Goal: Task Accomplishment & Management: Manage account settings

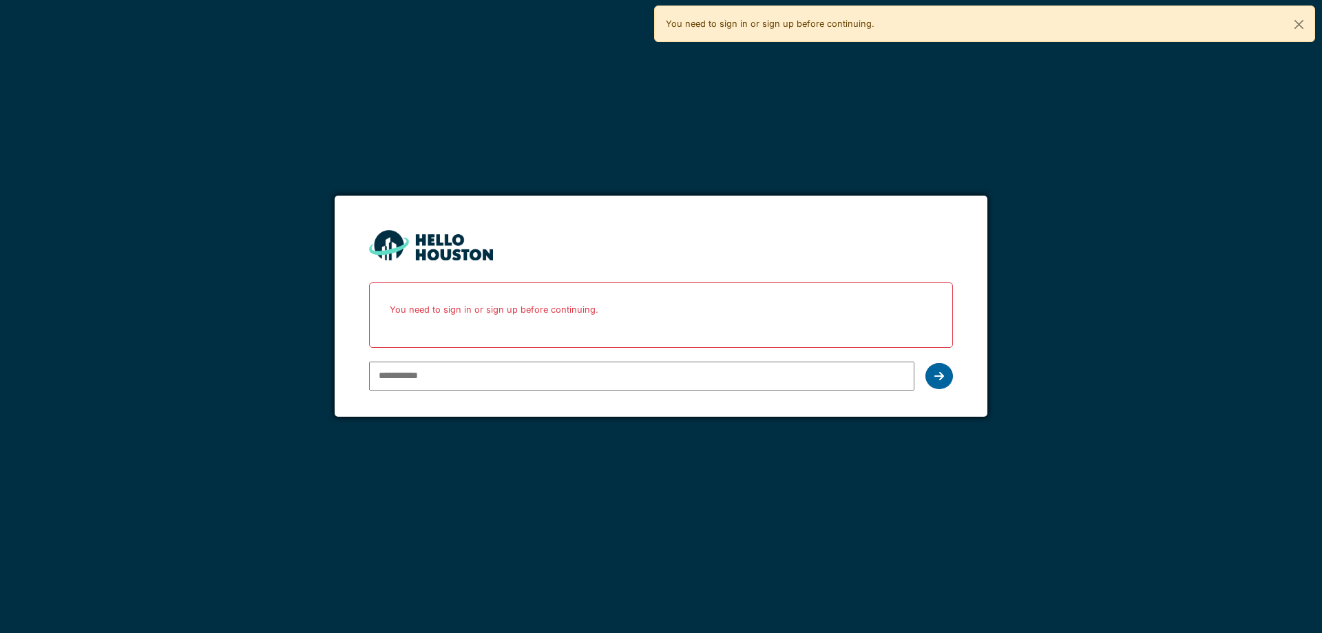
type input "**********"
click at [946, 377] on div at bounding box center [939, 376] width 28 height 26
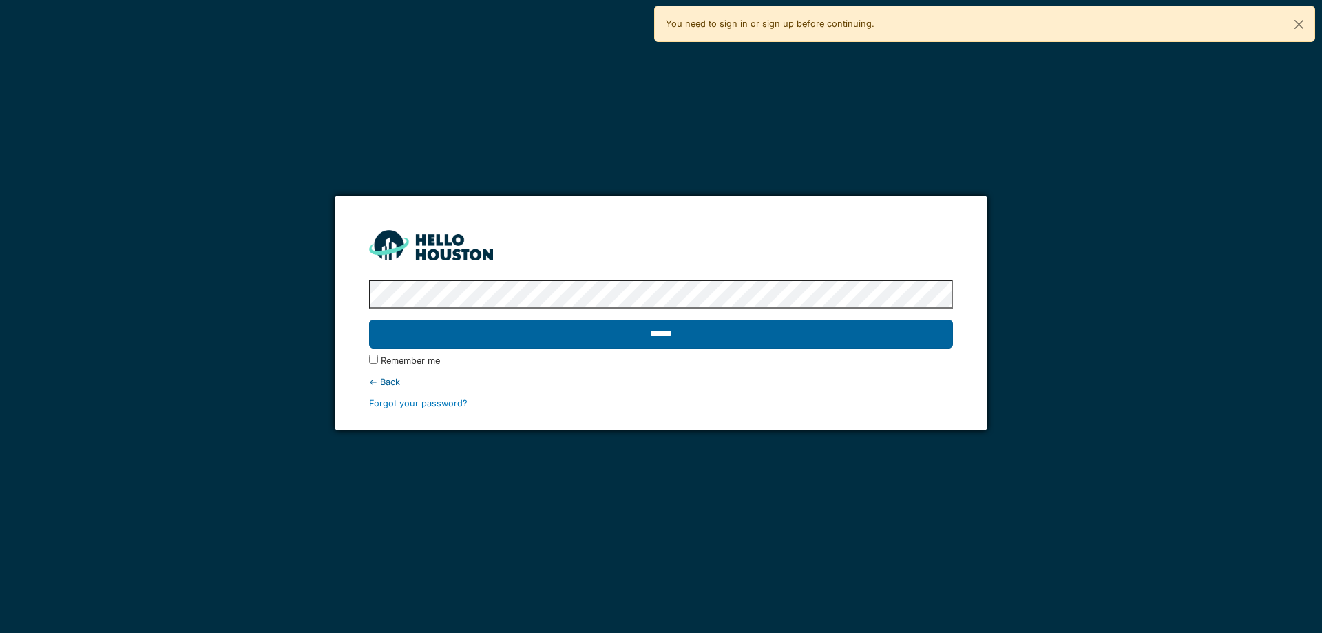
click at [650, 343] on input "******" at bounding box center [660, 333] width 583 height 29
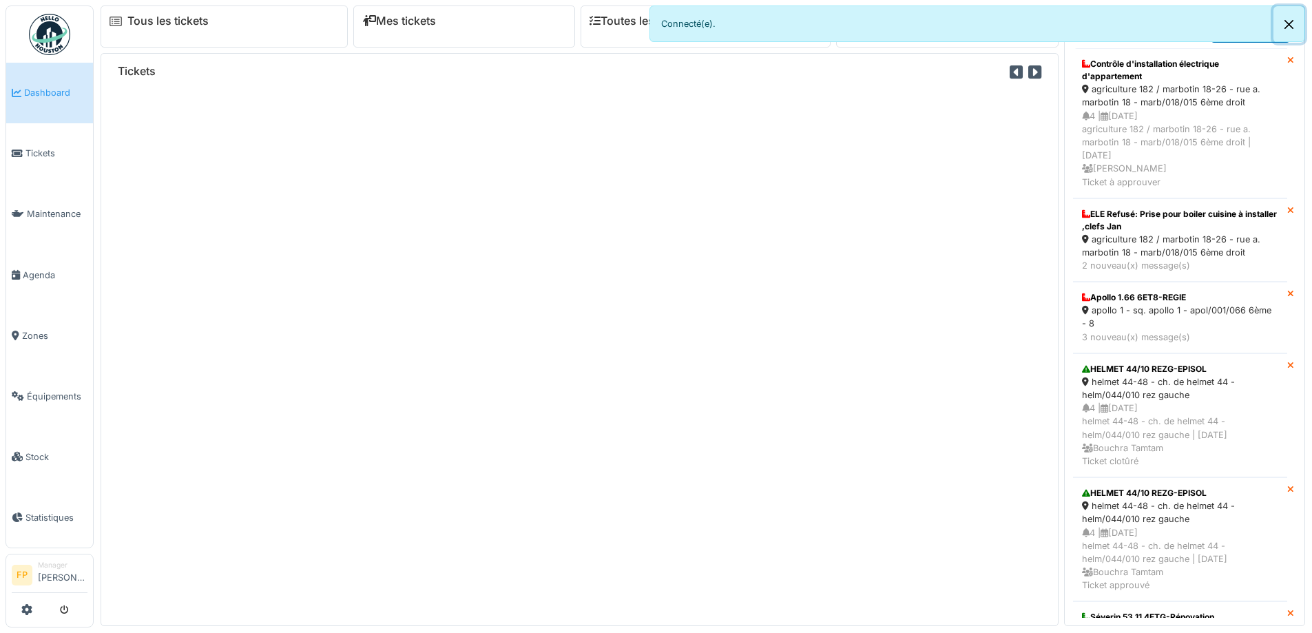
click at [1293, 25] on button "Close" at bounding box center [1288, 24] width 31 height 36
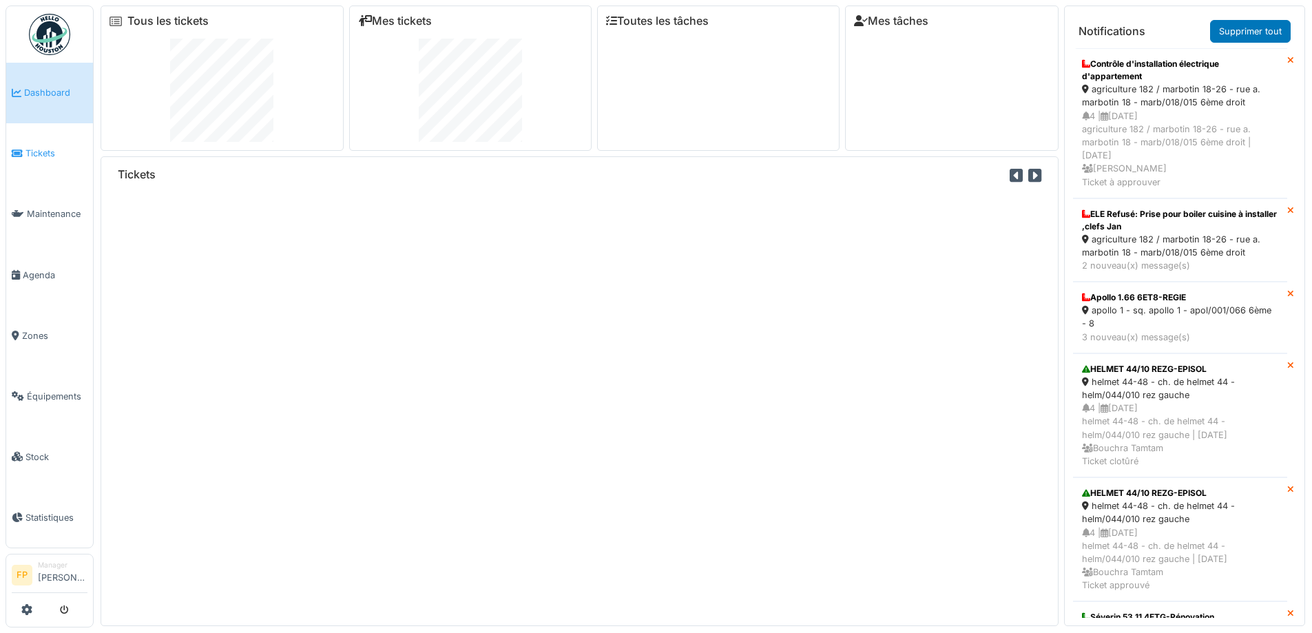
click at [34, 148] on span "Tickets" at bounding box center [56, 153] width 62 height 13
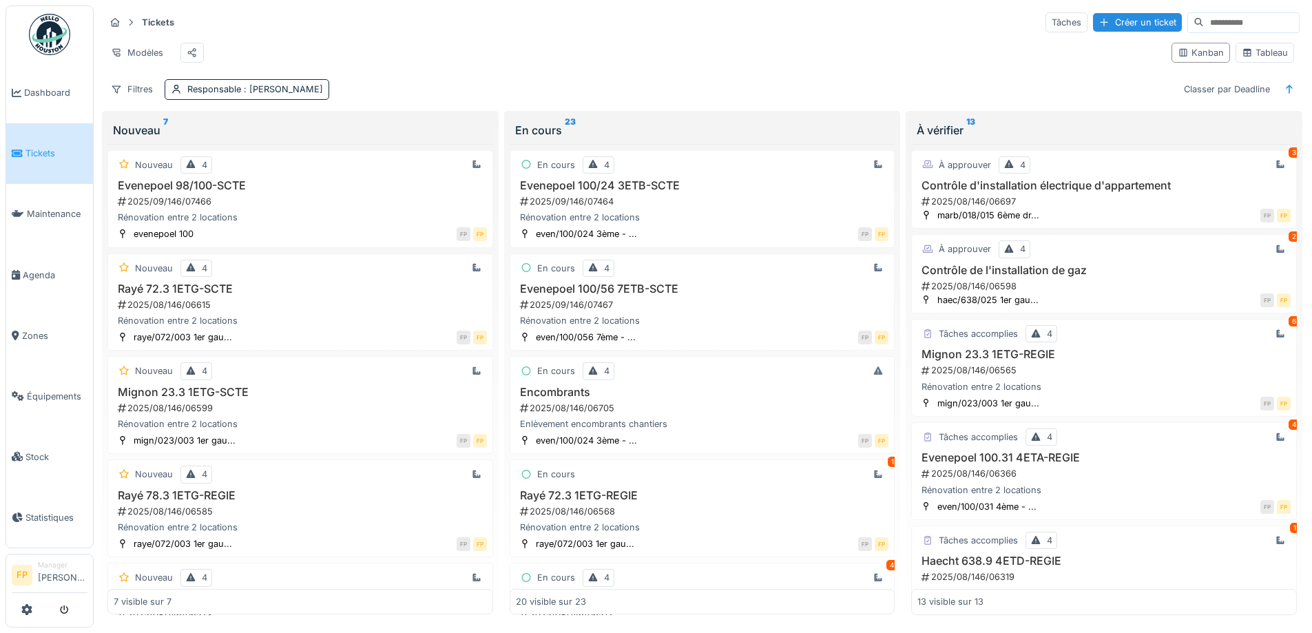
click at [1204, 21] on input at bounding box center [1251, 22] width 95 height 19
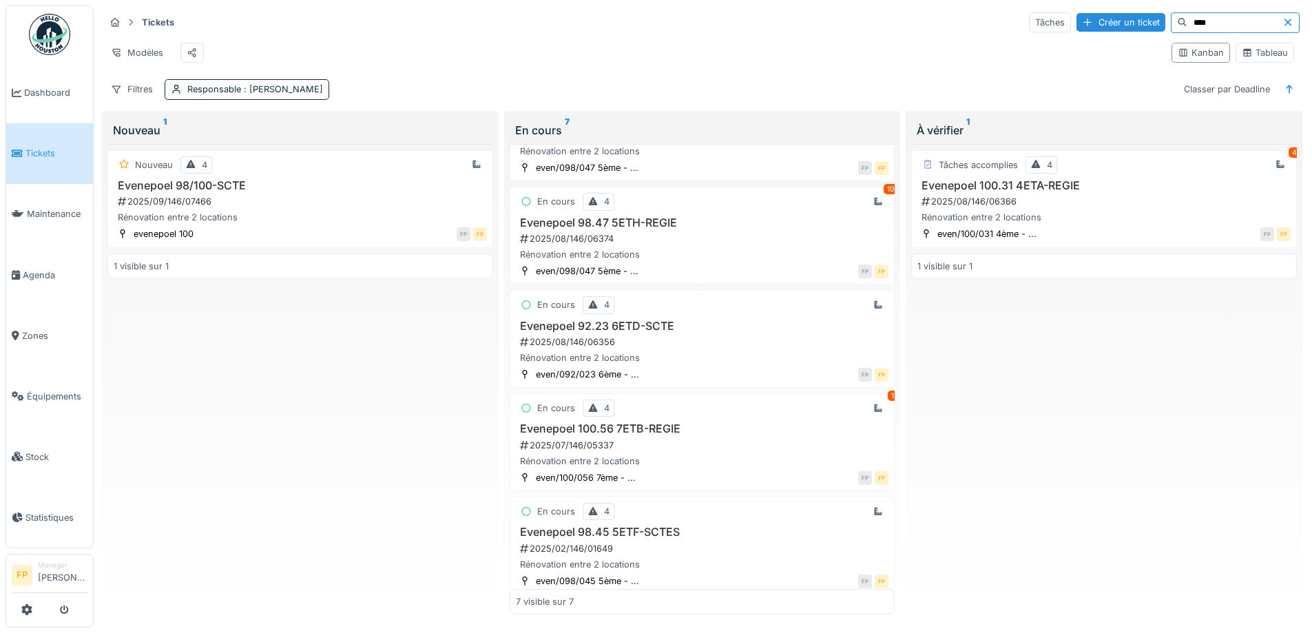
scroll to position [275, 0]
type input "****"
click at [611, 329] on h3 "Evenepoel 92.23 6ETD-SCTE" at bounding box center [702, 323] width 373 height 13
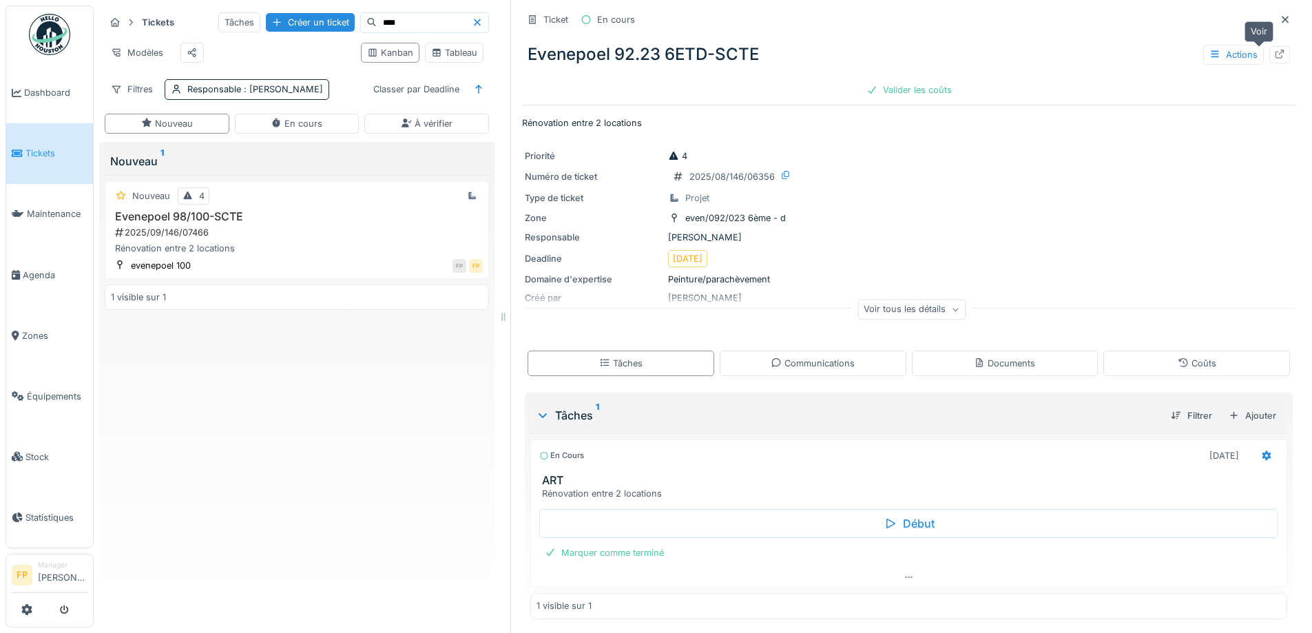
click at [1269, 50] on div at bounding box center [1279, 54] width 21 height 17
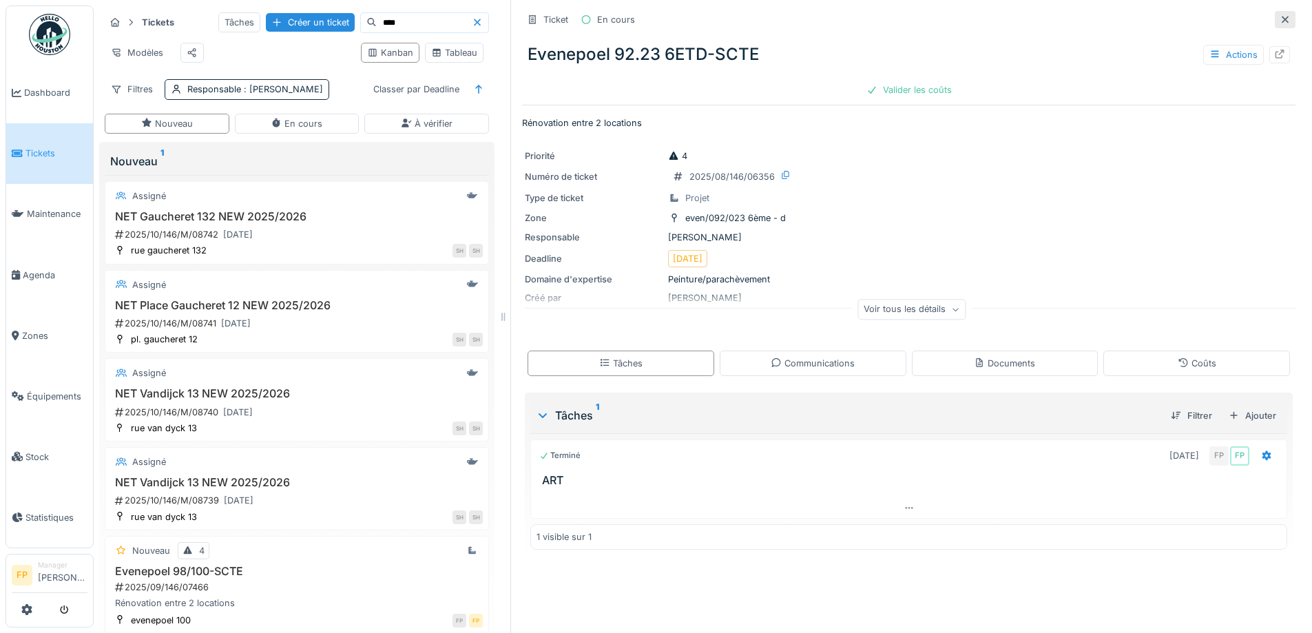
click at [1274, 17] on div at bounding box center [1284, 19] width 21 height 17
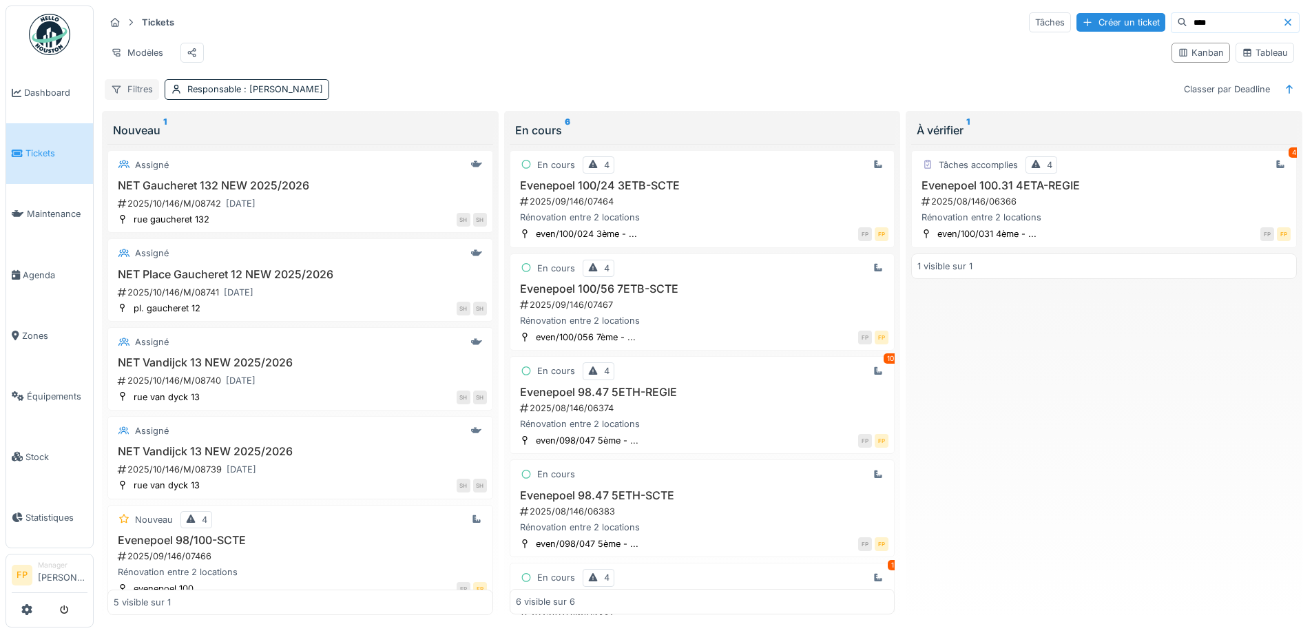
click at [143, 95] on div "Filtres" at bounding box center [132, 89] width 54 height 20
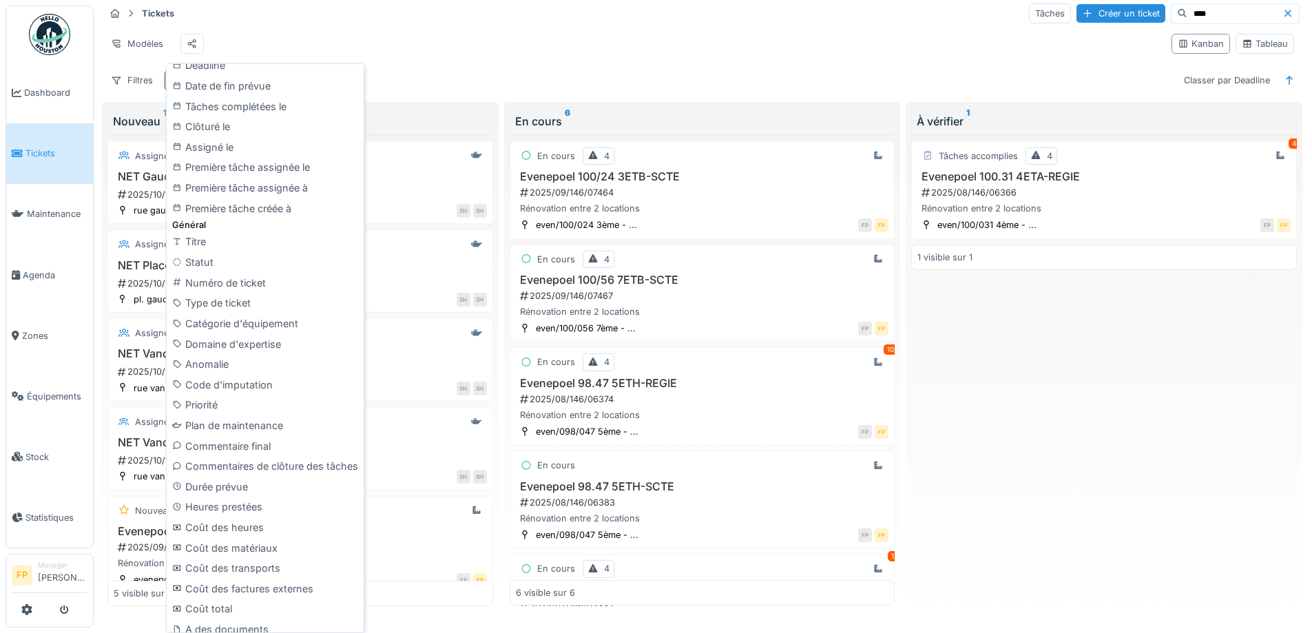
scroll to position [465, 0]
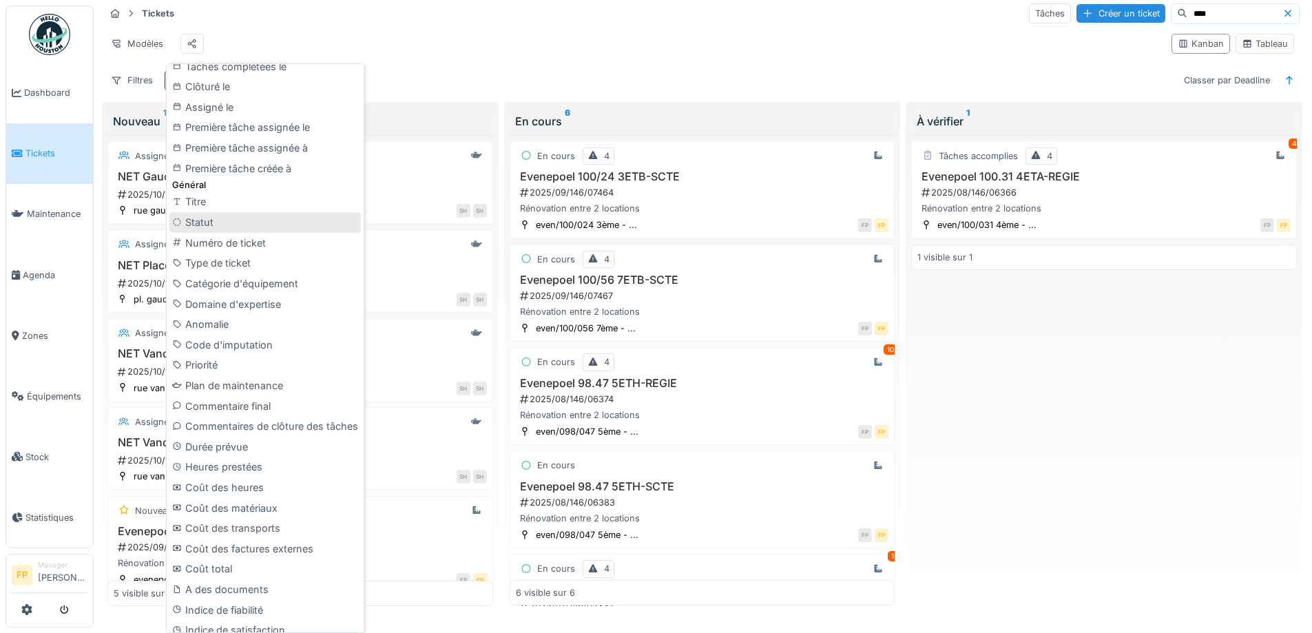
click at [216, 224] on div "Statut" at bounding box center [264, 222] width 191 height 21
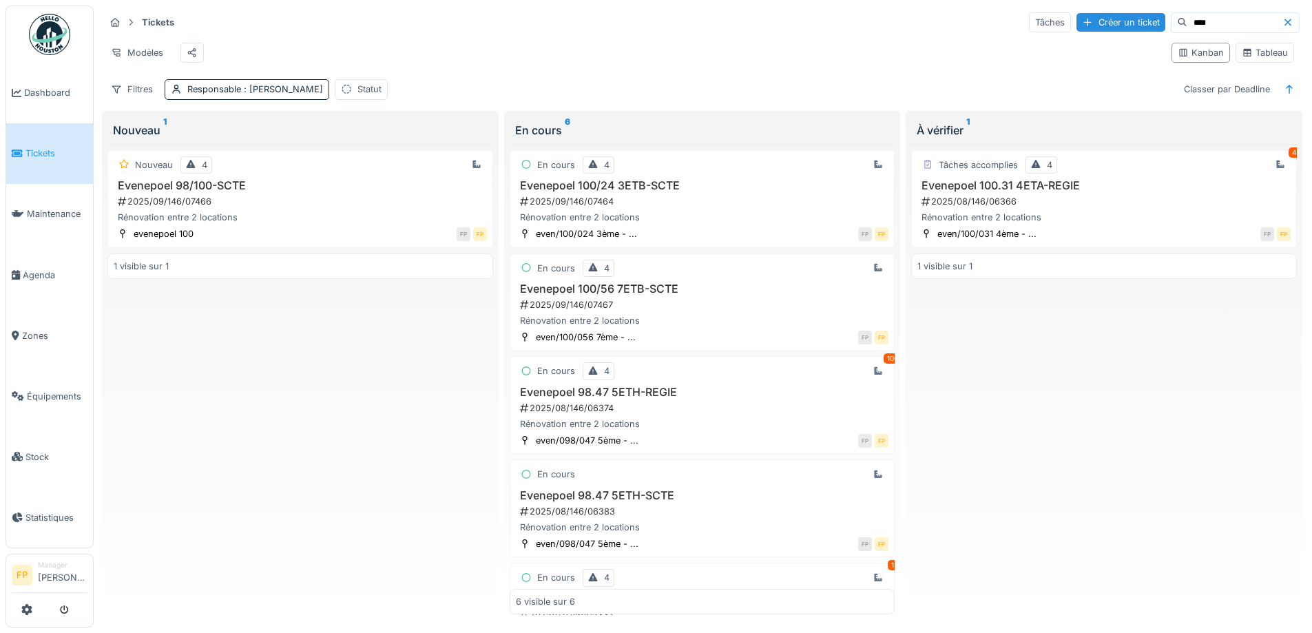
click at [375, 79] on div "Tickets Tâches Créer un ticket **** Modèles Kanban Tableau Filtres Responsable …" at bounding box center [702, 56] width 1206 height 100
click at [373, 88] on div "Statut" at bounding box center [369, 89] width 24 height 13
click at [381, 131] on icon at bounding box center [382, 135] width 11 height 9
click at [469, 162] on div at bounding box center [467, 164] width 11 height 13
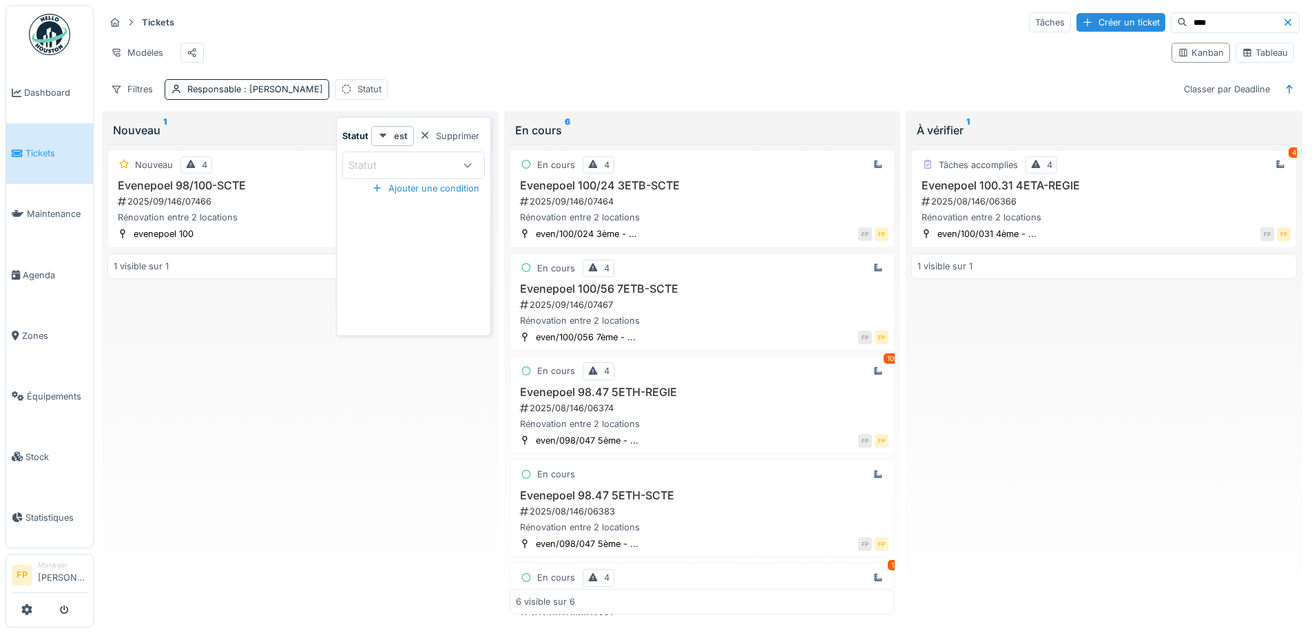
scroll to position [0, 0]
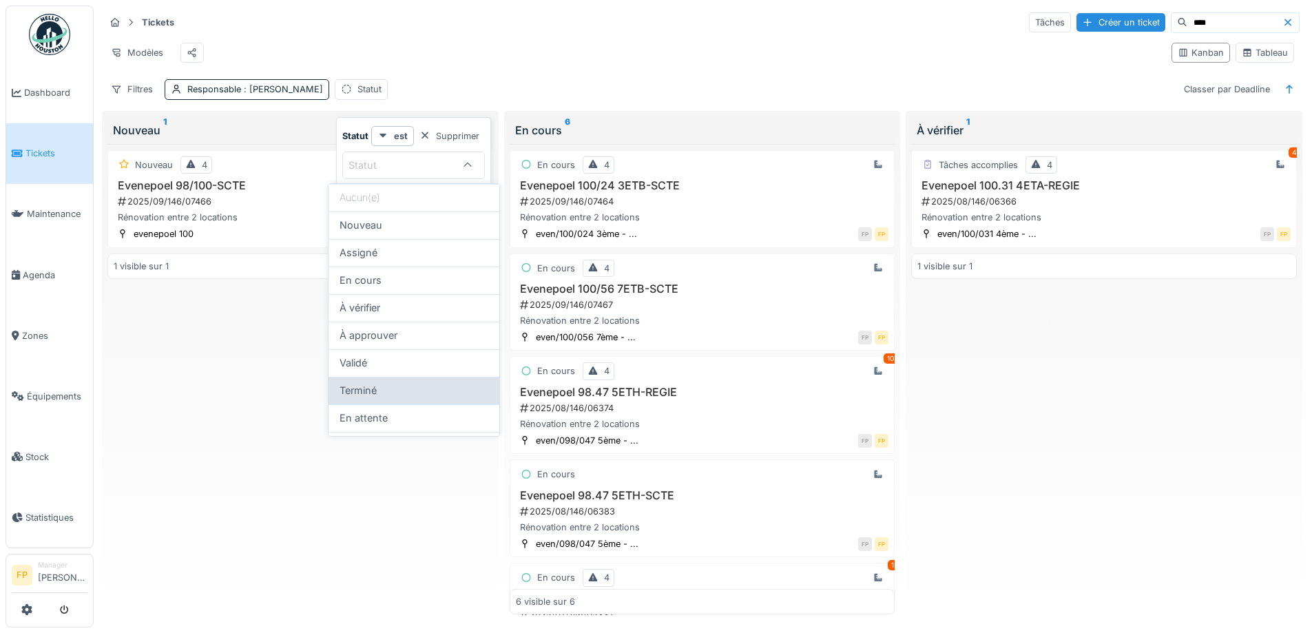
click at [414, 390] on div "Terminé" at bounding box center [413, 390] width 149 height 15
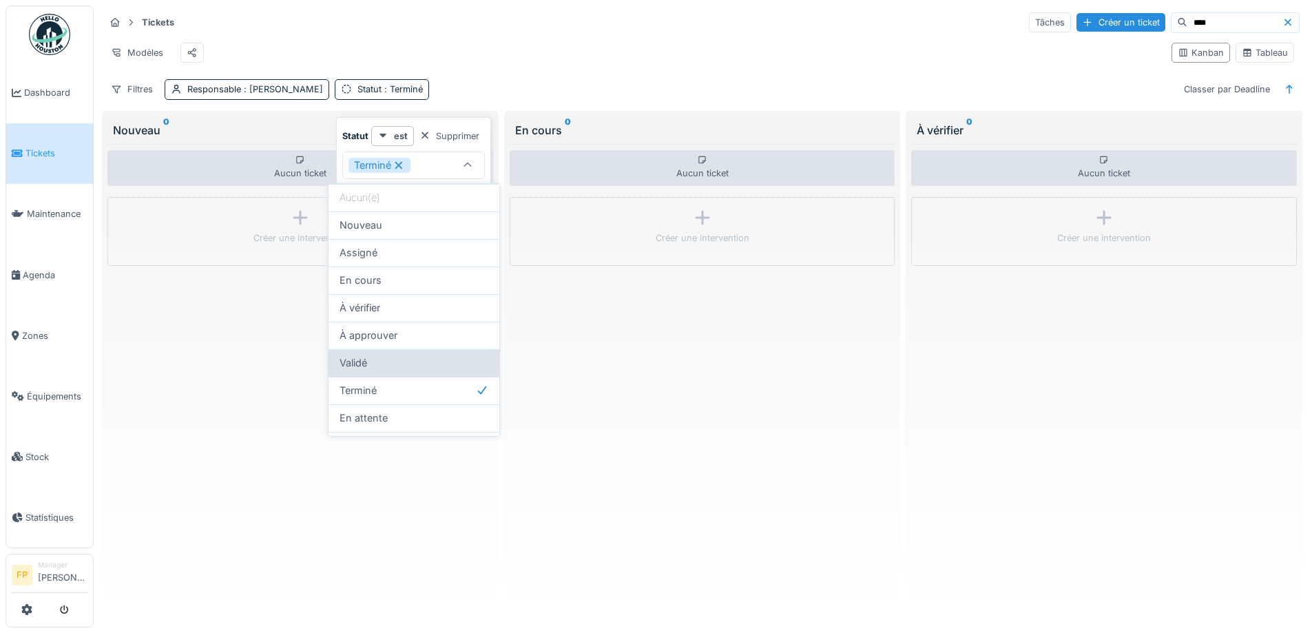
click at [419, 370] on div "Validé" at bounding box center [413, 363] width 171 height 28
type input "**********"
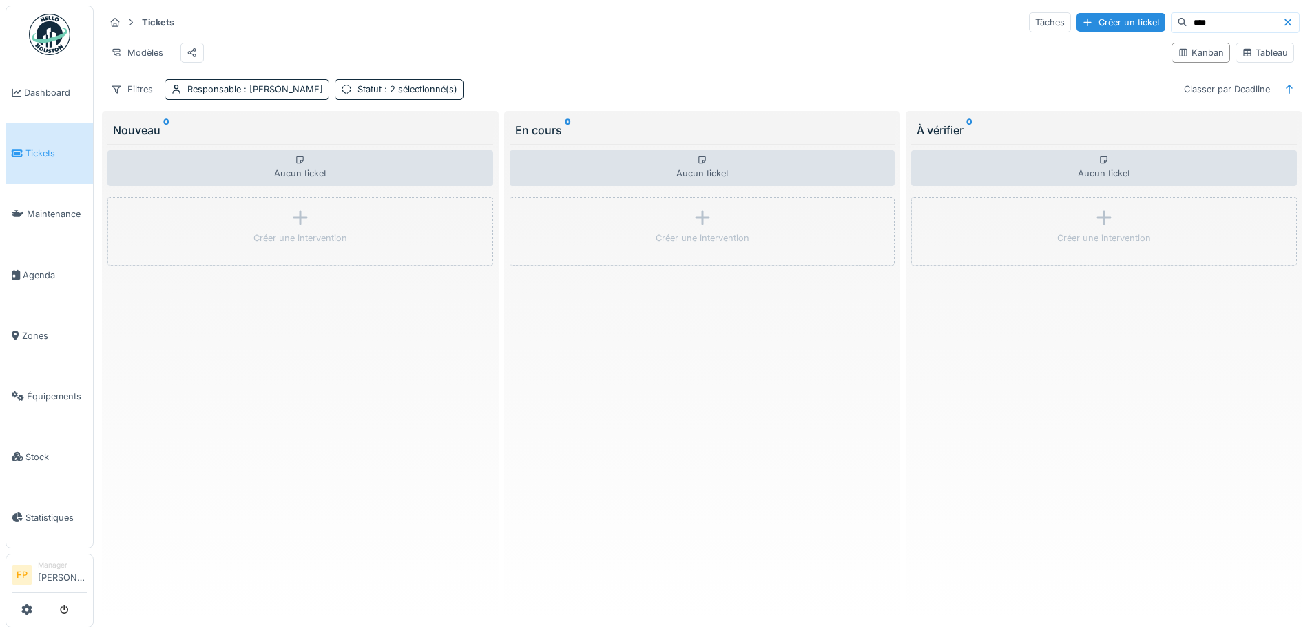
click at [606, 521] on div "Aucun ticket Créer une intervention" at bounding box center [703, 379] width 386 height 471
click at [1282, 19] on icon at bounding box center [1287, 22] width 11 height 9
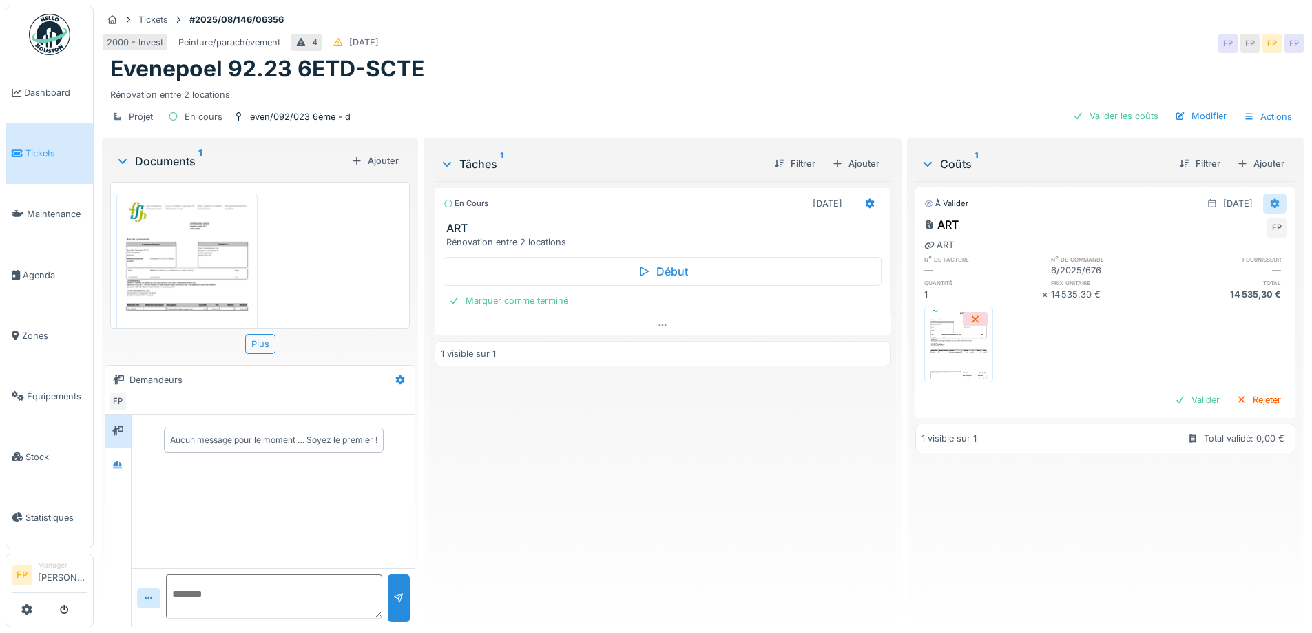
click at [1270, 206] on icon at bounding box center [1274, 204] width 9 height 10
click at [1215, 237] on div "Modifier" at bounding box center [1207, 234] width 67 height 21
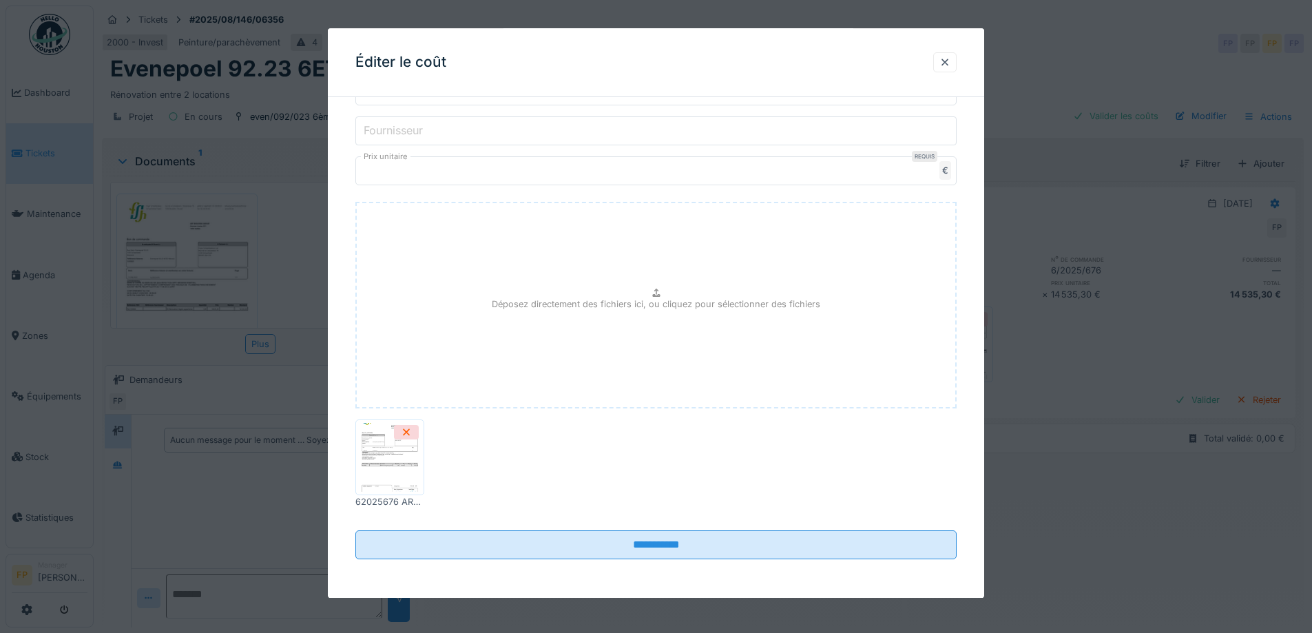
scroll to position [10, 0]
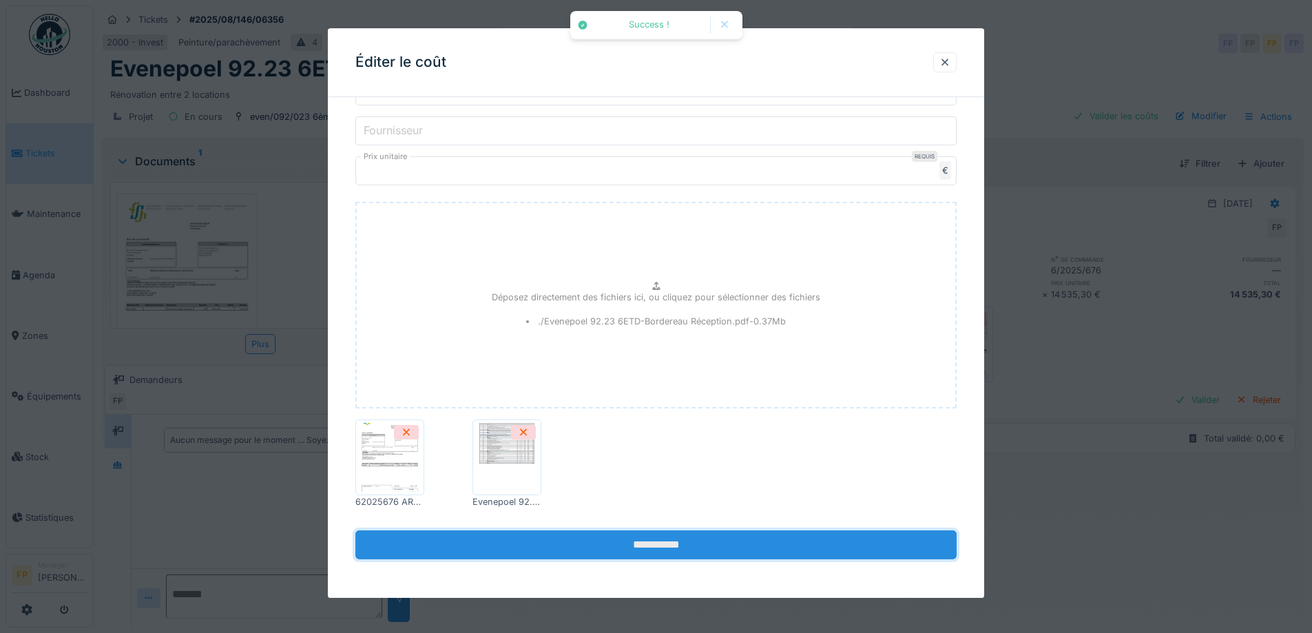
click at [691, 544] on input "**********" at bounding box center [655, 545] width 601 height 29
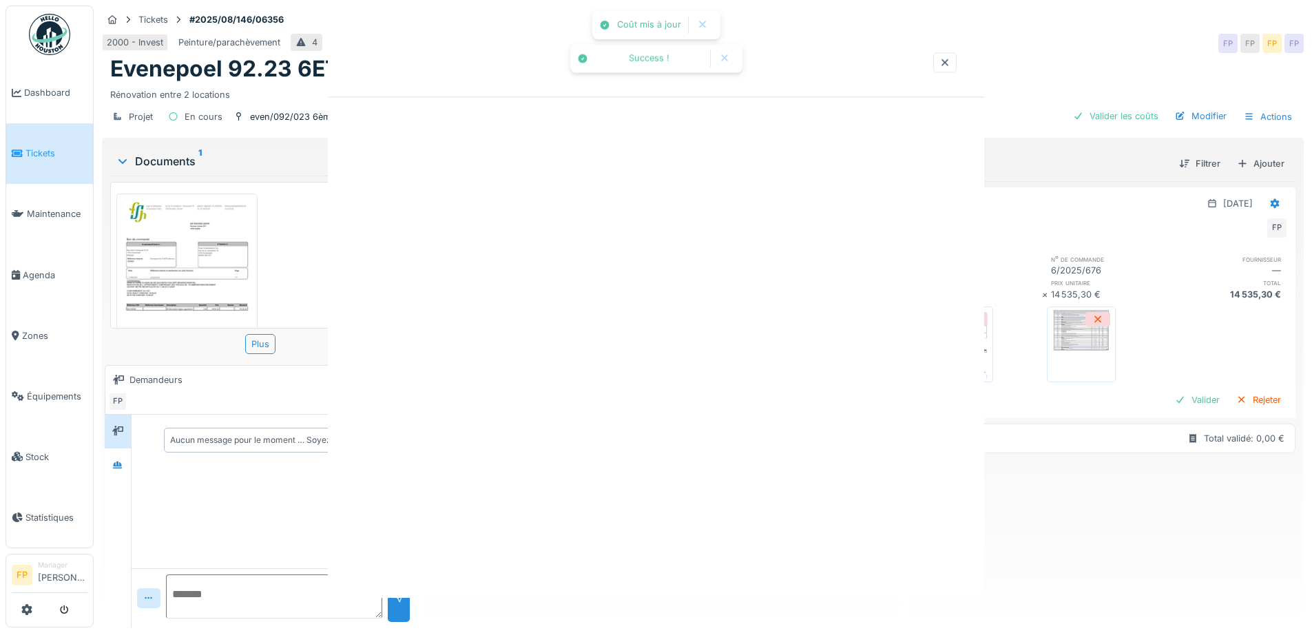
scroll to position [0, 0]
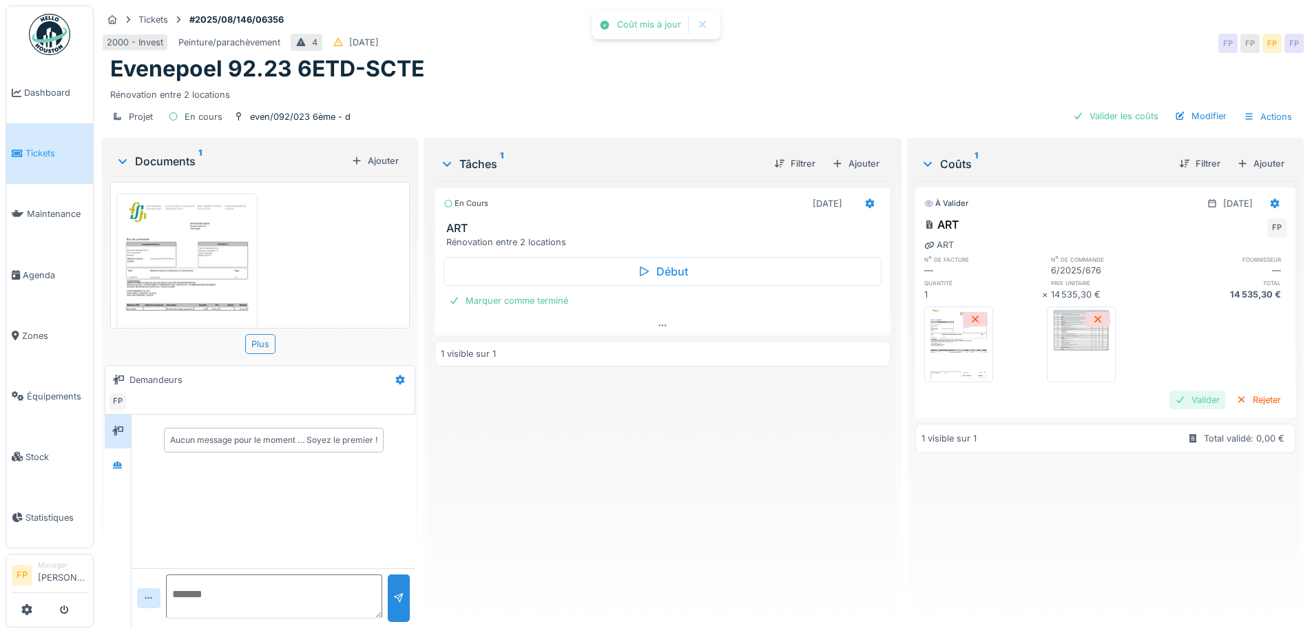
click at [1169, 390] on div "Valider" at bounding box center [1197, 399] width 56 height 19
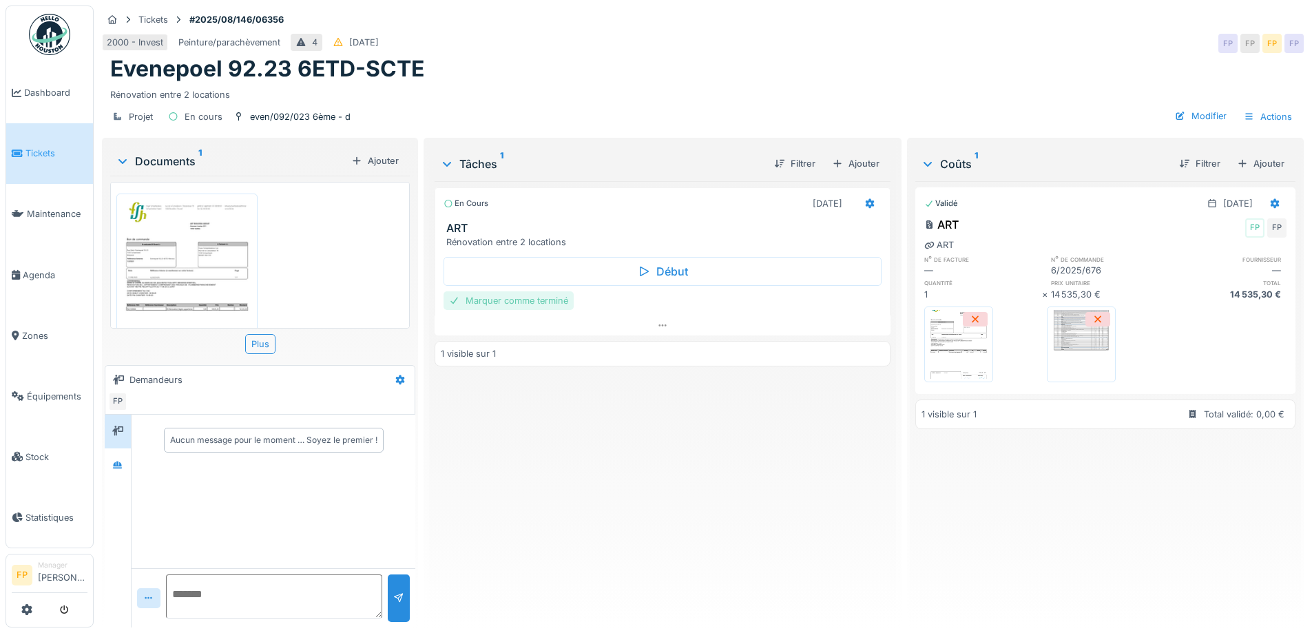
click at [536, 293] on div "Marquer comme terminé" at bounding box center [508, 300] width 130 height 19
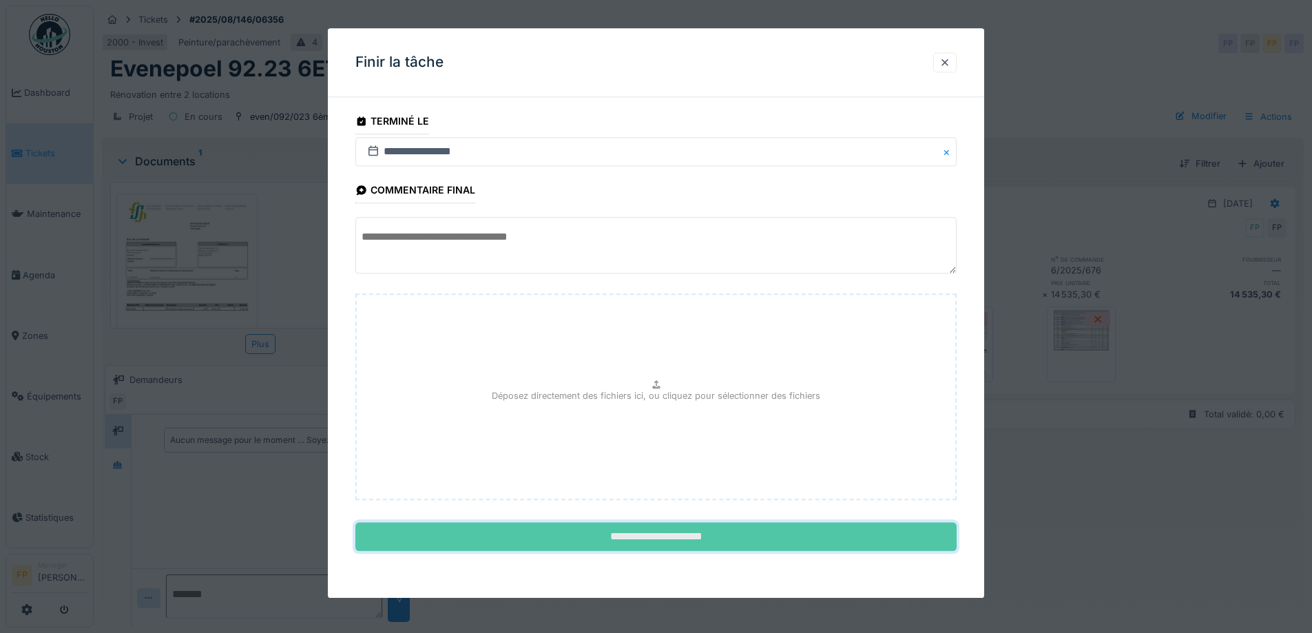
click at [666, 542] on input "**********" at bounding box center [655, 537] width 601 height 29
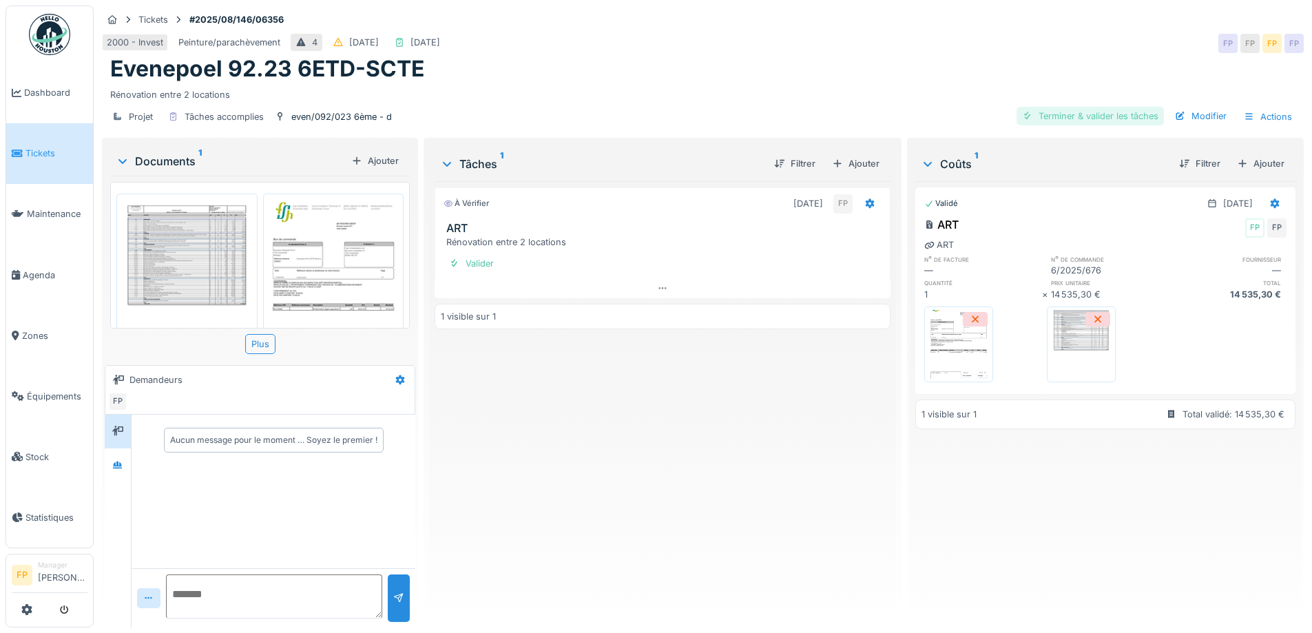
click at [1094, 107] on div "Terminer & valider les tâches" at bounding box center [1089, 116] width 147 height 19
click at [1094, 107] on div "Approuver et clôturer le ticket" at bounding box center [1087, 116] width 152 height 19
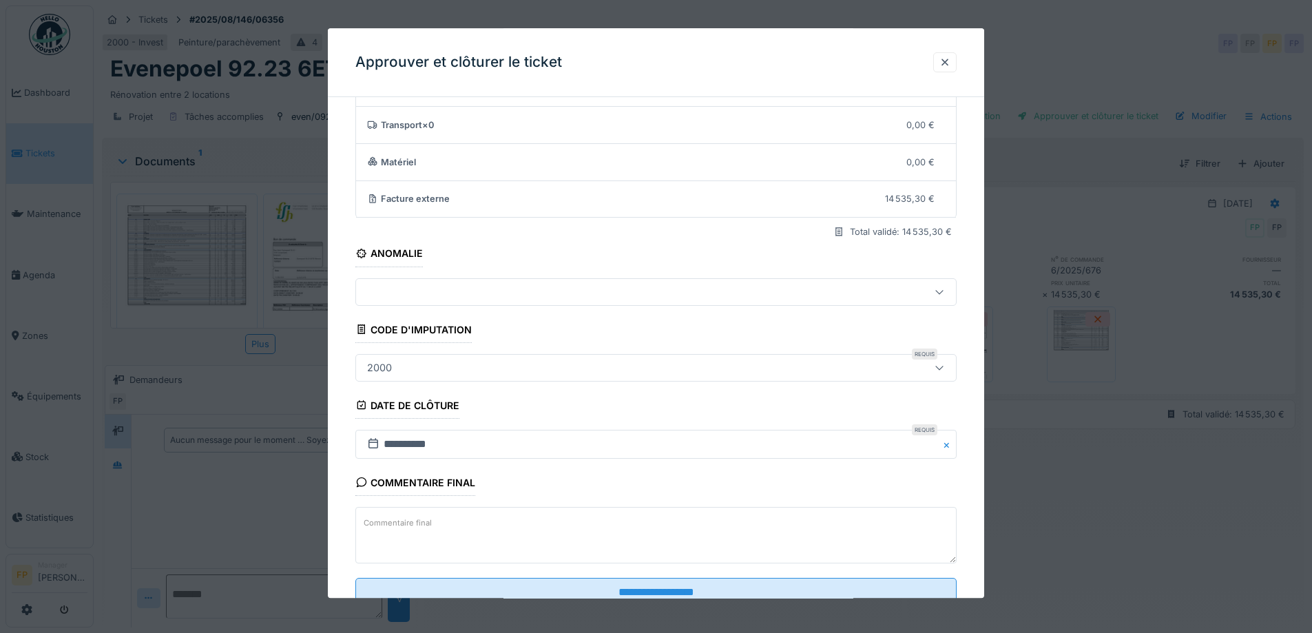
scroll to position [118, 0]
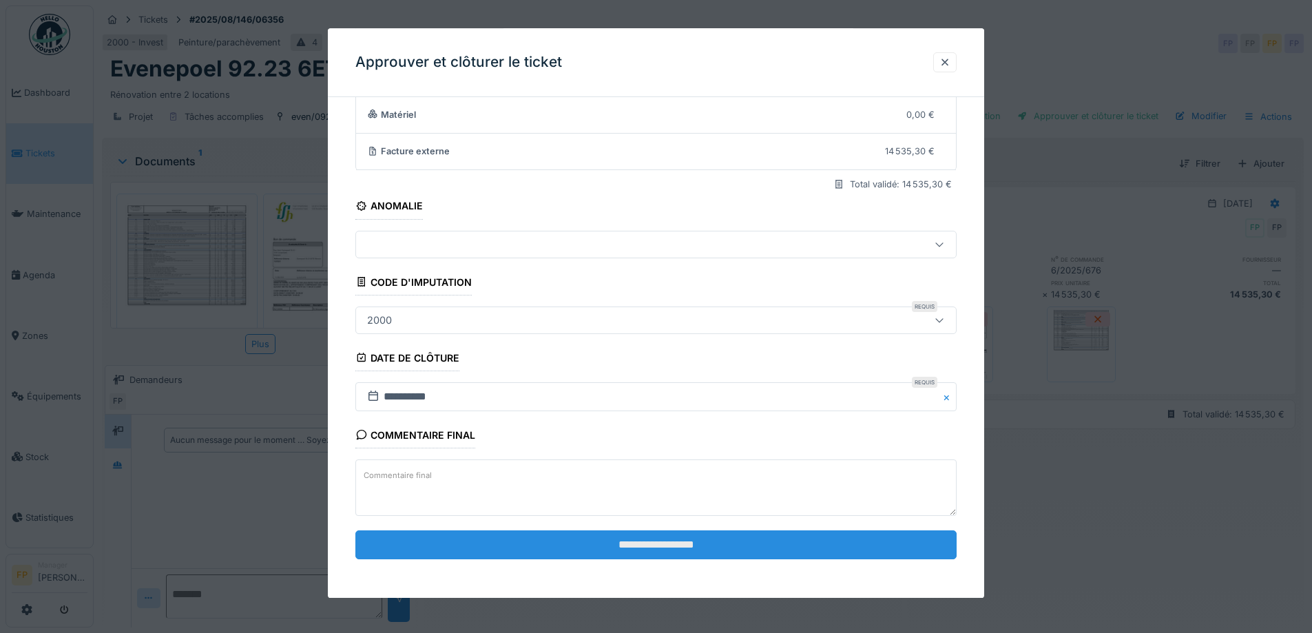
click at [658, 545] on input "**********" at bounding box center [655, 544] width 601 height 29
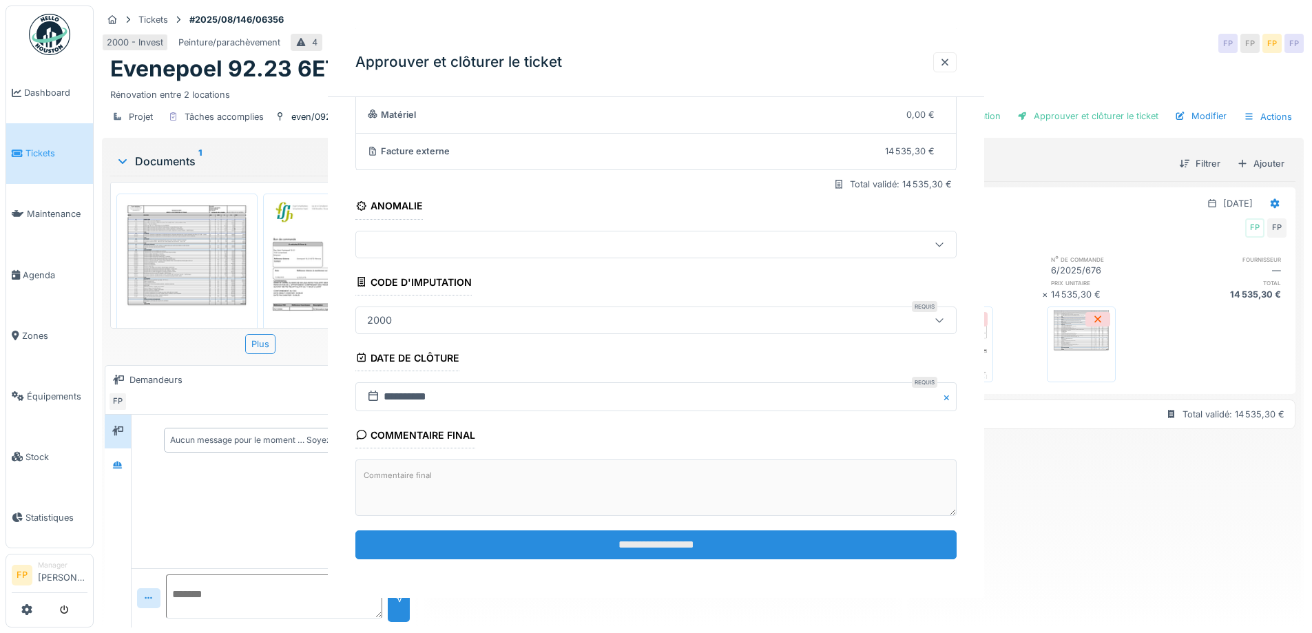
scroll to position [0, 0]
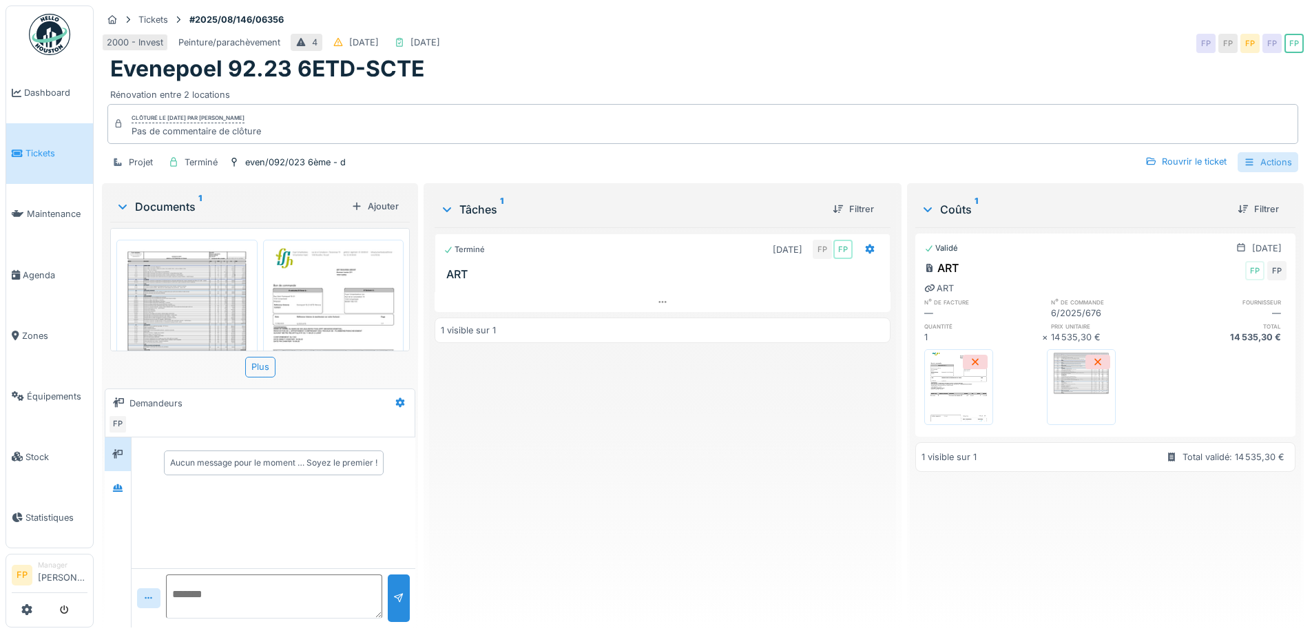
click at [1275, 152] on div "Actions" at bounding box center [1267, 162] width 61 height 20
click at [1189, 204] on div "Rapport sur les coûts" at bounding box center [1188, 213] width 169 height 21
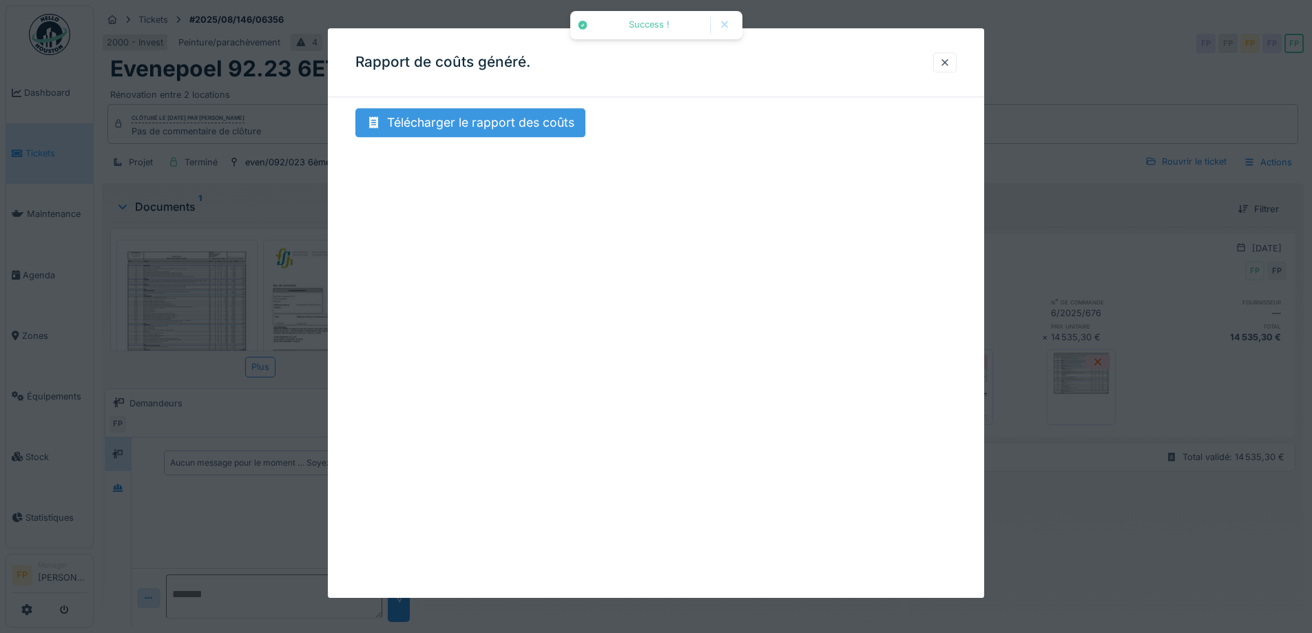
click at [518, 124] on div "Télécharger le rapport des coûts" at bounding box center [470, 122] width 230 height 29
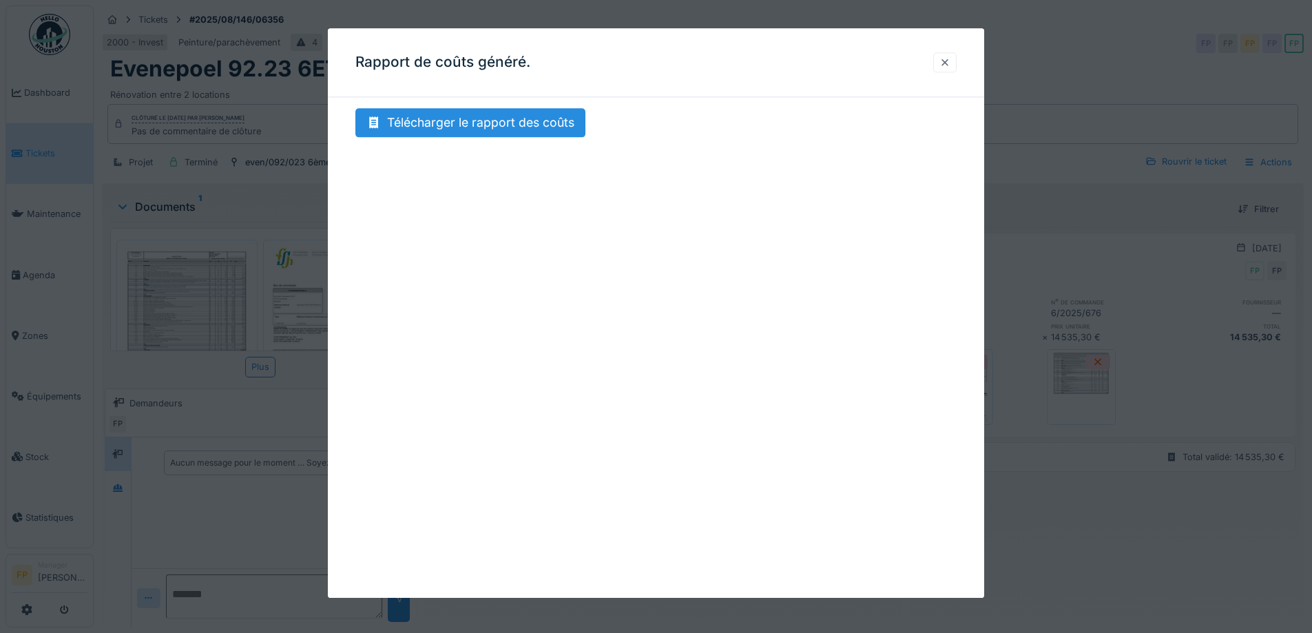
click at [950, 62] on div at bounding box center [944, 62] width 11 height 13
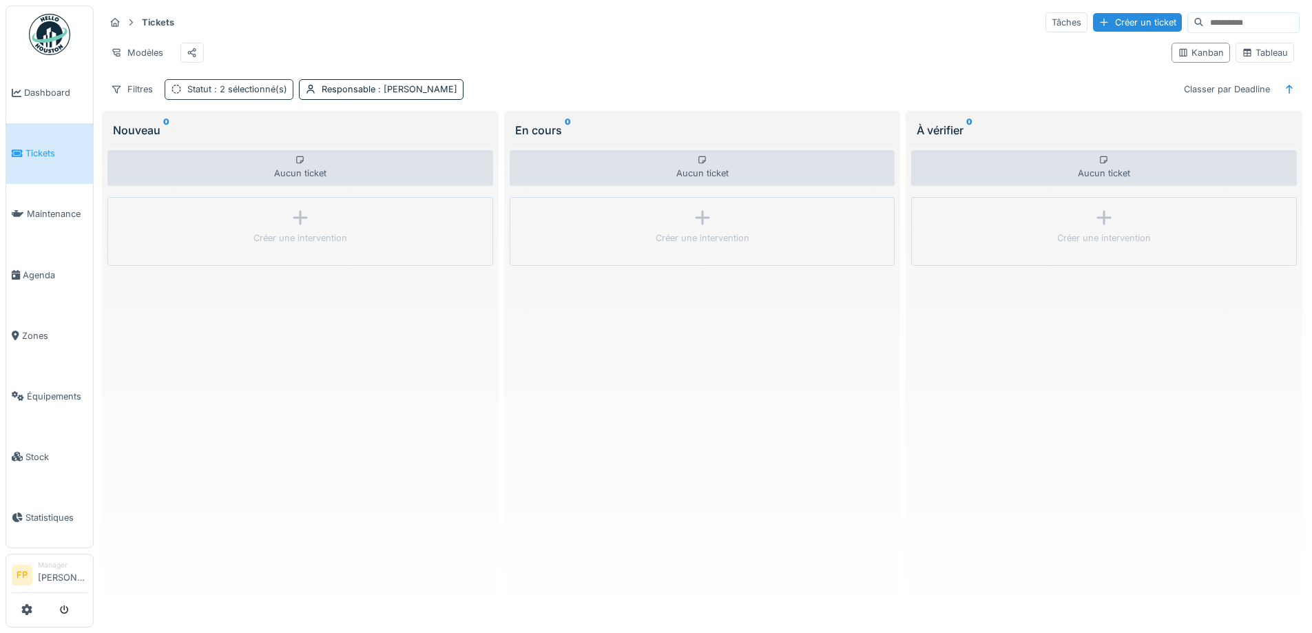
click at [219, 94] on span ": 2 sélectionné(s)" at bounding box center [249, 89] width 76 height 10
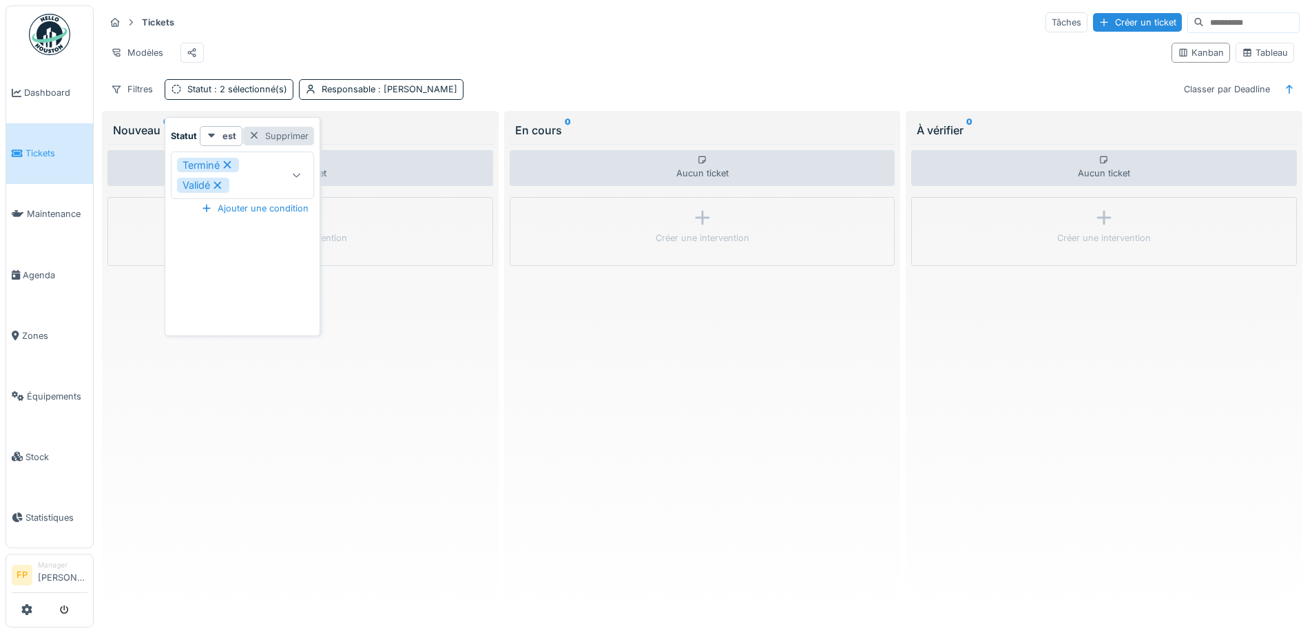
click at [253, 136] on div at bounding box center [254, 135] width 11 height 13
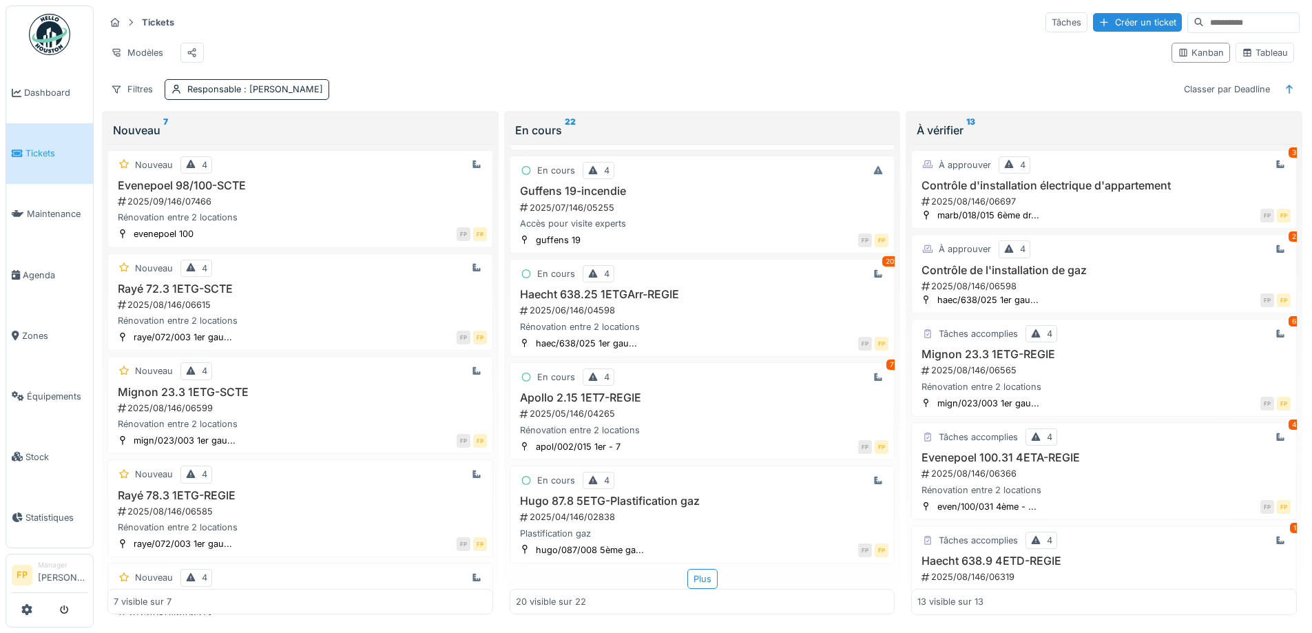
scroll to position [9, 0]
click at [1204, 13] on input at bounding box center [1251, 22] width 95 height 19
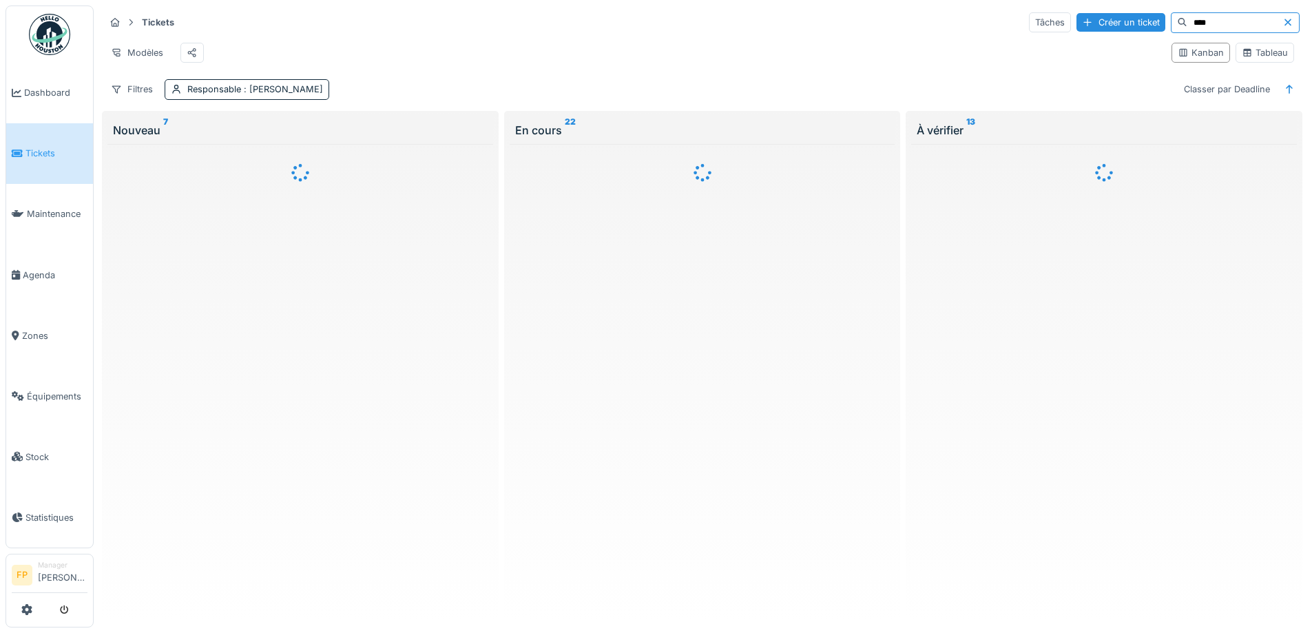
scroll to position [0, 0]
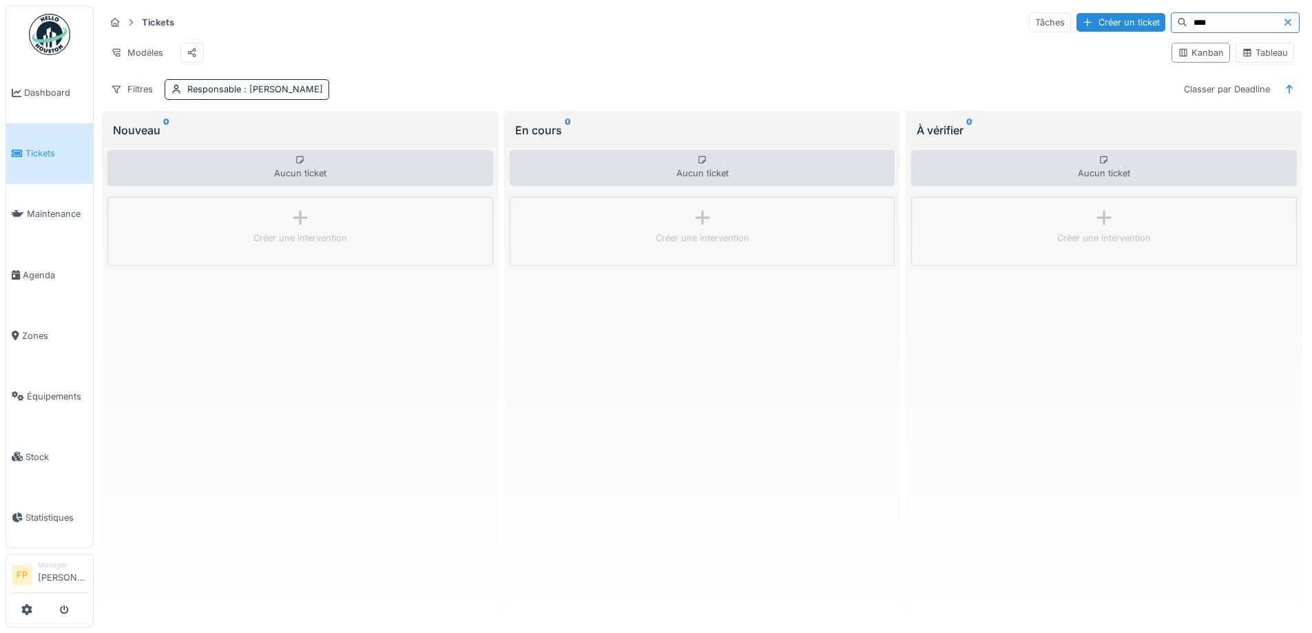
type input "****"
click at [1284, 19] on icon at bounding box center [1287, 22] width 7 height 7
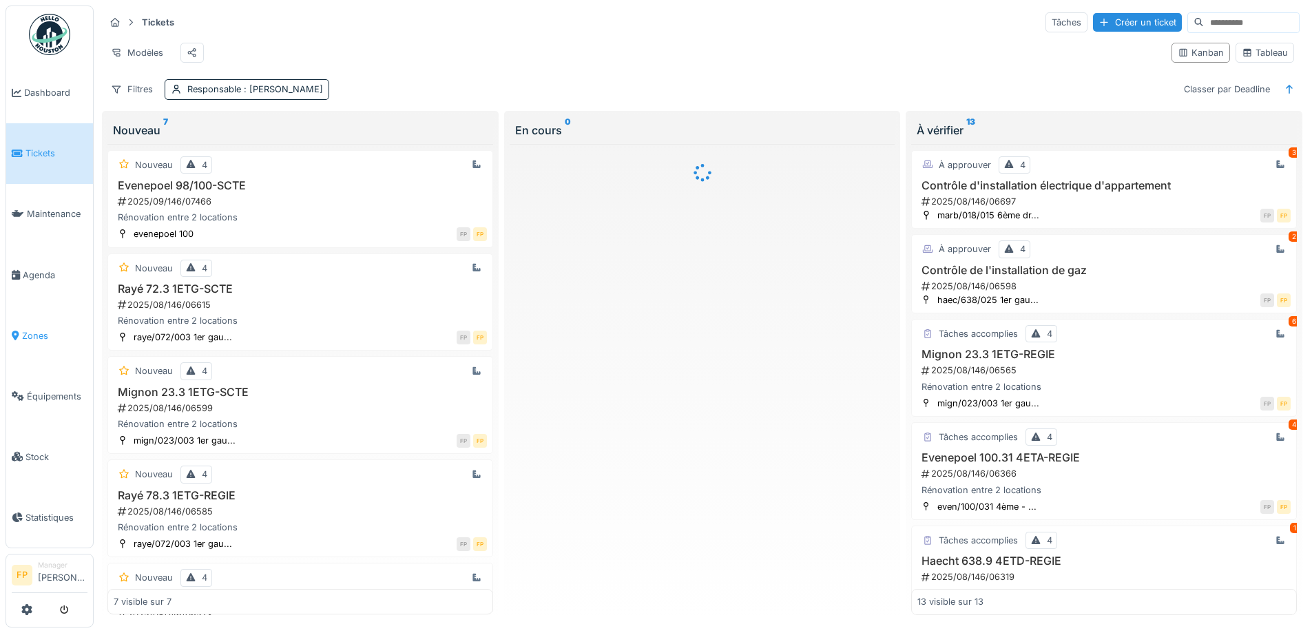
click at [48, 329] on span "Zones" at bounding box center [54, 335] width 65 height 13
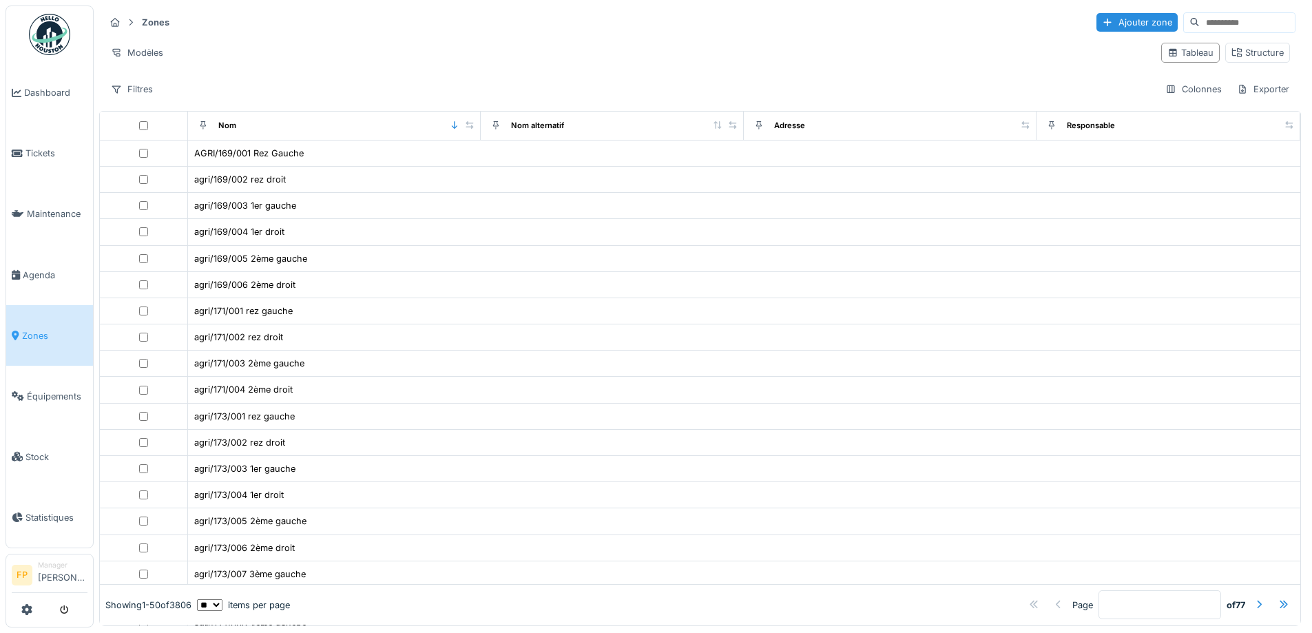
click at [1199, 19] on input at bounding box center [1246, 22] width 95 height 19
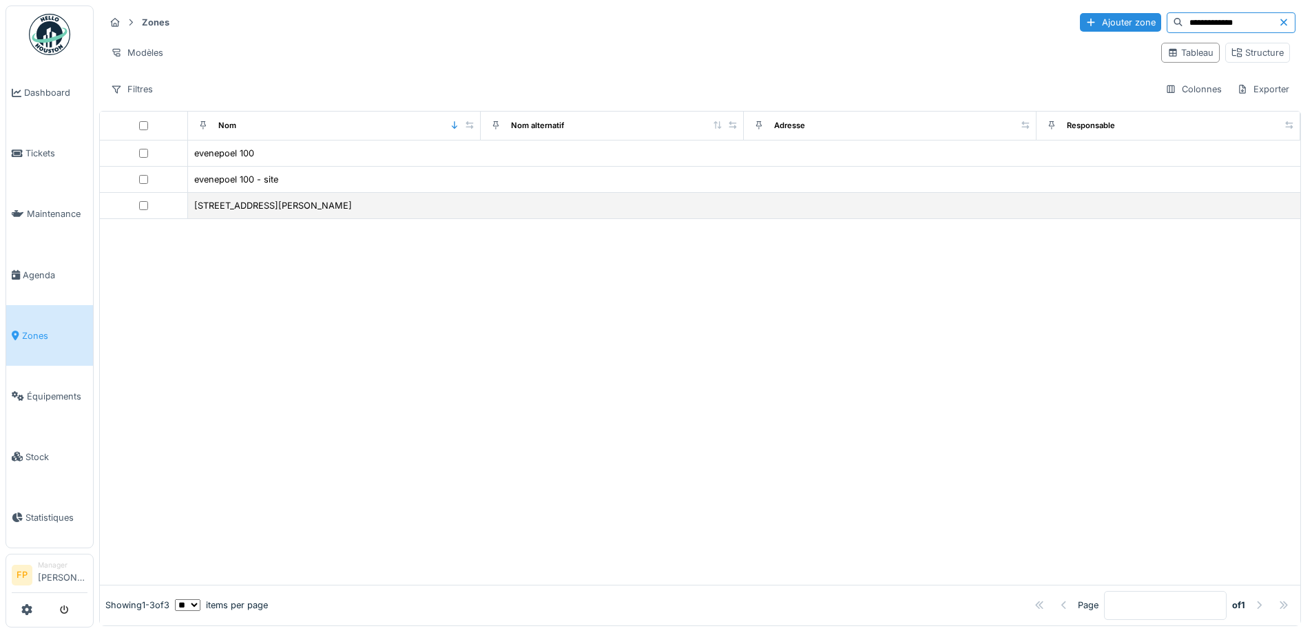
type input "**********"
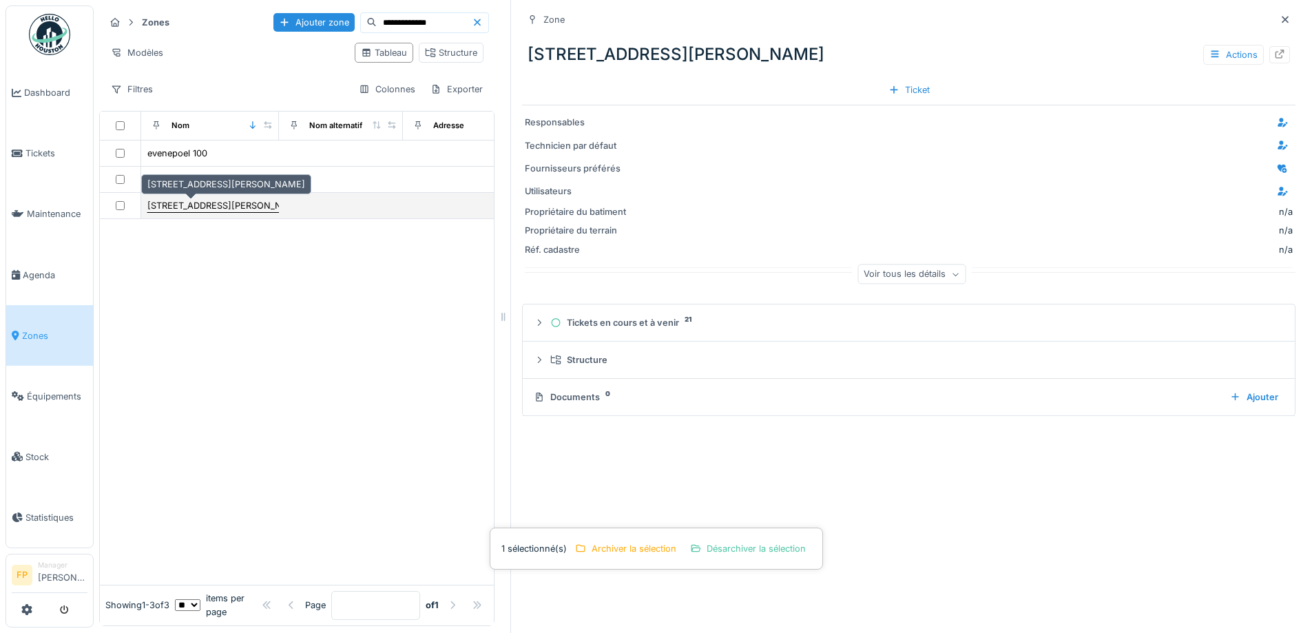
click at [185, 199] on div "rue h. evenepoel 100" at bounding box center [226, 205] width 158 height 13
click at [174, 199] on div "rue h. evenepoel 100" at bounding box center [226, 205] width 158 height 13
click at [207, 199] on div "rue h. evenepoel 100" at bounding box center [226, 205] width 158 height 13
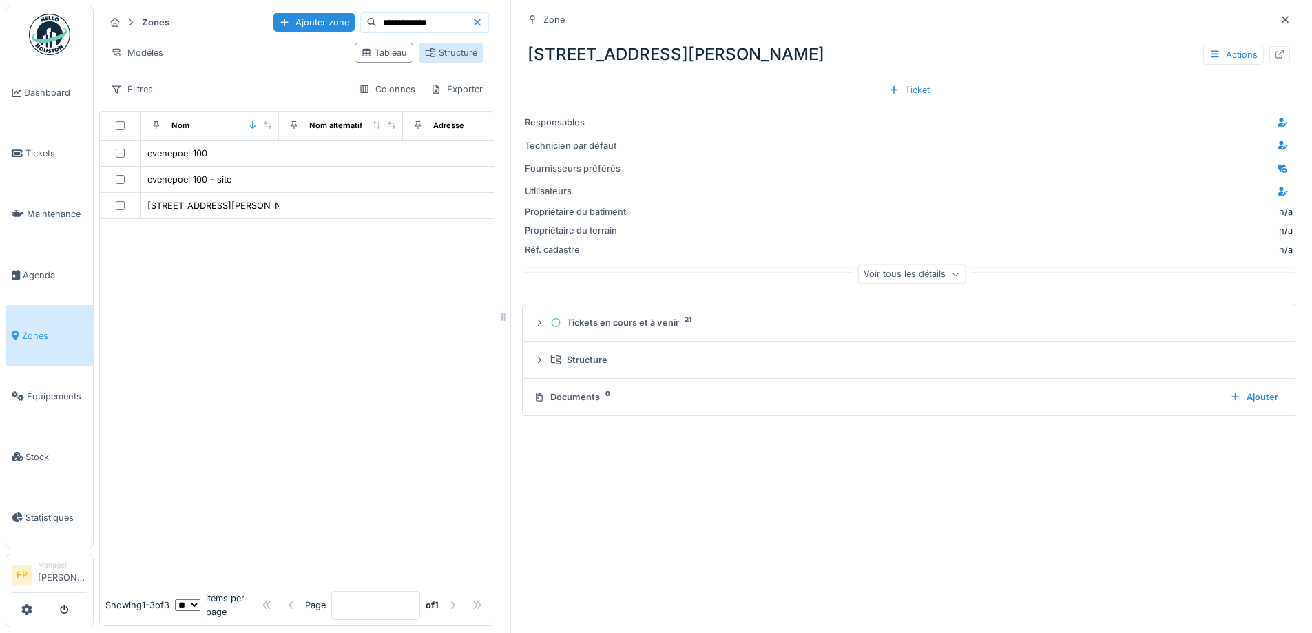
click at [429, 46] on div "Structure" at bounding box center [451, 52] width 52 height 13
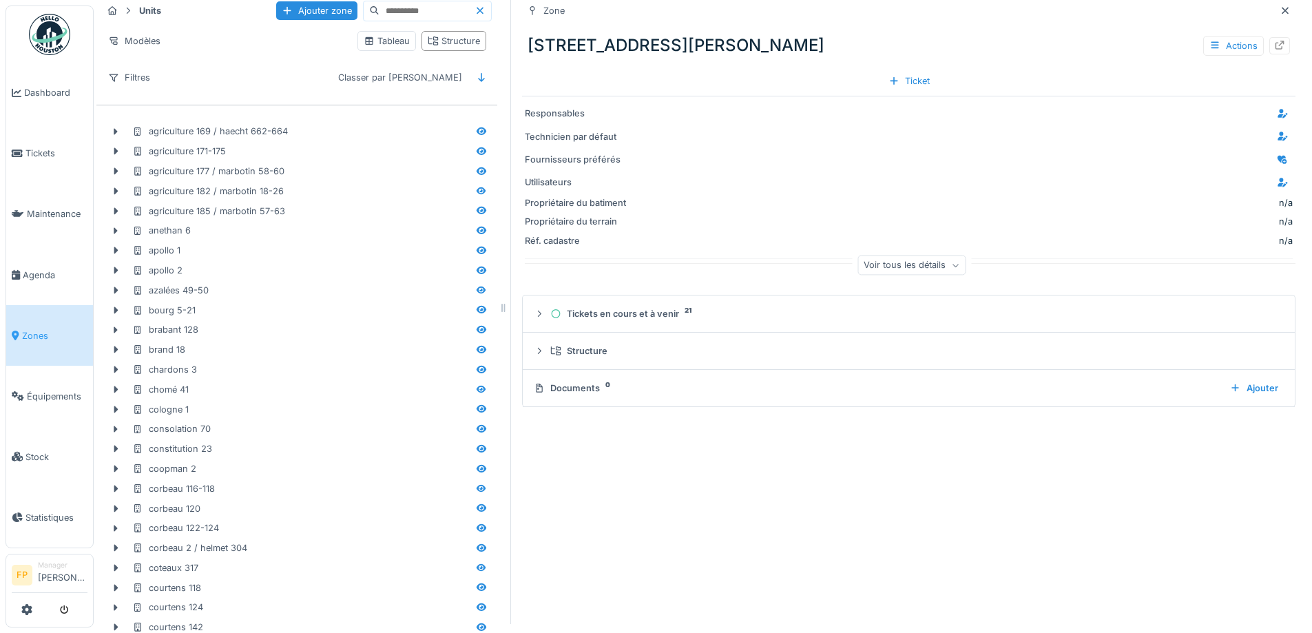
click at [379, 11] on input at bounding box center [426, 10] width 95 height 19
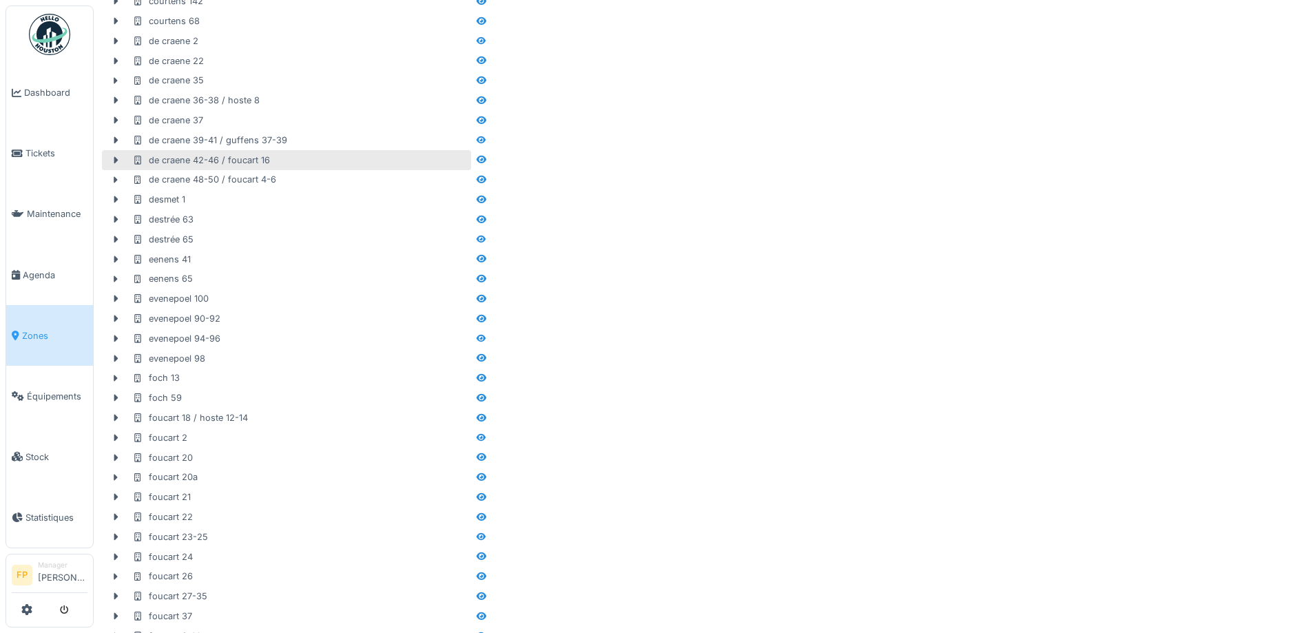
scroll to position [629, 0]
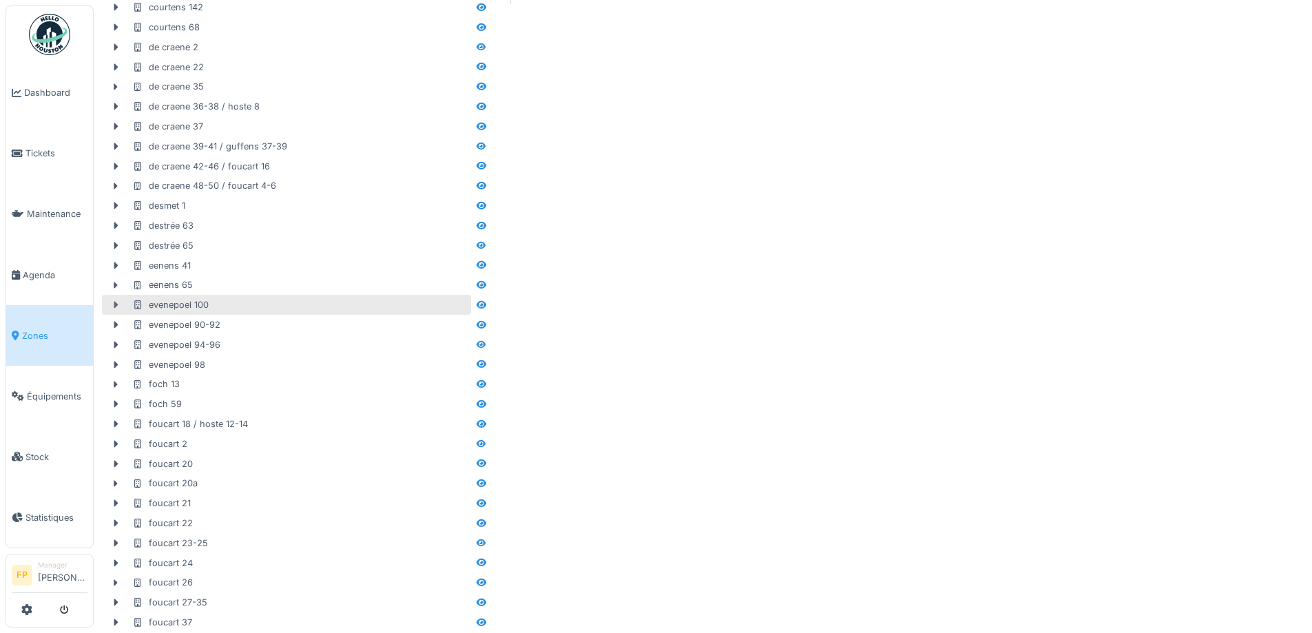
type input "**********"
click at [117, 305] on icon at bounding box center [116, 305] width 4 height 7
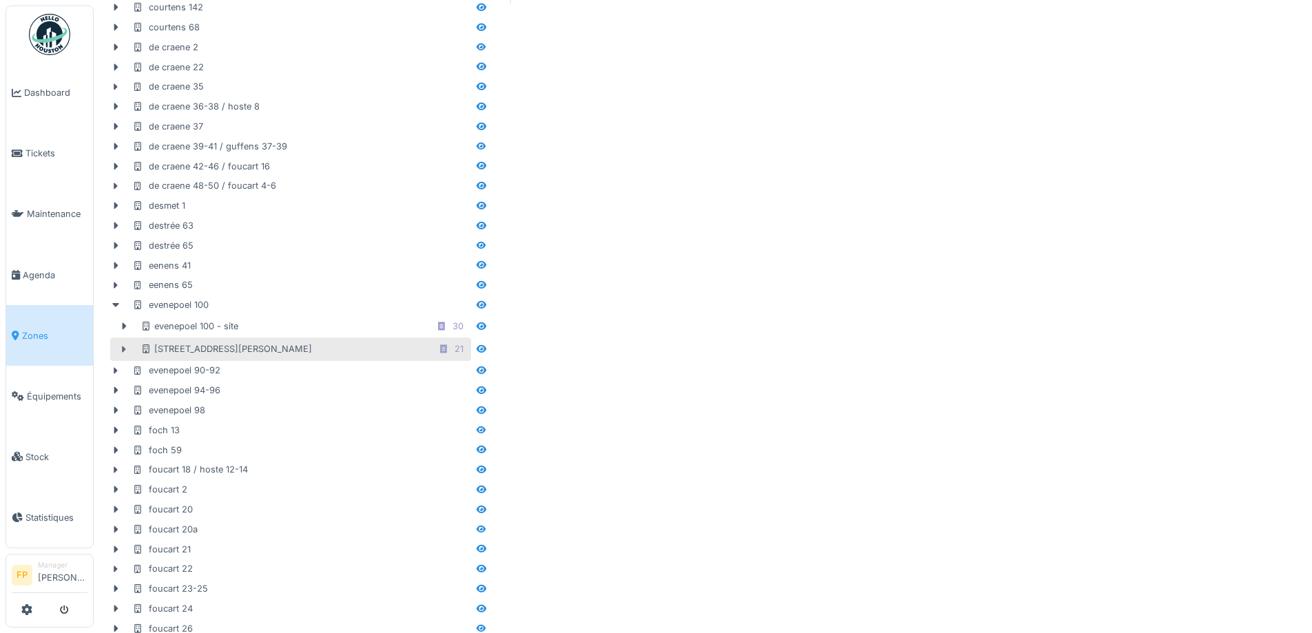
click at [123, 349] on icon at bounding box center [125, 349] width 4 height 7
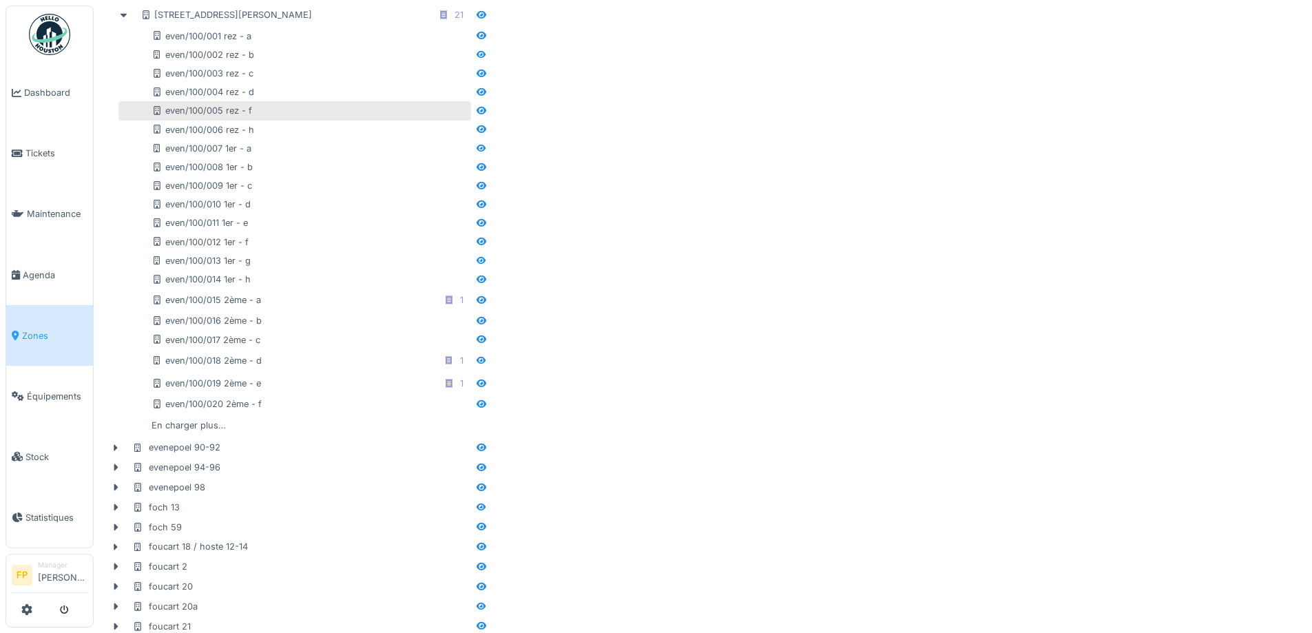
scroll to position [973, 0]
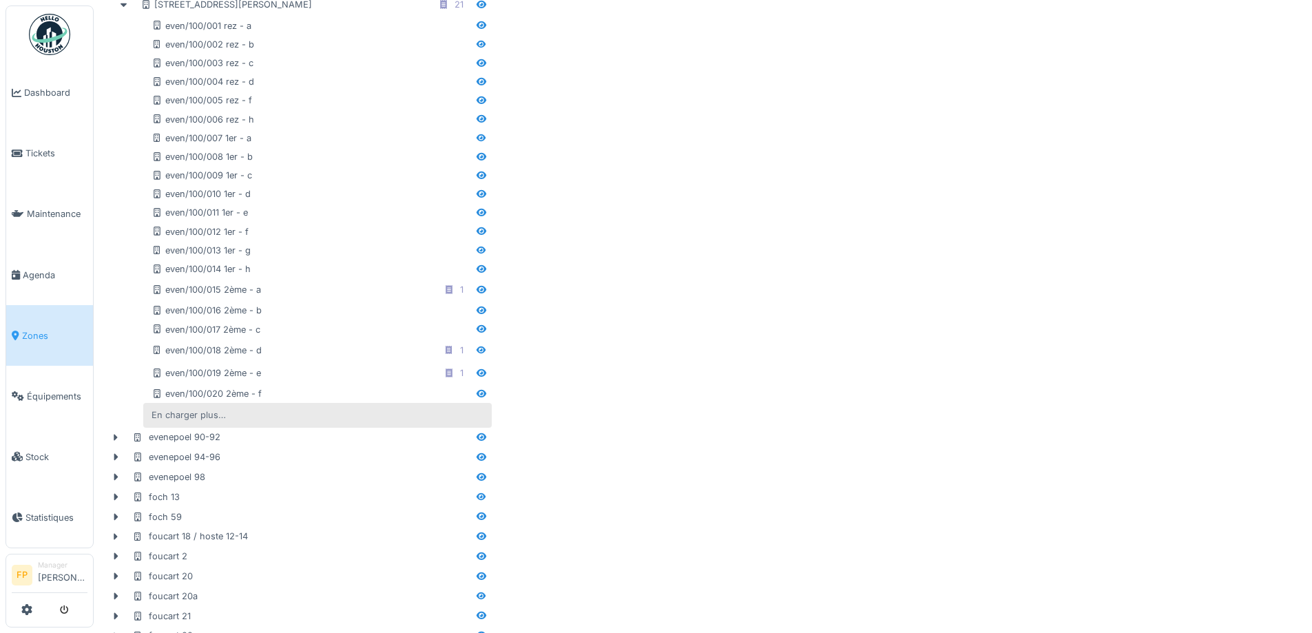
click at [212, 411] on div "En charger plus…" at bounding box center [188, 415] width 85 height 19
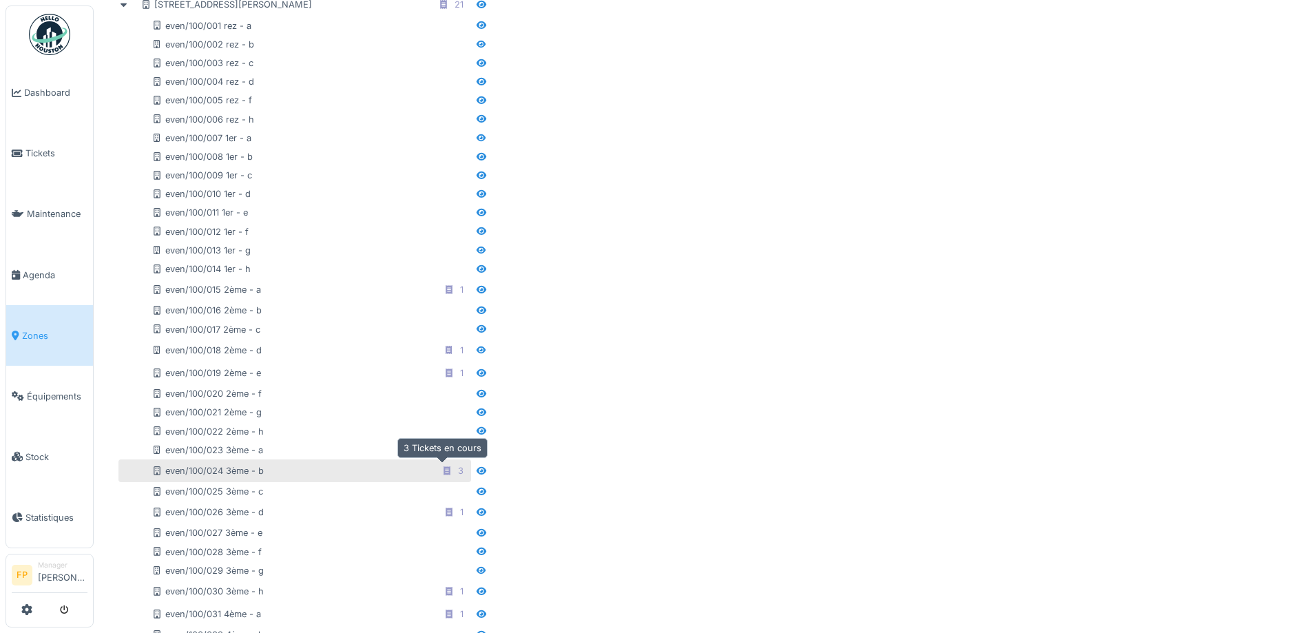
click at [441, 474] on icon at bounding box center [446, 470] width 11 height 9
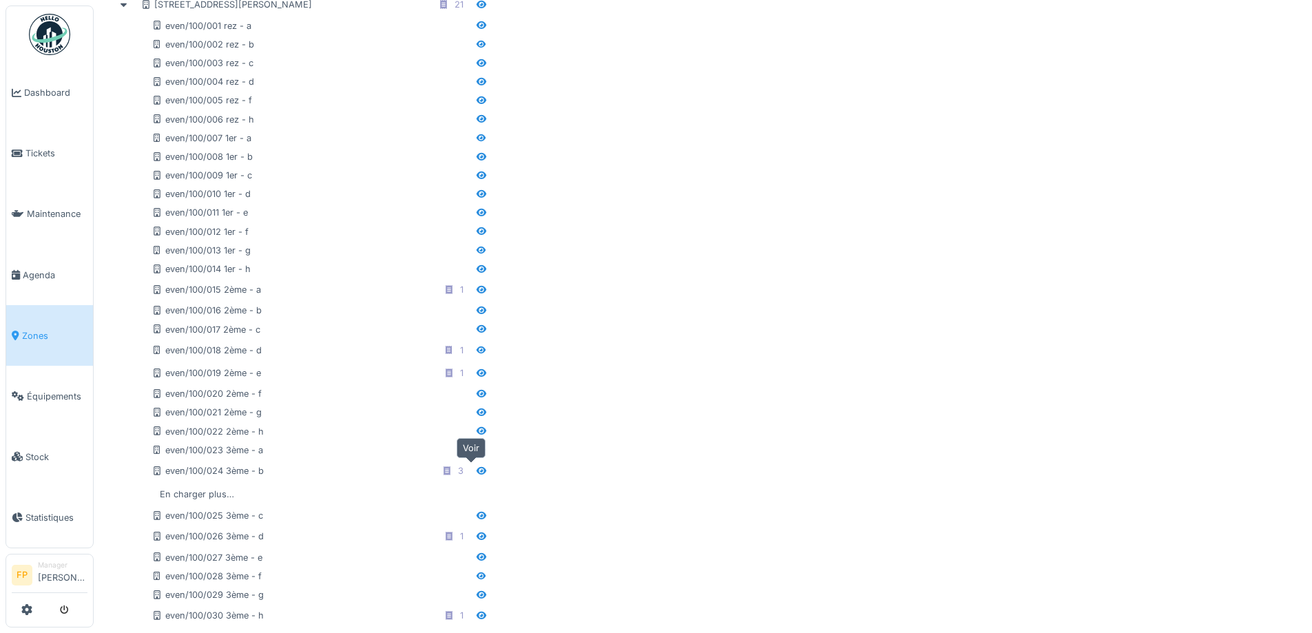
click at [476, 472] on icon at bounding box center [481, 471] width 10 height 8
click at [443, 471] on icon at bounding box center [446, 470] width 7 height 9
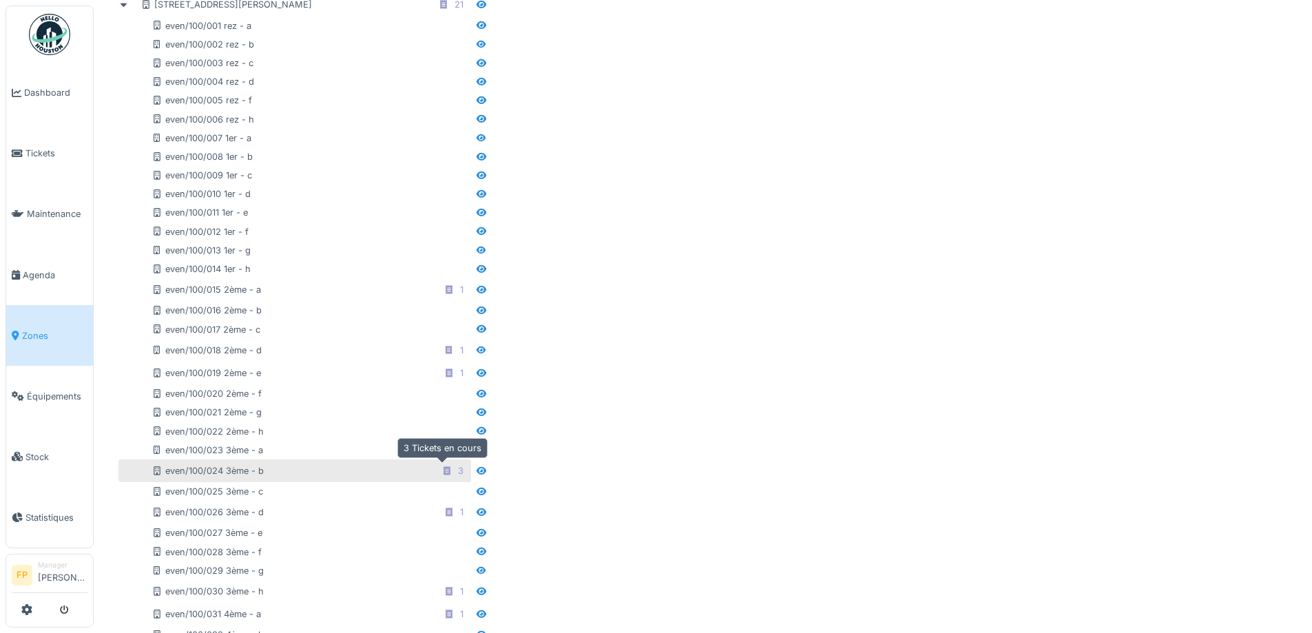
click at [443, 471] on icon at bounding box center [446, 470] width 7 height 9
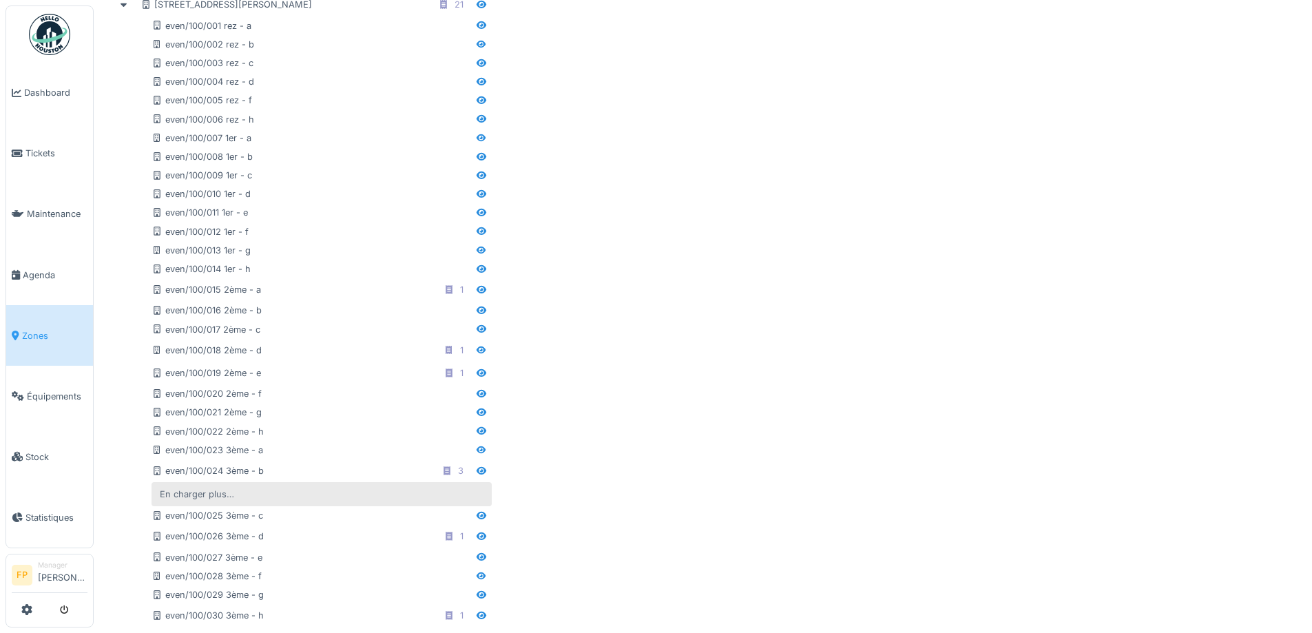
click at [189, 494] on div "En charger plus…" at bounding box center [196, 494] width 85 height 19
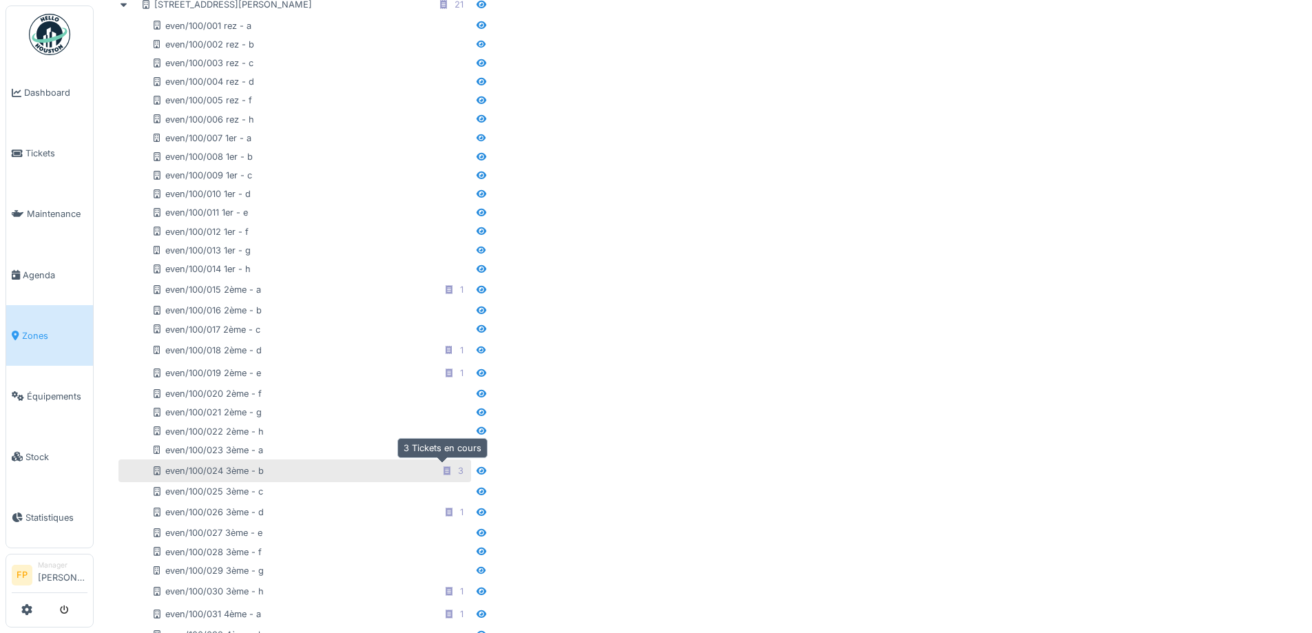
click at [443, 468] on icon at bounding box center [446, 470] width 7 height 9
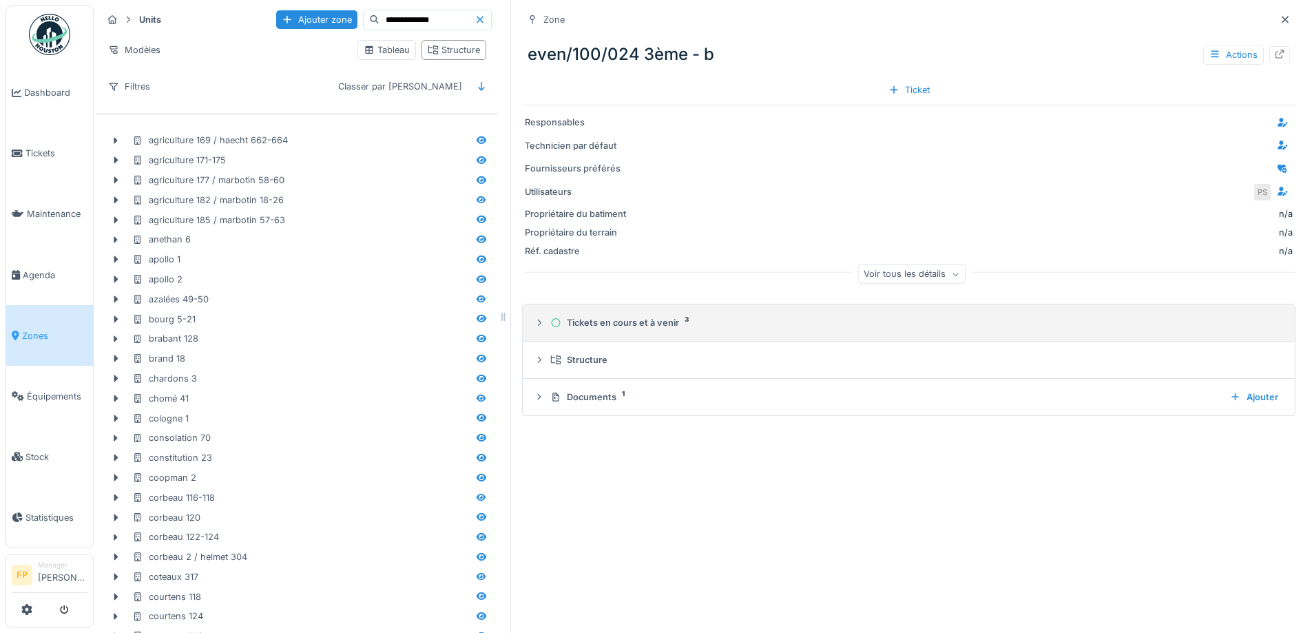
click at [591, 323] on div "Tickets en cours et à venir 3" at bounding box center [914, 322] width 728 height 13
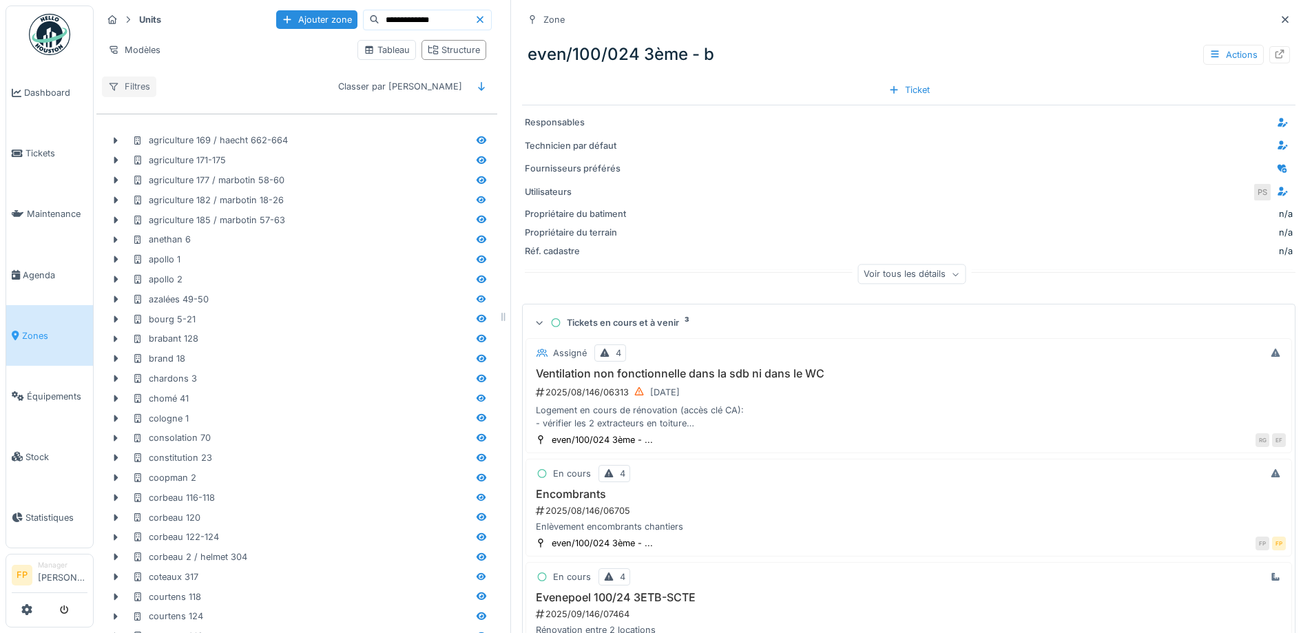
click at [128, 87] on div "Filtres" at bounding box center [129, 86] width 54 height 20
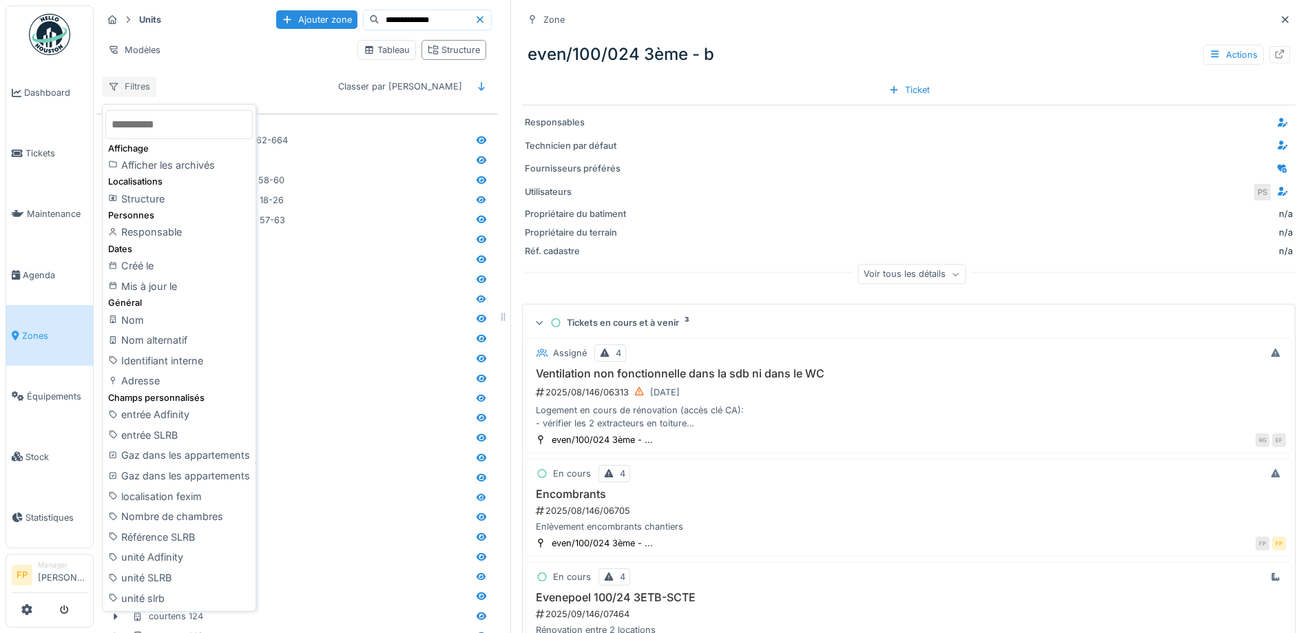
click at [129, 86] on div "Filtres" at bounding box center [129, 86] width 54 height 20
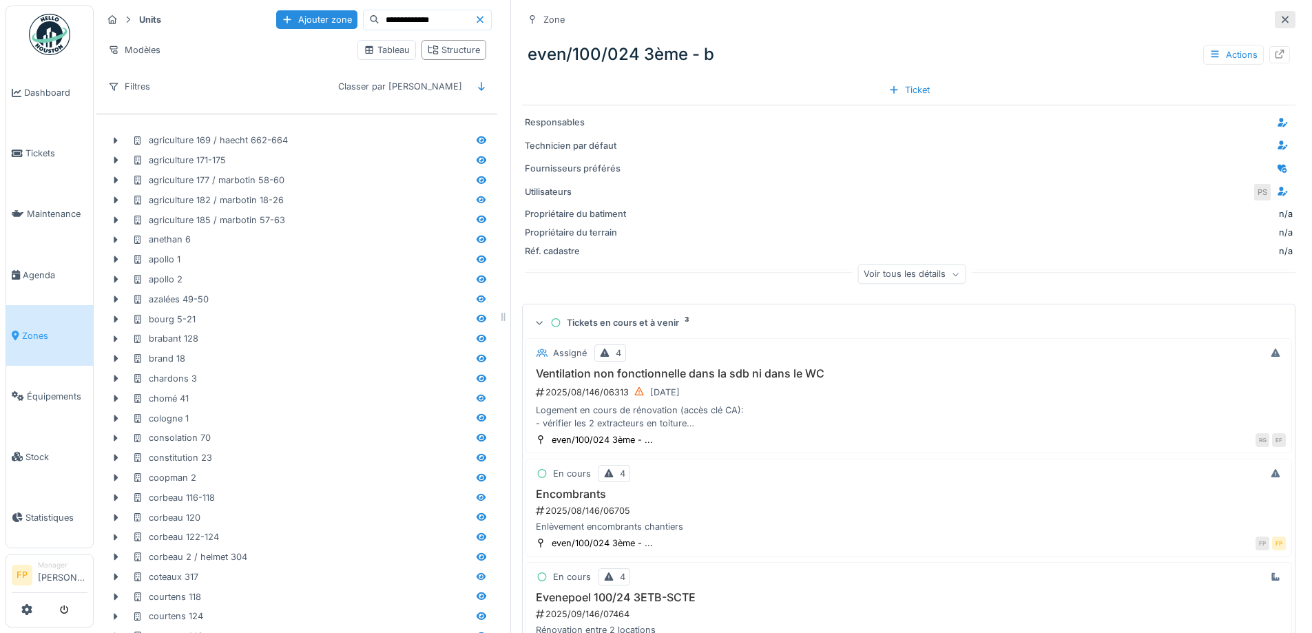
click at [1281, 21] on icon at bounding box center [1284, 19] width 7 height 7
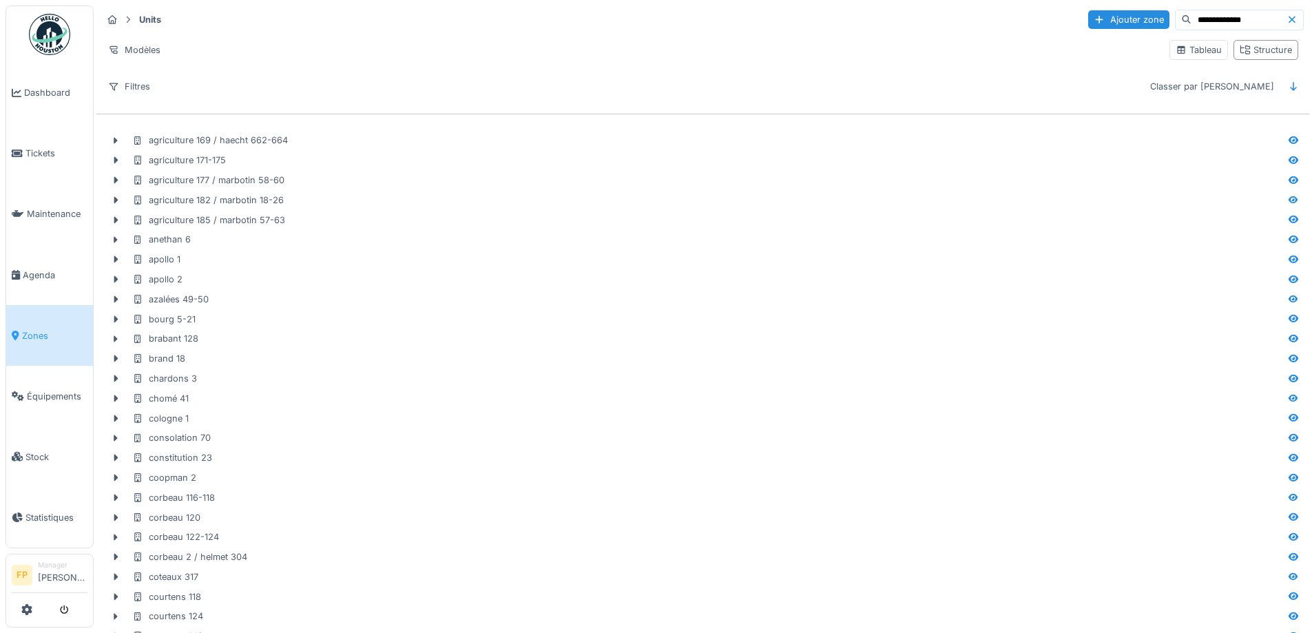
click at [1286, 23] on icon at bounding box center [1291, 19] width 11 height 9
click at [40, 317] on link "Zones" at bounding box center [49, 335] width 87 height 61
click at [36, 330] on span "Zones" at bounding box center [54, 335] width 65 height 13
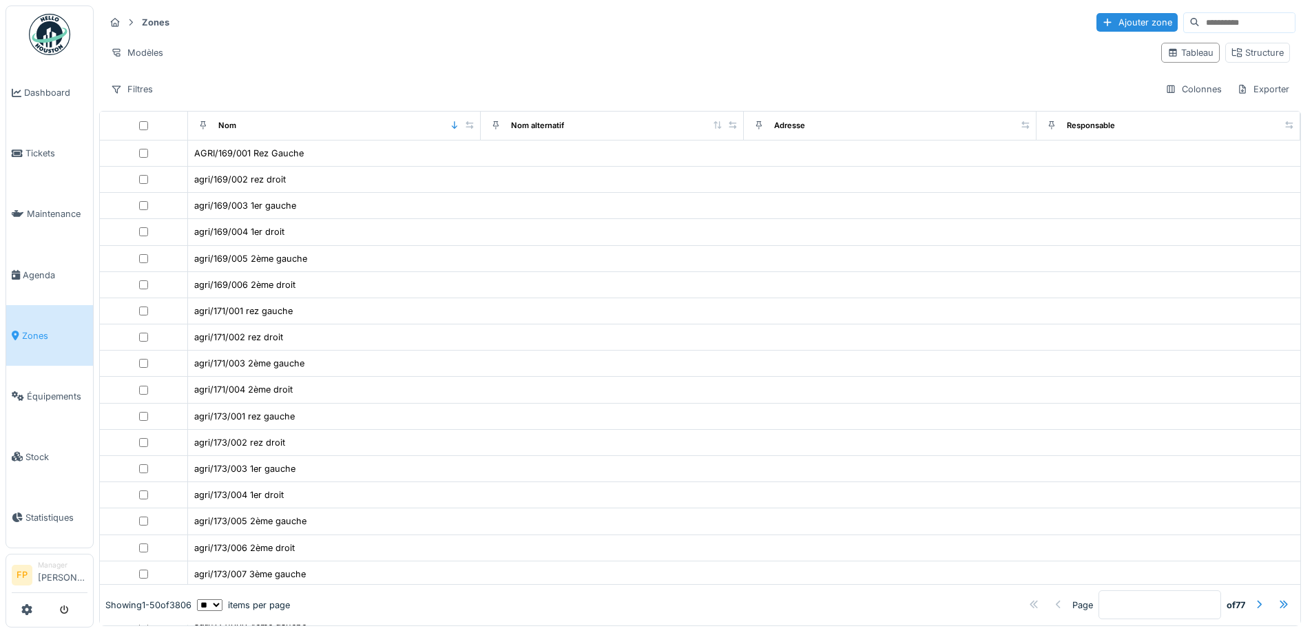
click at [1199, 28] on input at bounding box center [1246, 22] width 95 height 19
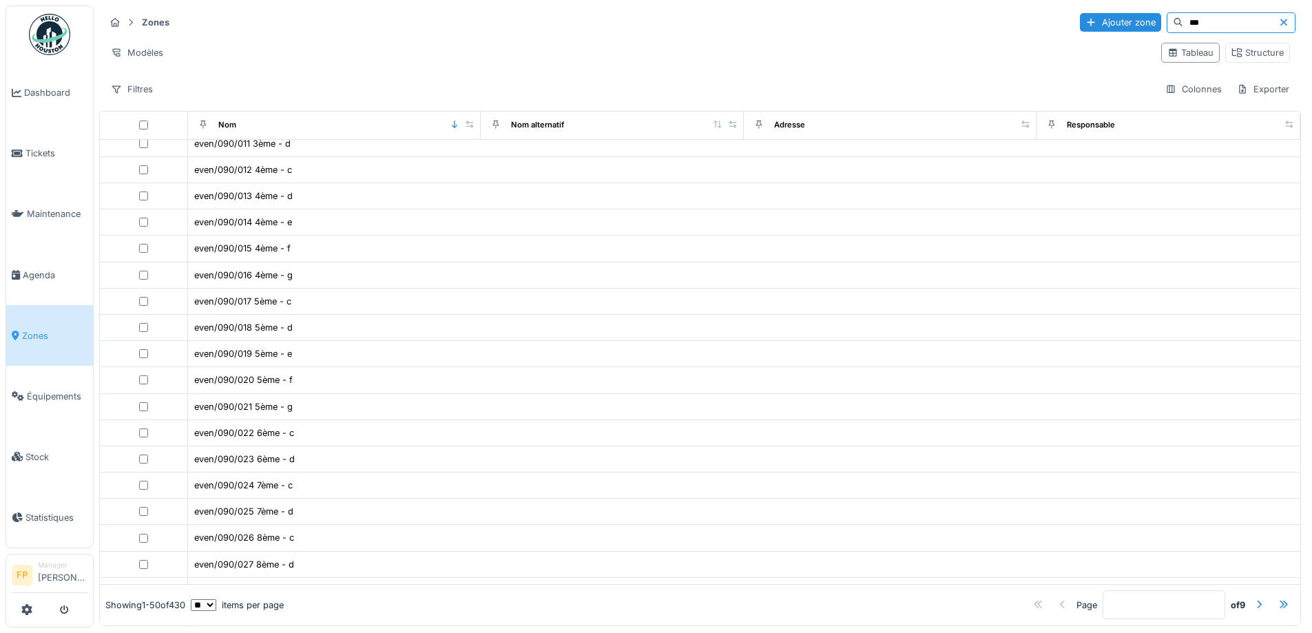
scroll to position [65, 0]
type input "***"
click at [39, 152] on span "Tickets" at bounding box center [56, 153] width 62 height 13
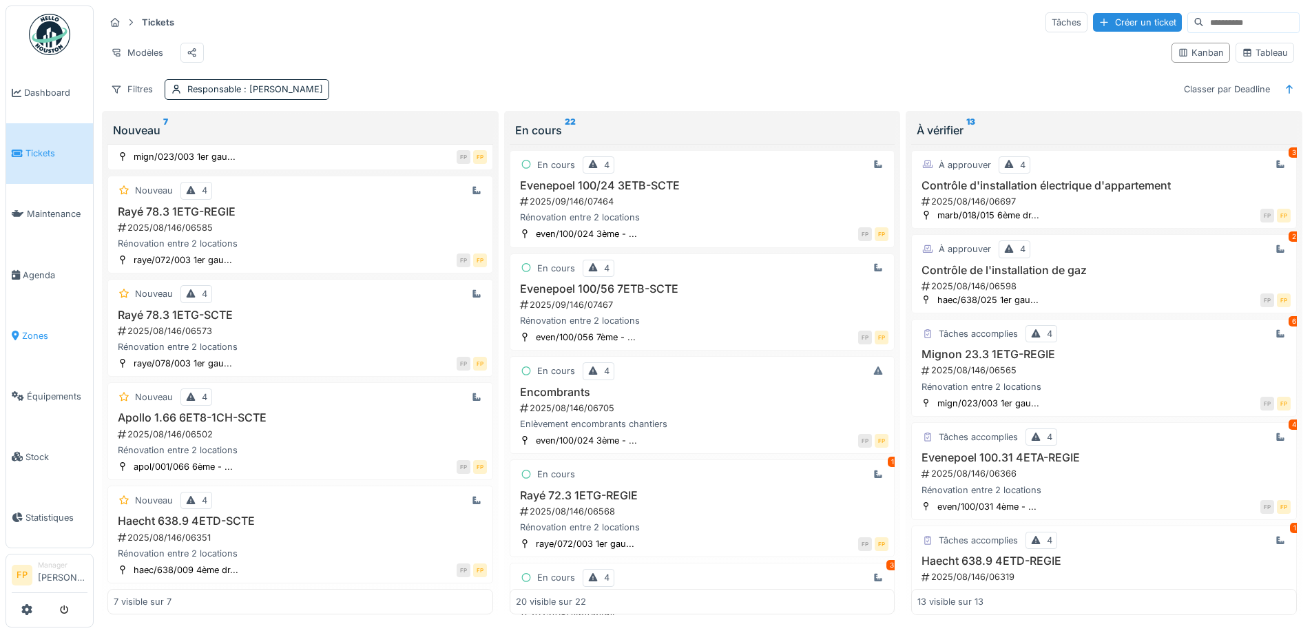
click at [25, 329] on span "Zones" at bounding box center [54, 335] width 65 height 13
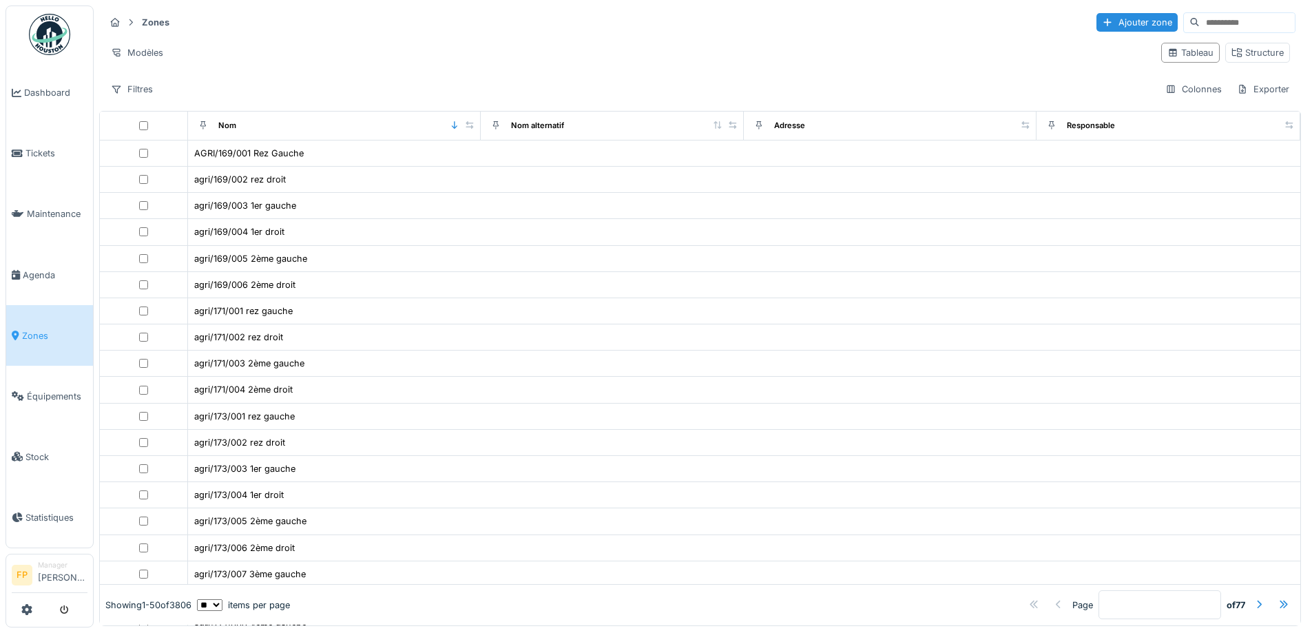
click at [1199, 20] on input at bounding box center [1246, 22] width 95 height 19
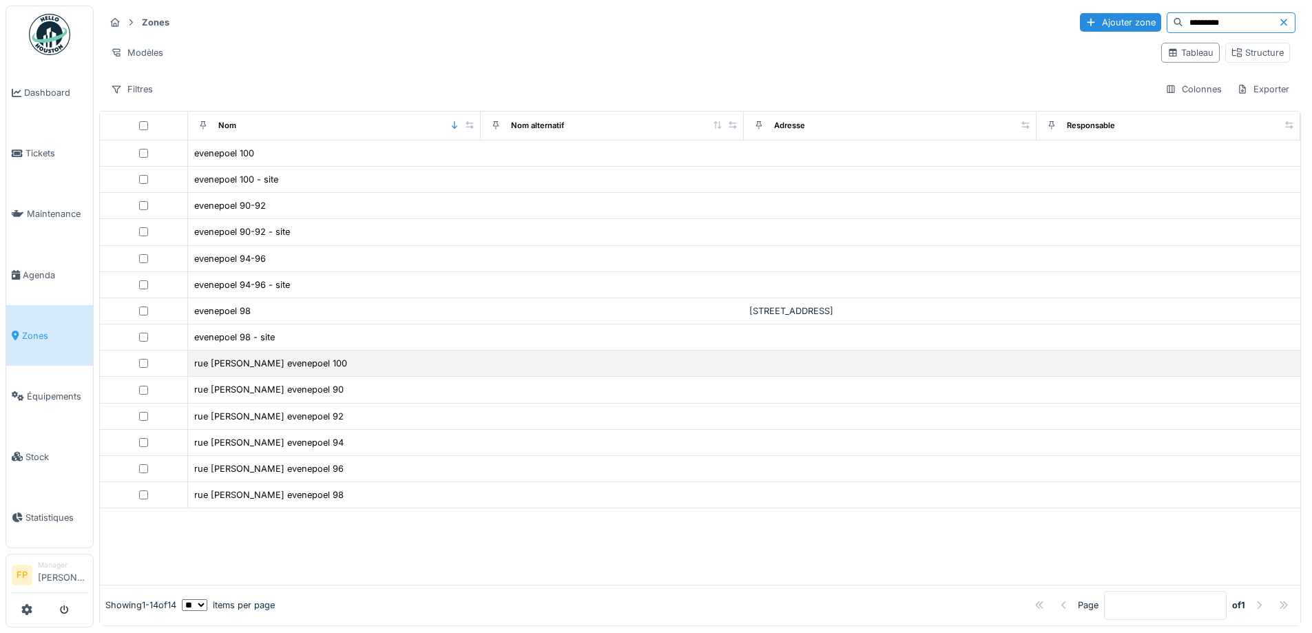
type input "*********"
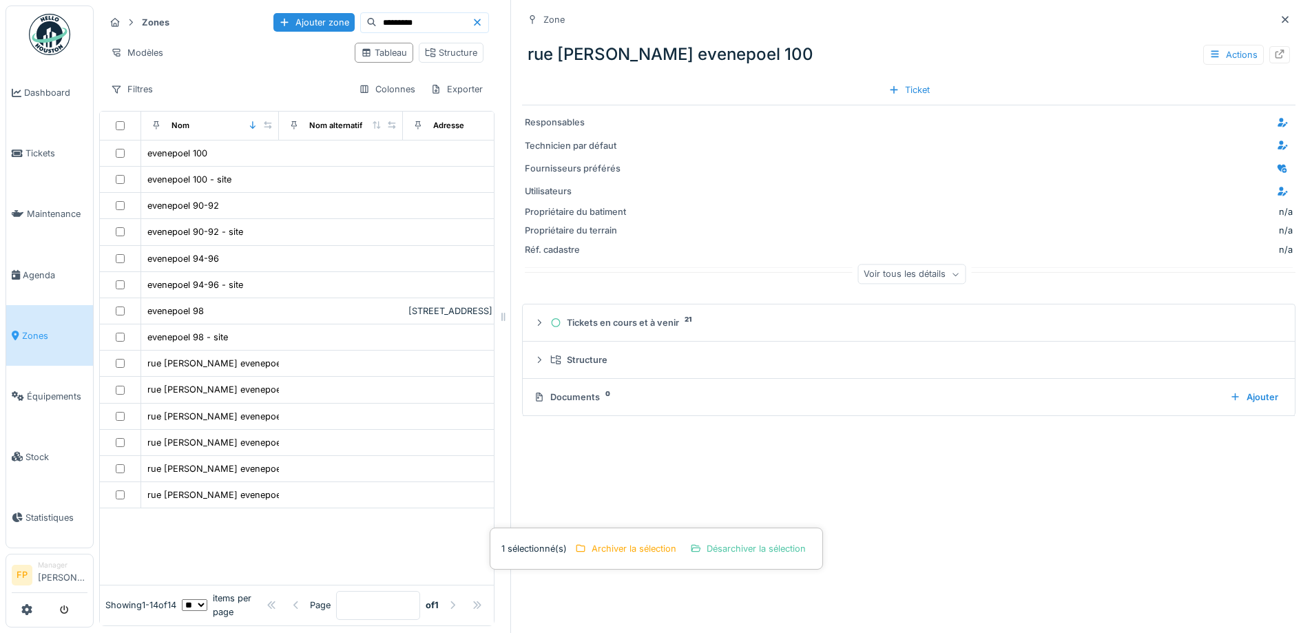
click at [545, 21] on div "Zone" at bounding box center [553, 19] width 21 height 13
click at [527, 23] on icon at bounding box center [532, 19] width 11 height 9
click at [888, 87] on div at bounding box center [893, 89] width 11 height 13
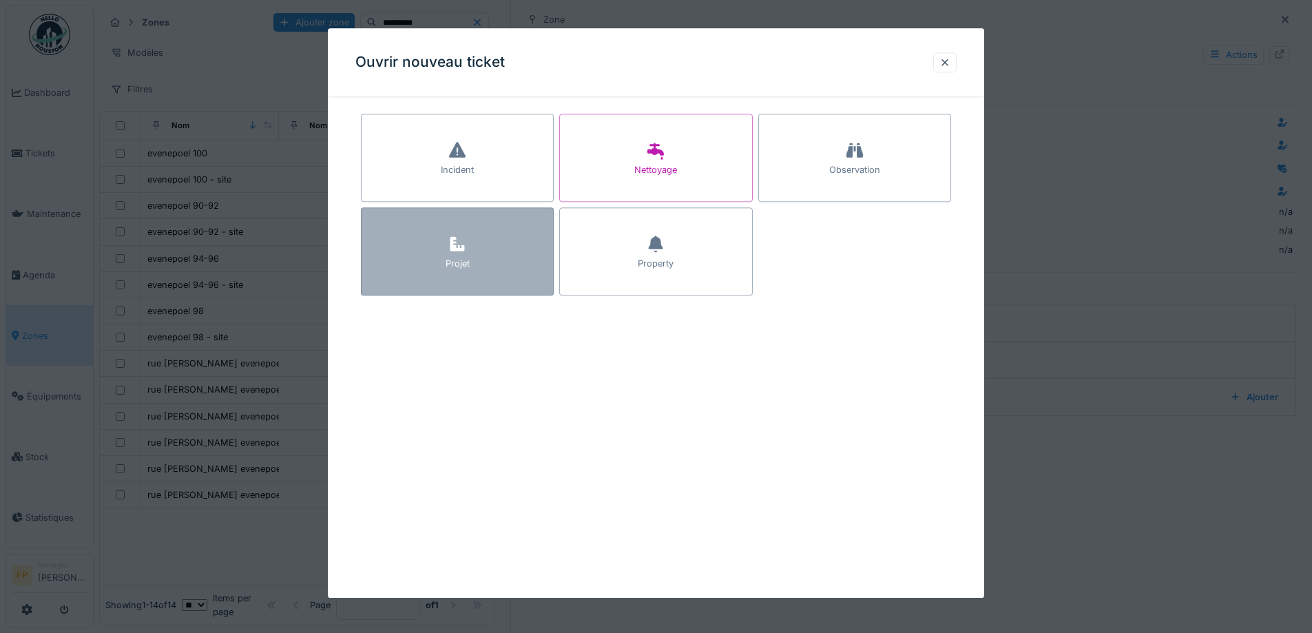
click at [451, 245] on icon at bounding box center [457, 244] width 21 height 17
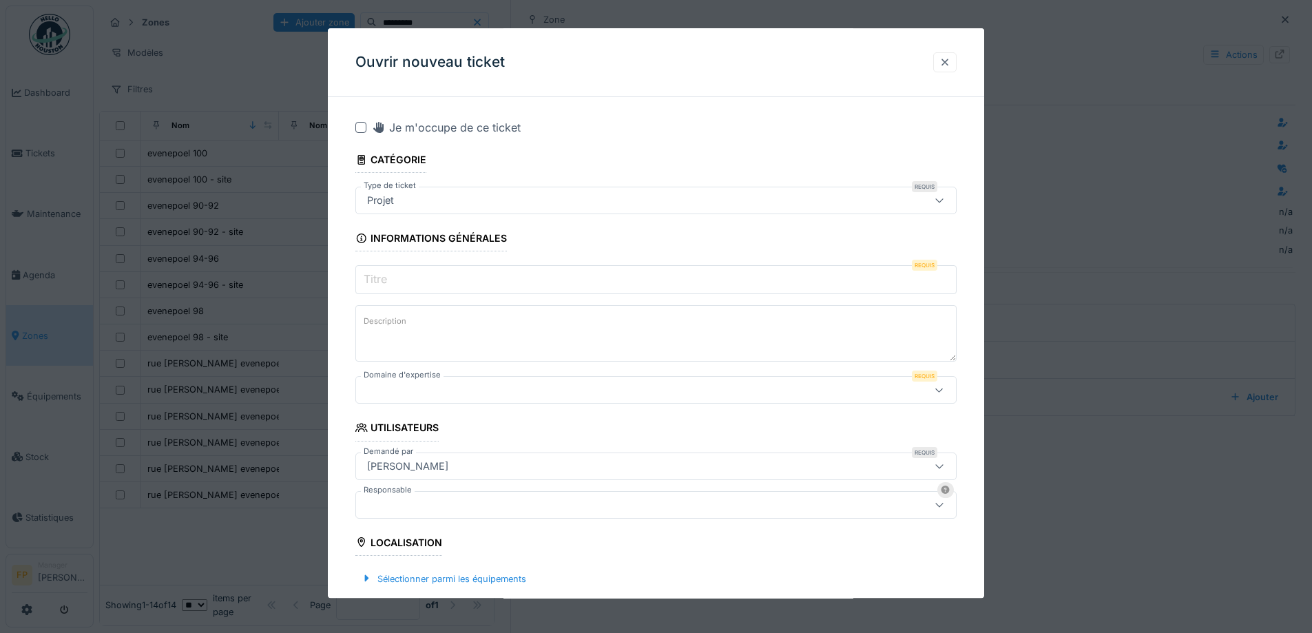
click at [949, 62] on div at bounding box center [944, 62] width 11 height 13
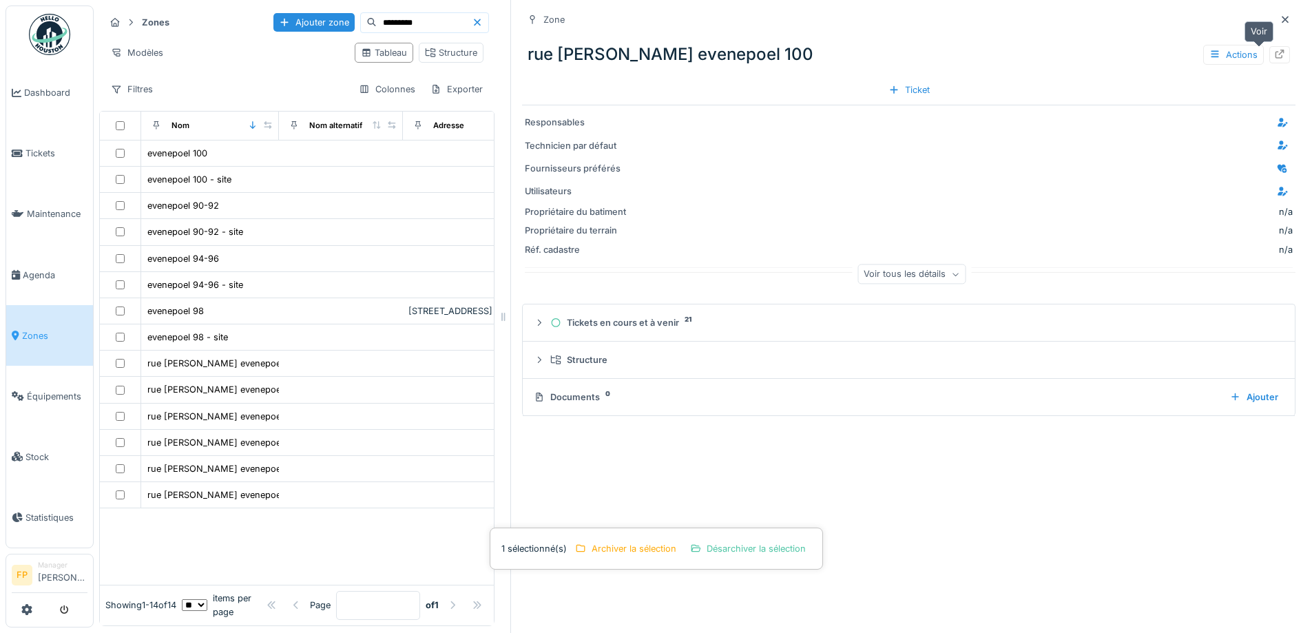
click at [1274, 56] on icon at bounding box center [1279, 54] width 11 height 9
click at [472, 23] on icon at bounding box center [477, 22] width 11 height 9
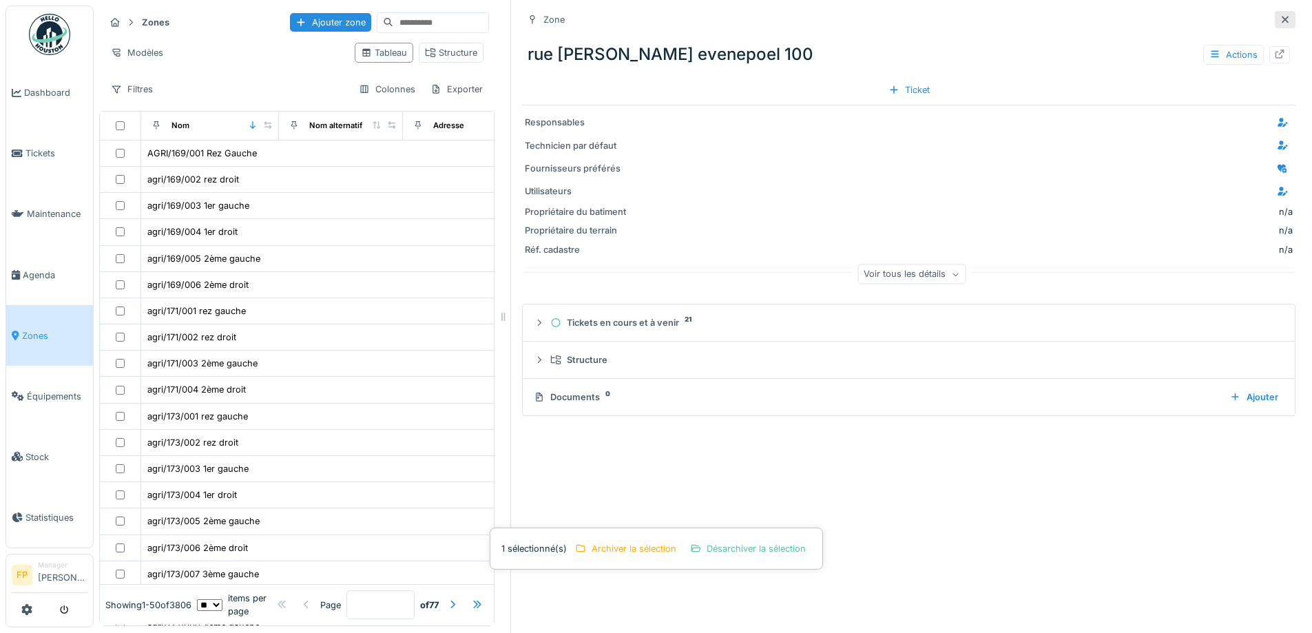
click at [1279, 18] on icon at bounding box center [1284, 19] width 11 height 9
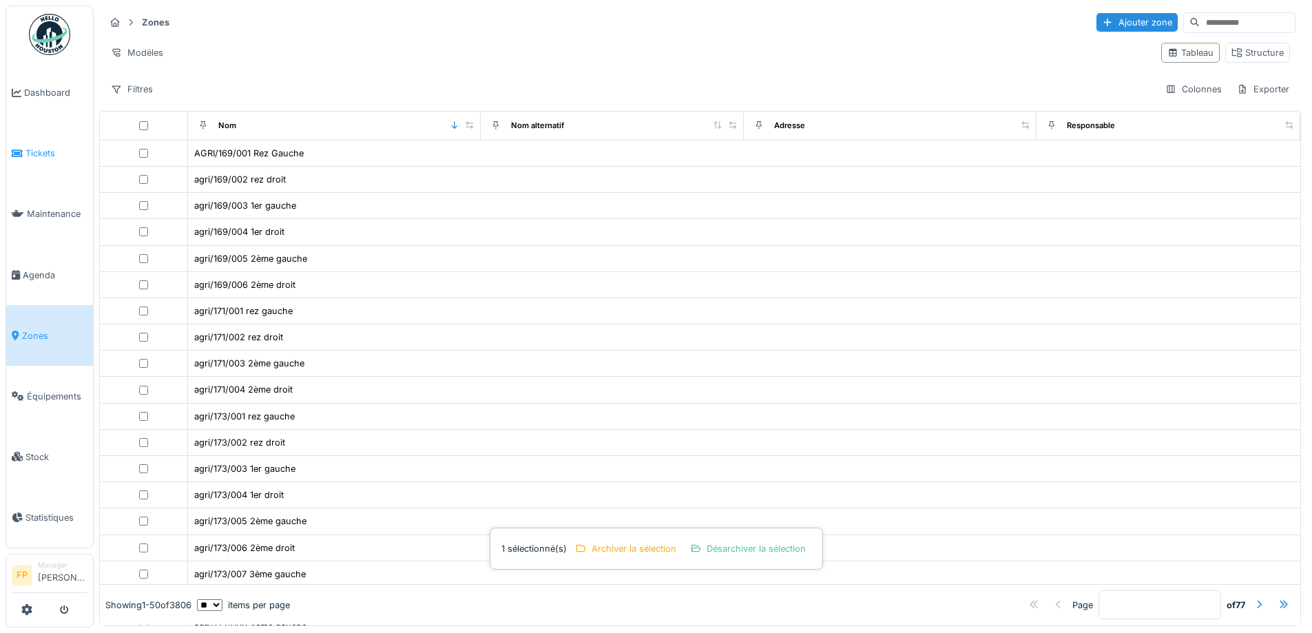
click at [49, 154] on span "Tickets" at bounding box center [56, 153] width 62 height 13
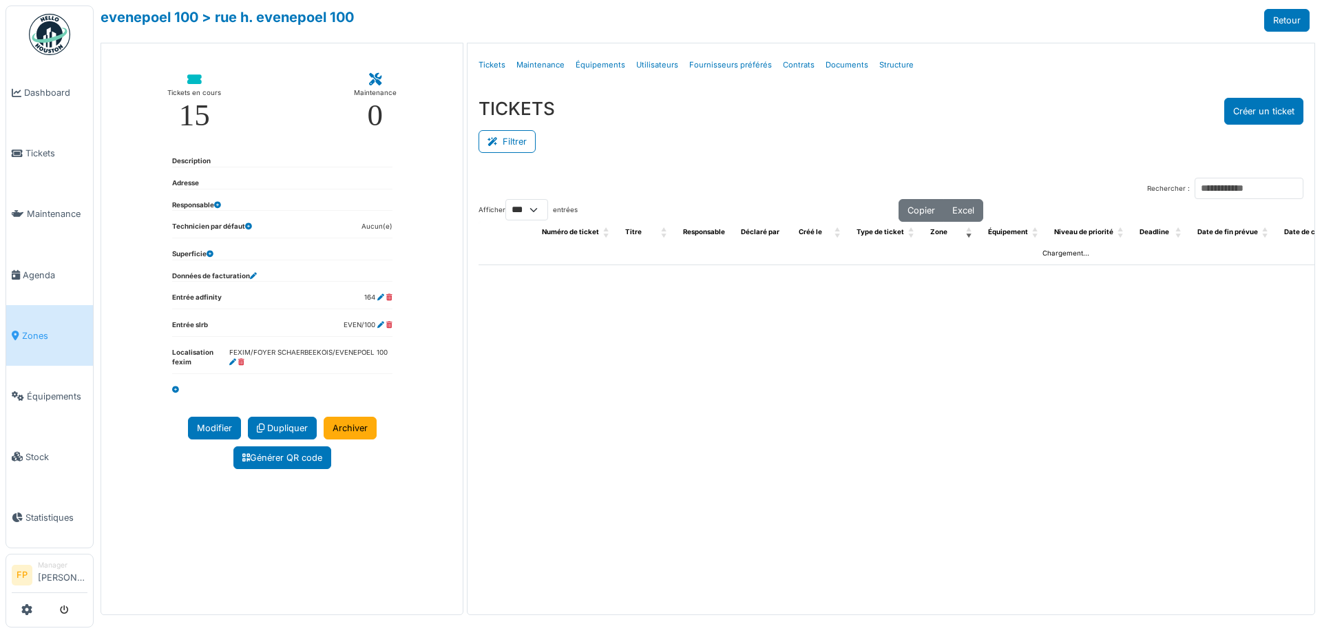
select select "***"
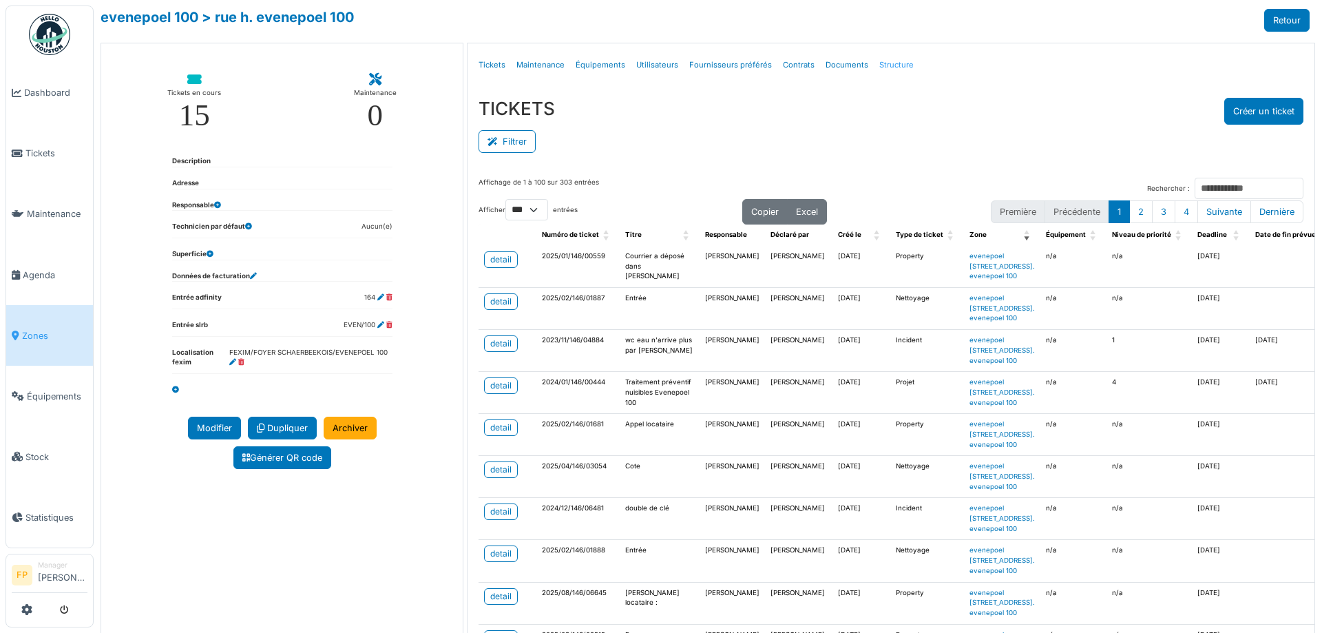
click at [877, 63] on link "Structure" at bounding box center [896, 65] width 45 height 32
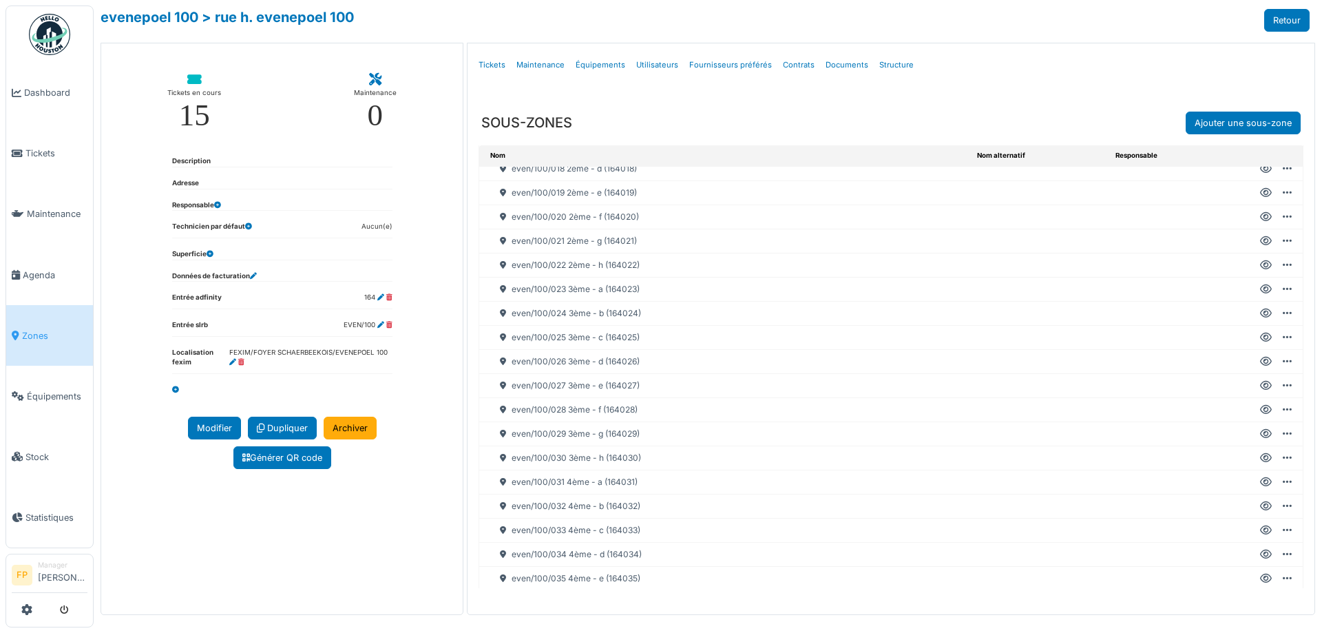
scroll to position [413, 0]
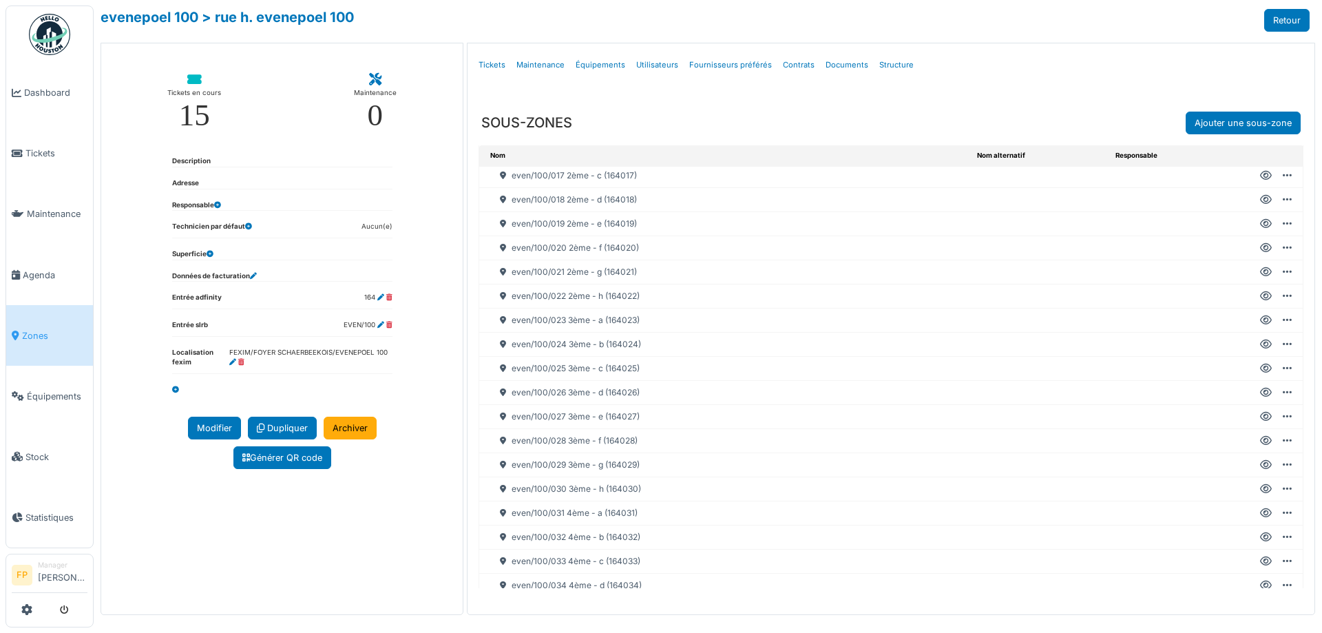
click at [1260, 344] on icon at bounding box center [1266, 344] width 12 height 1
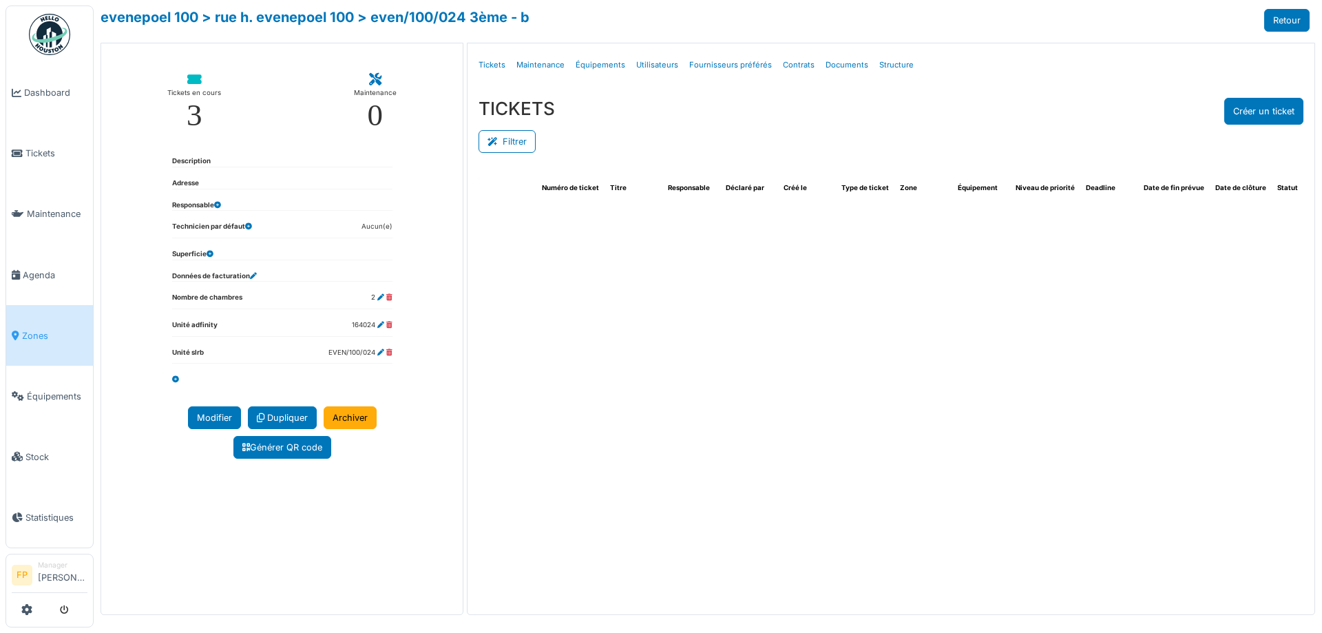
select select "***"
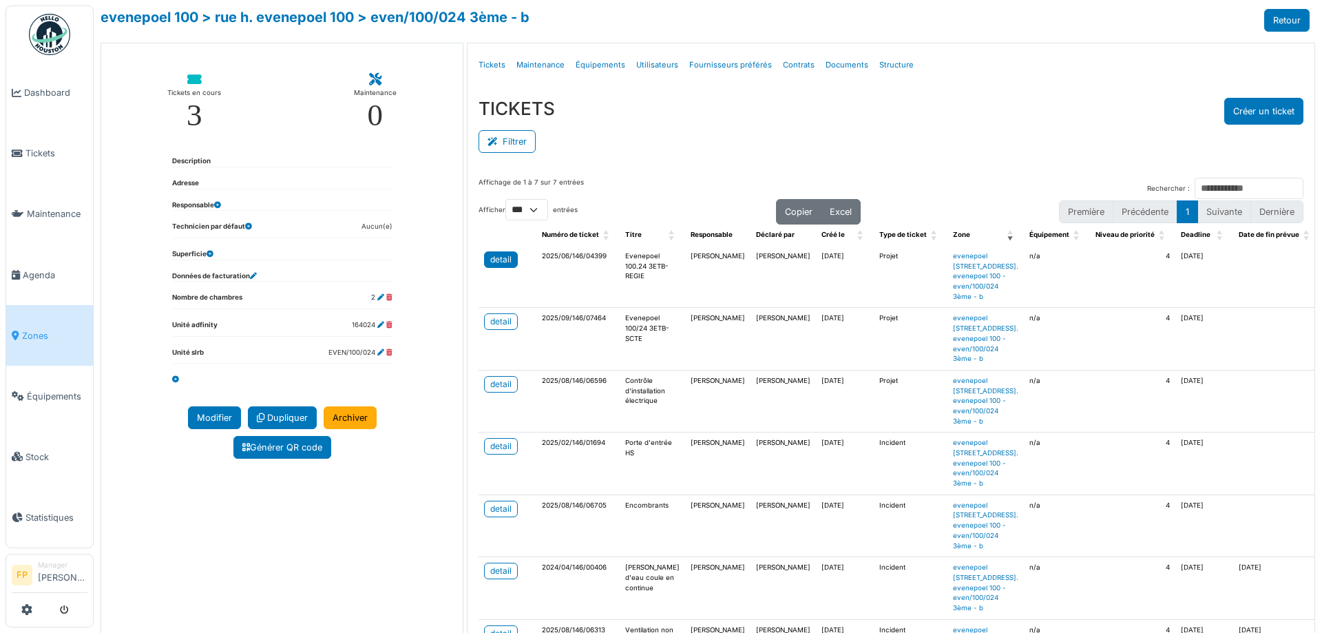
click at [496, 255] on div "detail" at bounding box center [500, 259] width 21 height 12
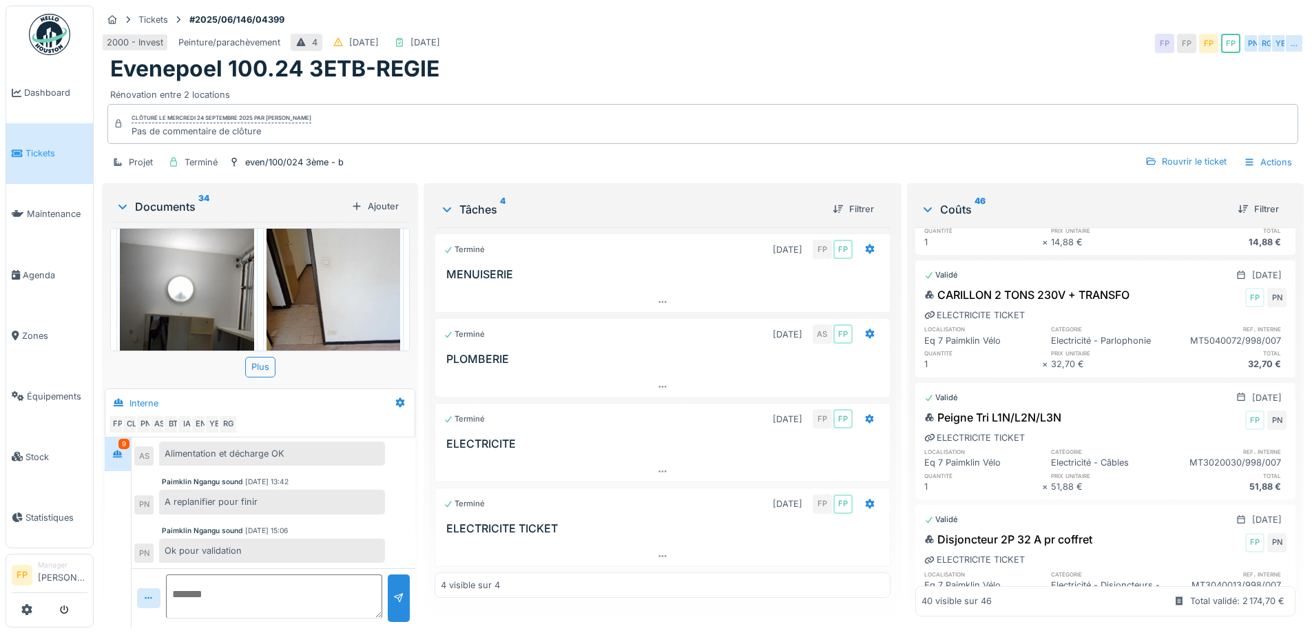
scroll to position [1084, 0]
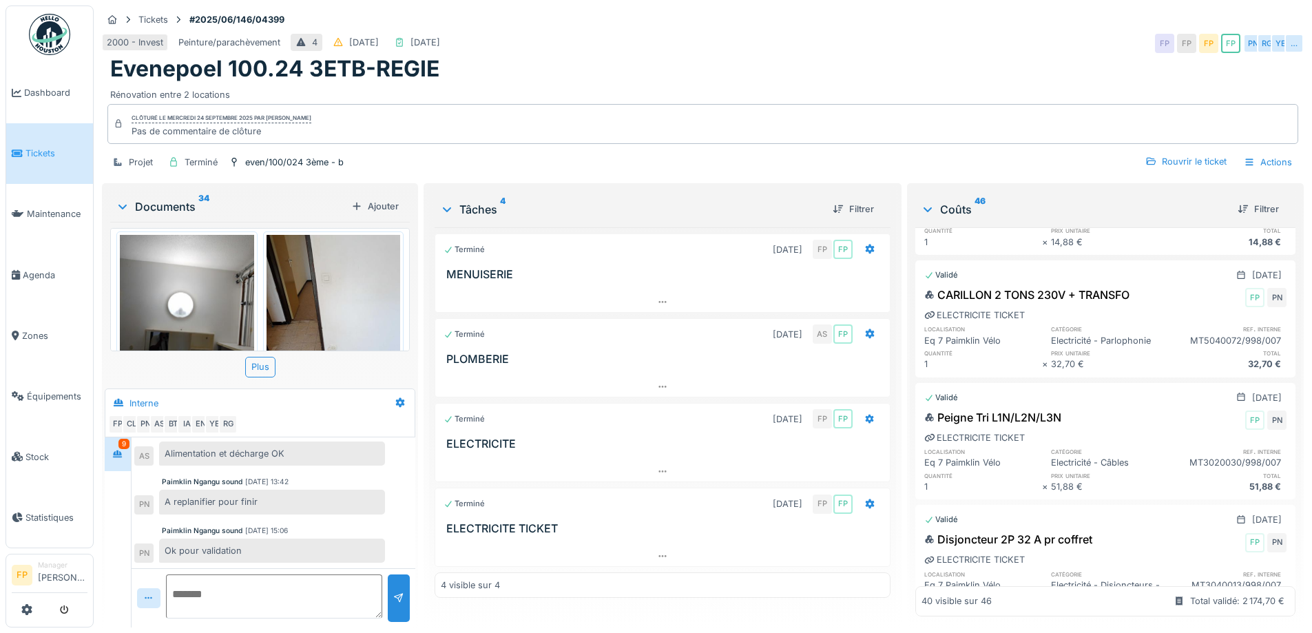
click at [200, 266] on img at bounding box center [187, 324] width 134 height 178
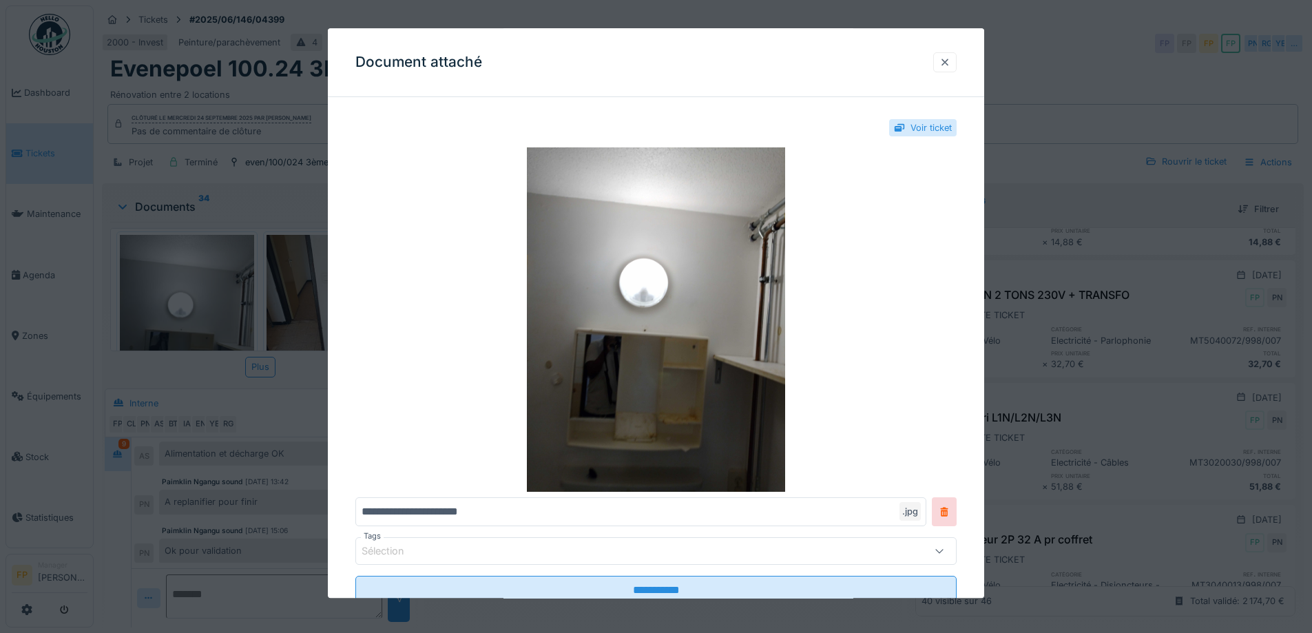
click at [950, 65] on div at bounding box center [944, 62] width 11 height 13
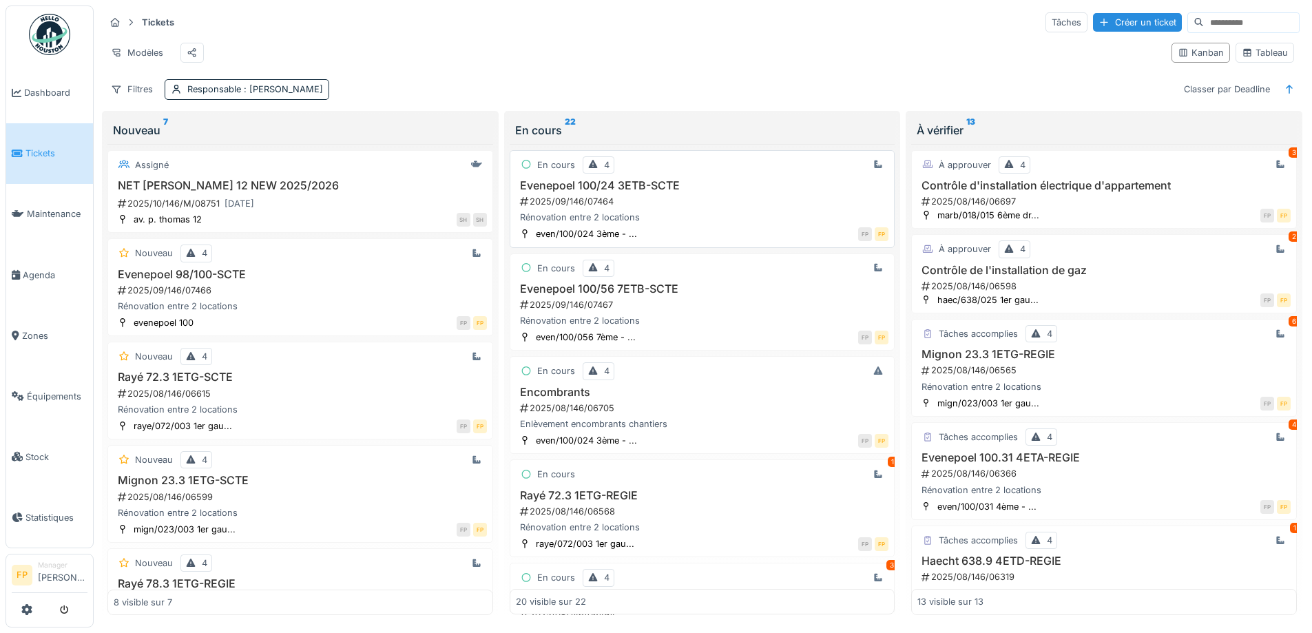
click at [631, 192] on h3 "Evenepoel 100/24 3ETB-SCTE" at bounding box center [702, 185] width 373 height 13
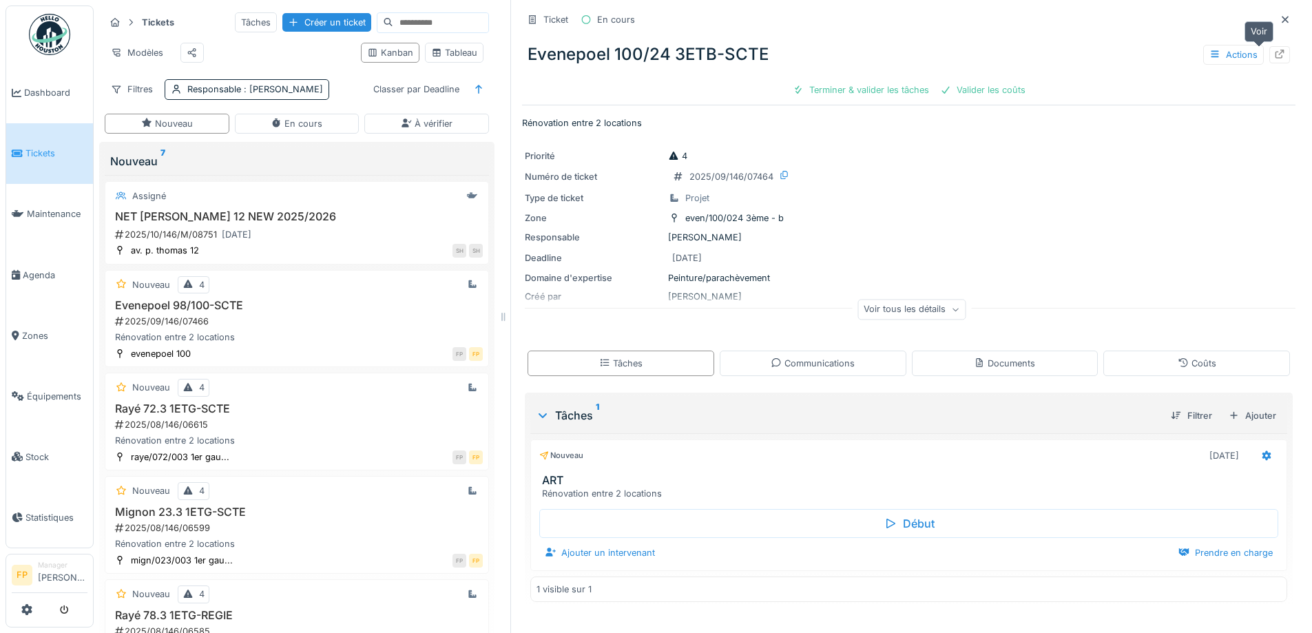
click at [1275, 57] on icon at bounding box center [1279, 54] width 9 height 9
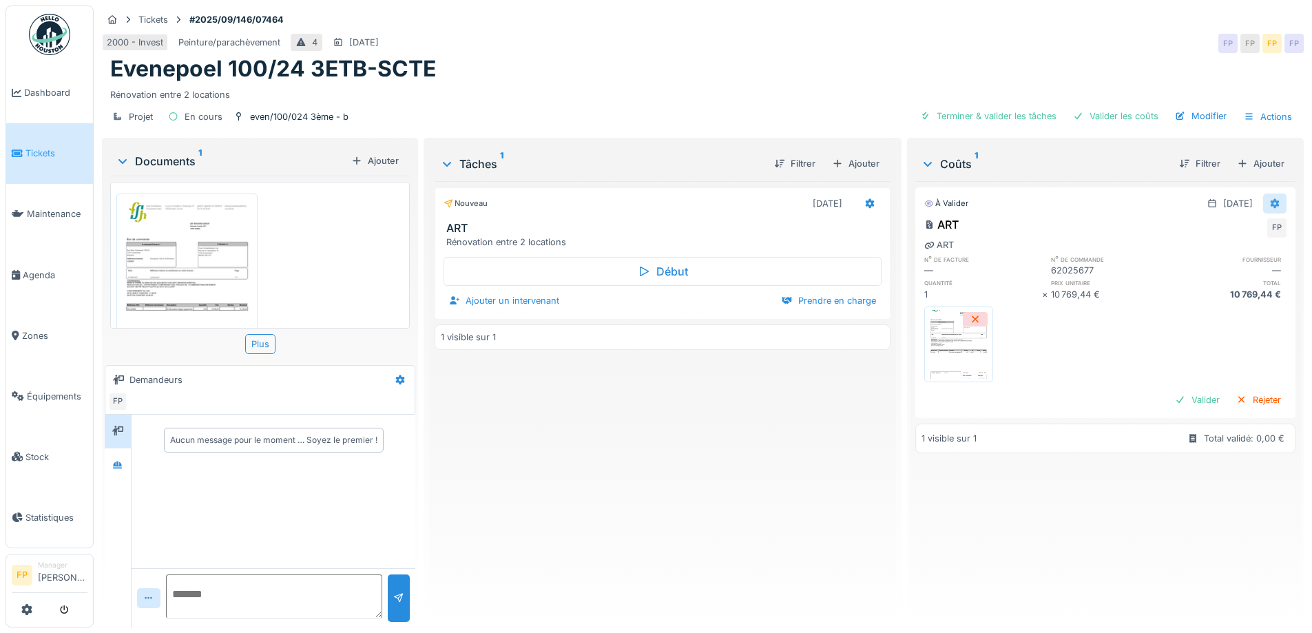
click at [1269, 202] on icon at bounding box center [1274, 203] width 11 height 9
click at [1213, 231] on div "Modifier" at bounding box center [1207, 234] width 67 height 21
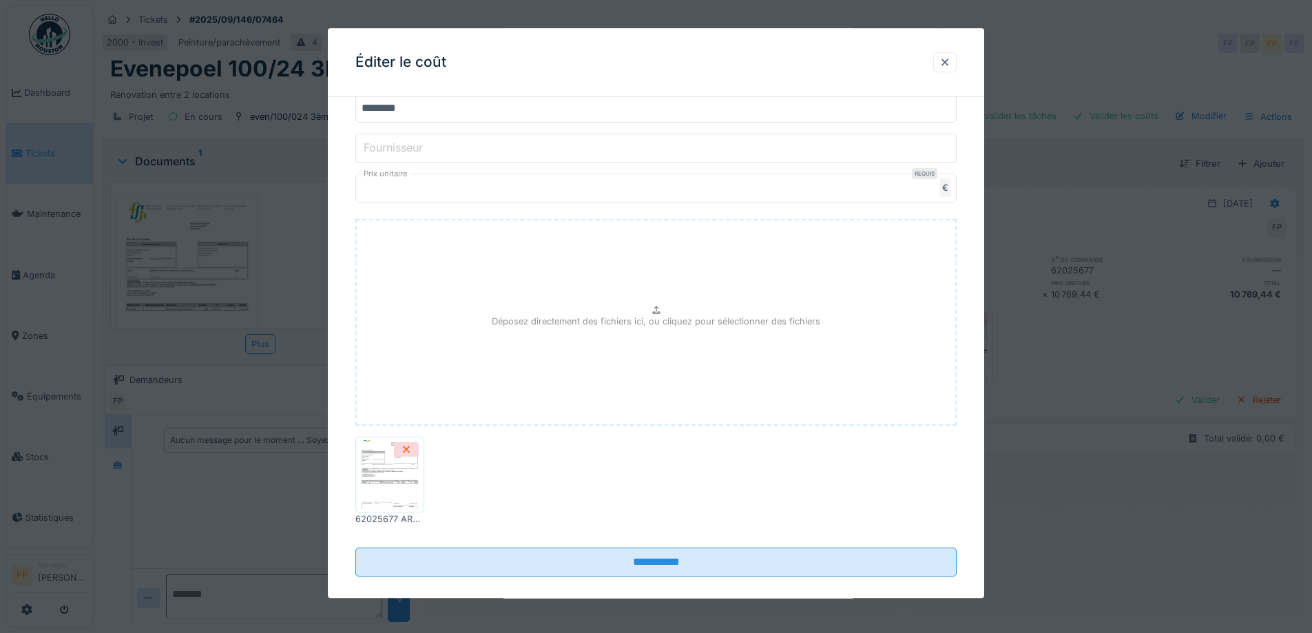
scroll to position [401, 0]
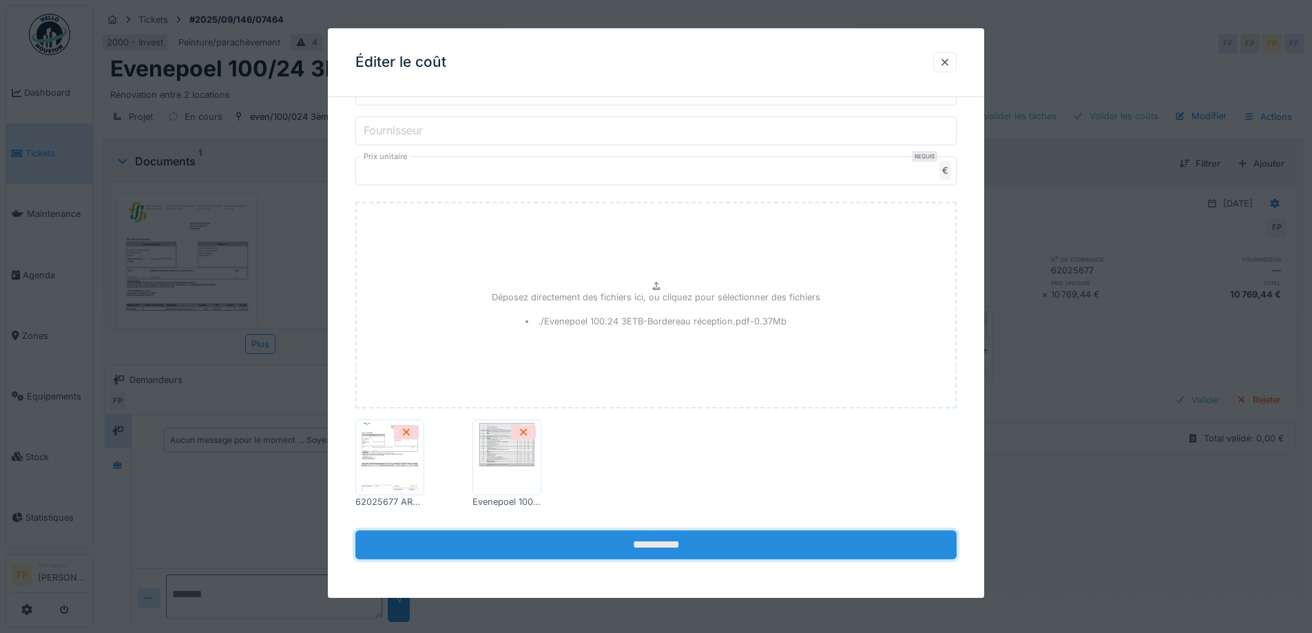
click at [667, 545] on input "**********" at bounding box center [655, 545] width 601 height 29
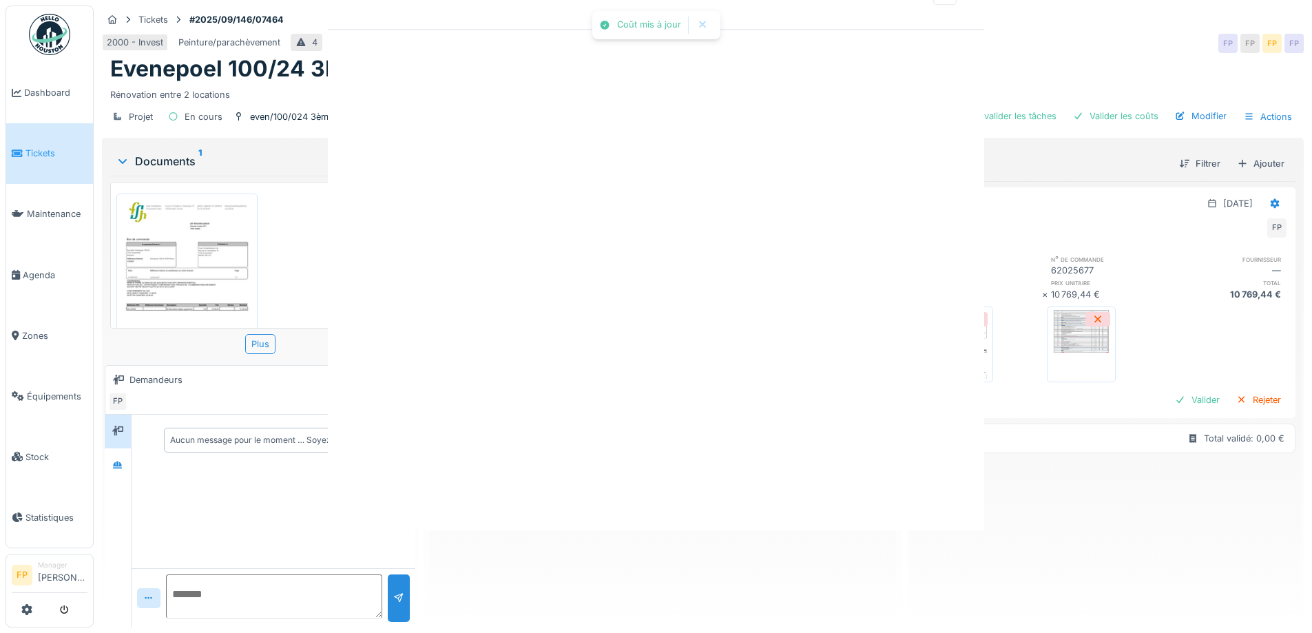
scroll to position [0, 0]
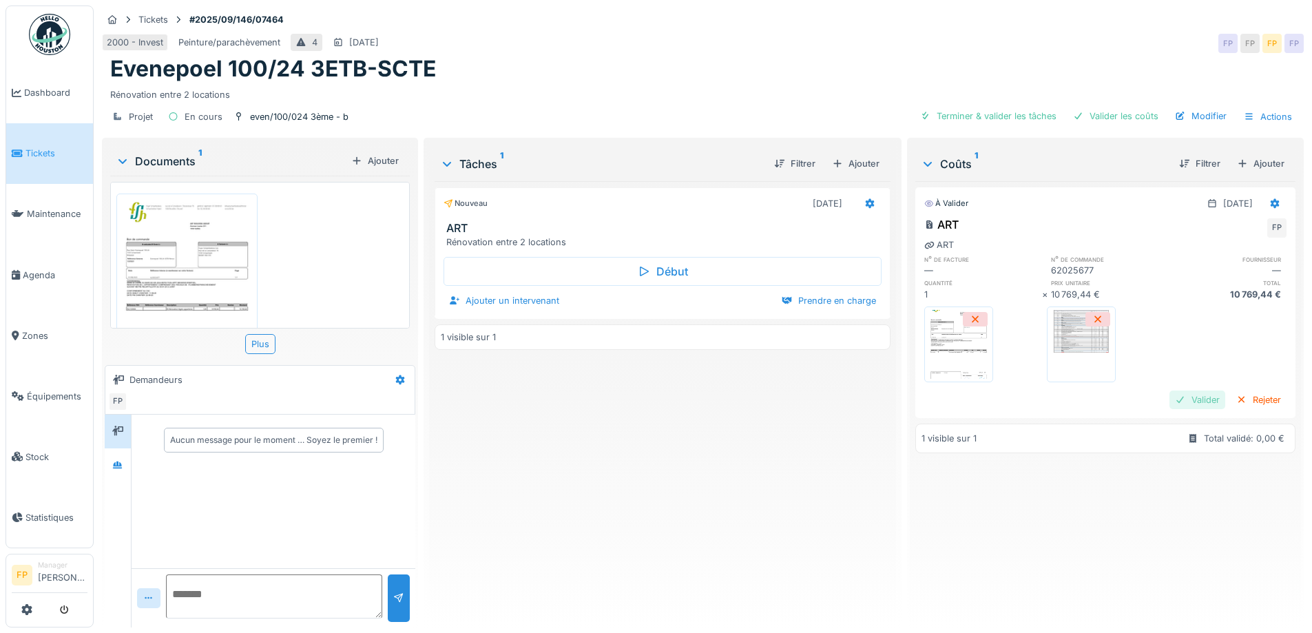
click at [1180, 400] on div "Valider" at bounding box center [1197, 399] width 56 height 19
click at [864, 204] on icon at bounding box center [869, 203] width 11 height 9
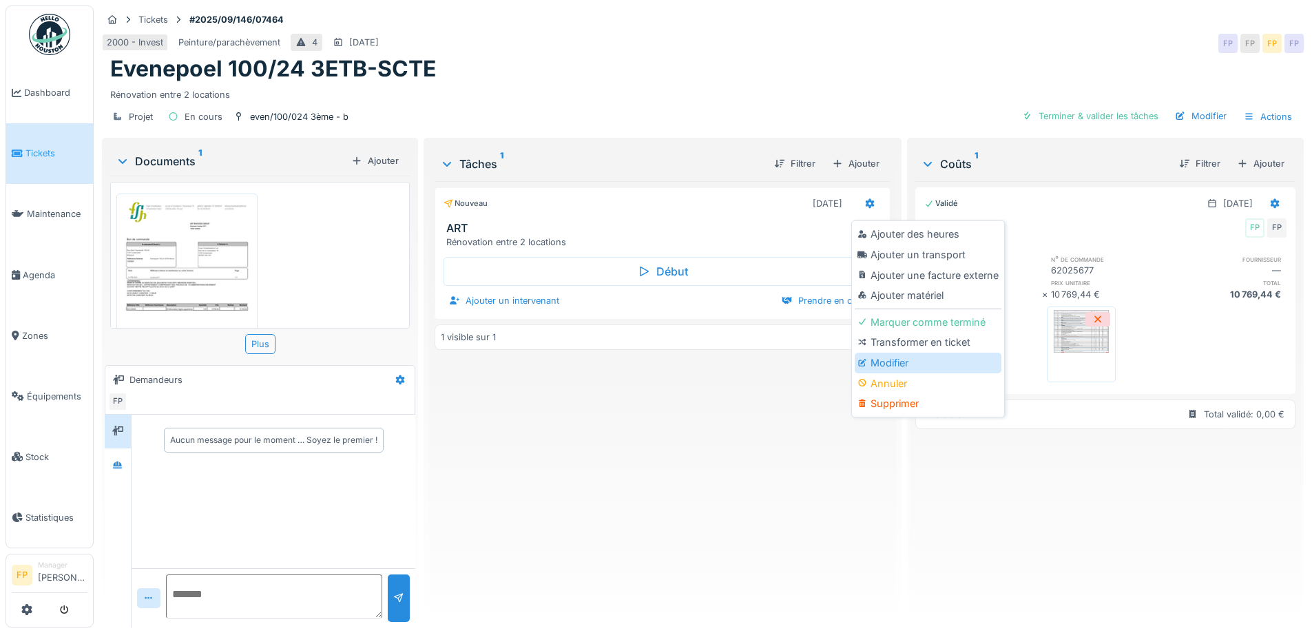
click at [896, 365] on div "Modifier" at bounding box center [927, 363] width 147 height 21
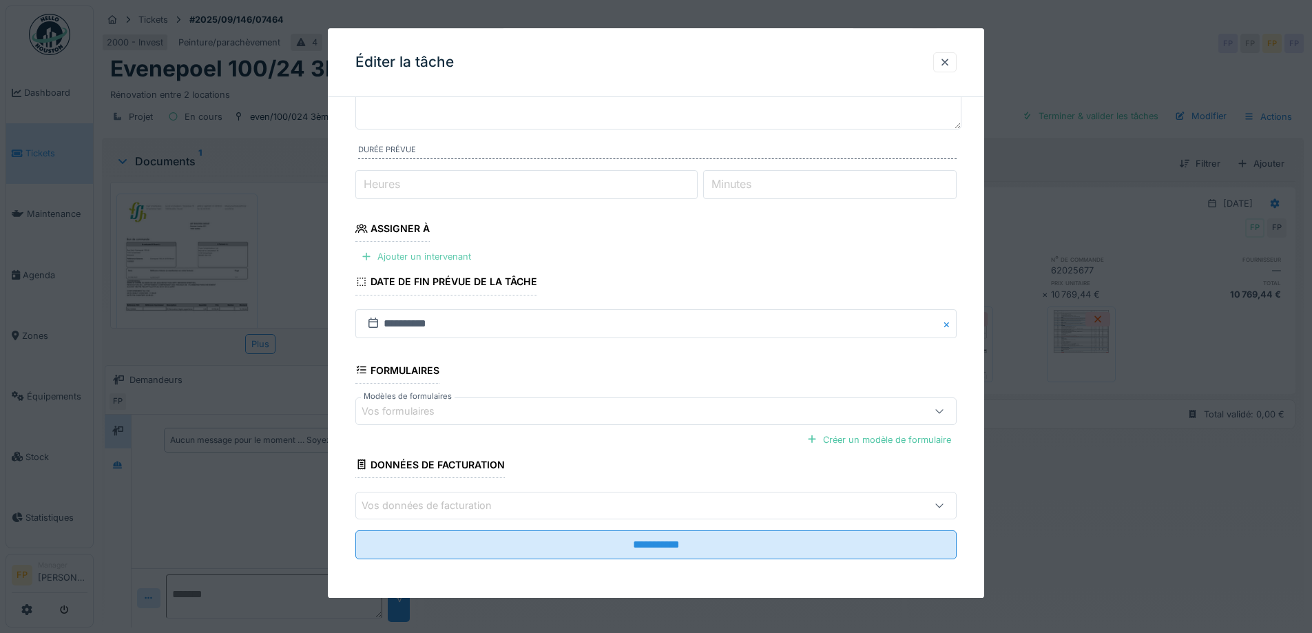
scroll to position [10, 0]
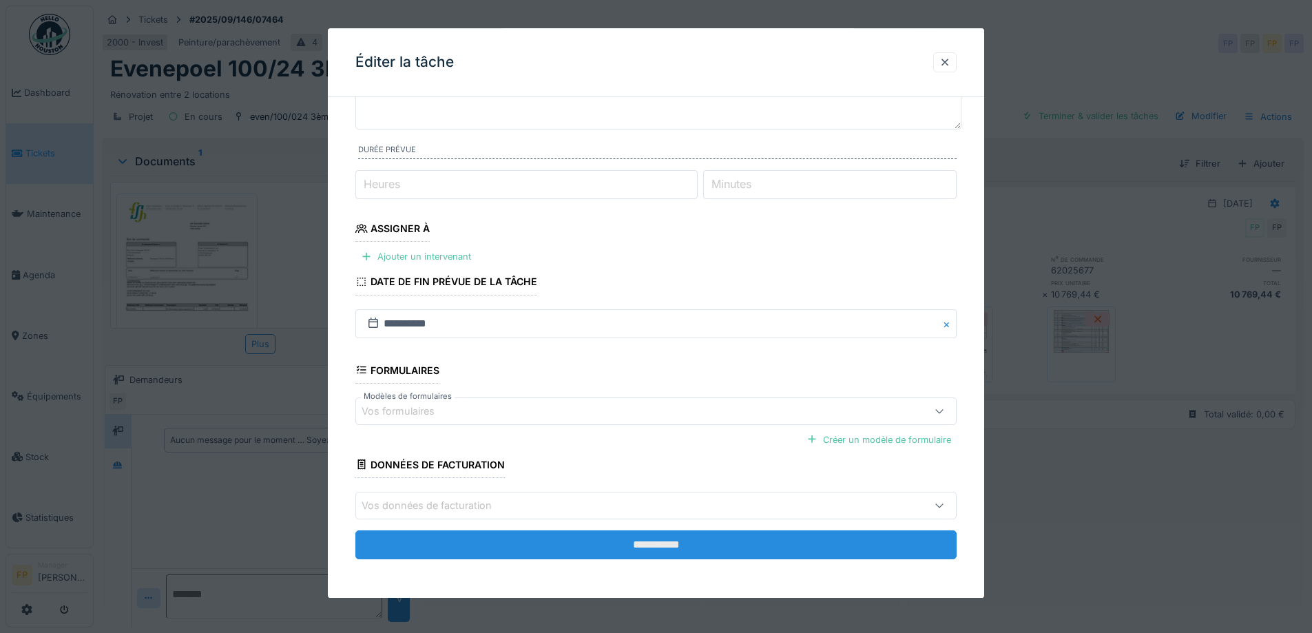
click at [679, 555] on input "**********" at bounding box center [655, 544] width 601 height 29
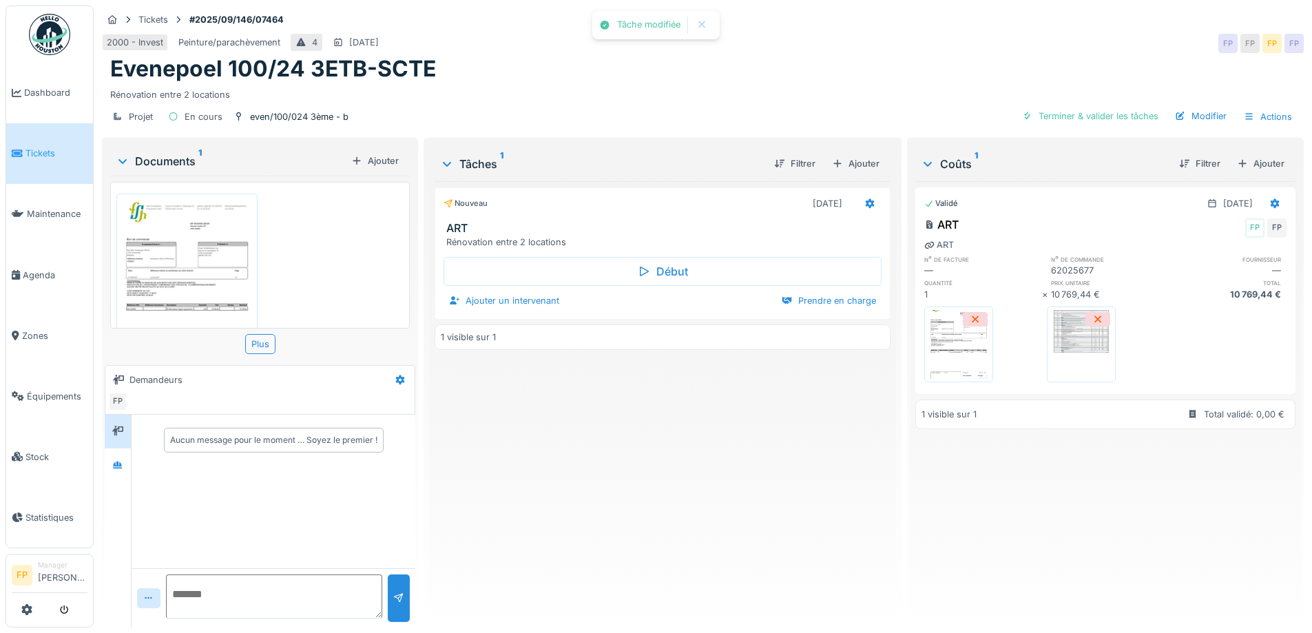
scroll to position [0, 0]
click at [865, 204] on icon at bounding box center [869, 204] width 9 height 10
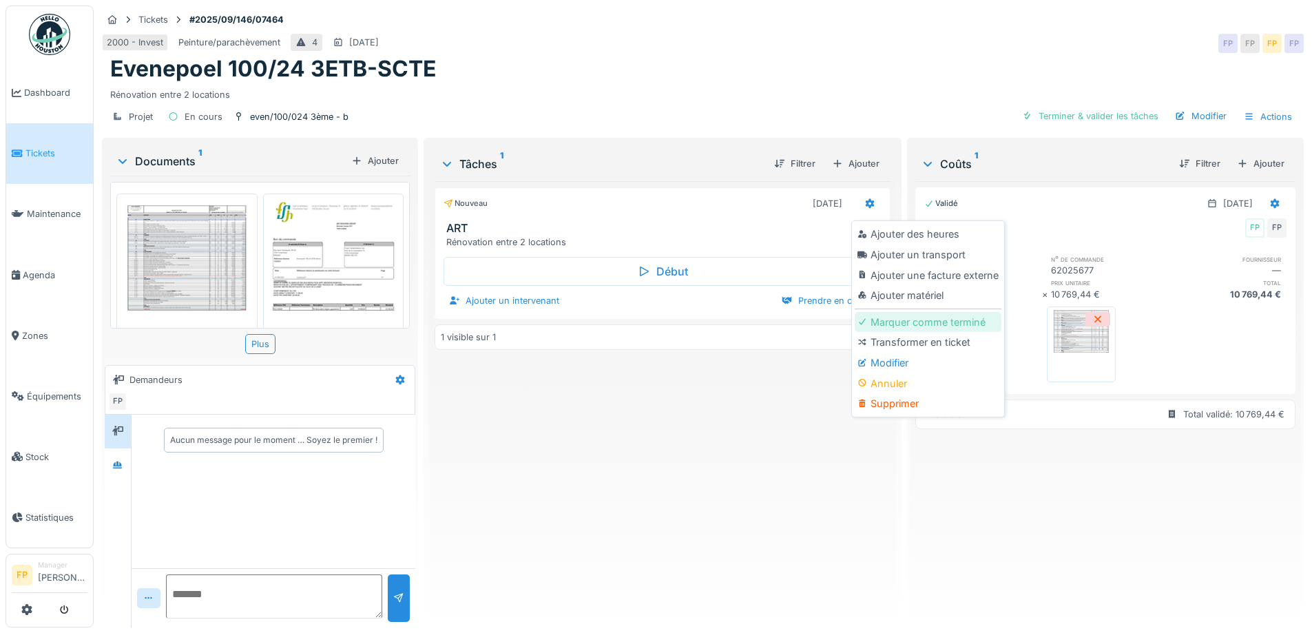
click at [925, 324] on div "Marquer comme terminé" at bounding box center [927, 322] width 147 height 21
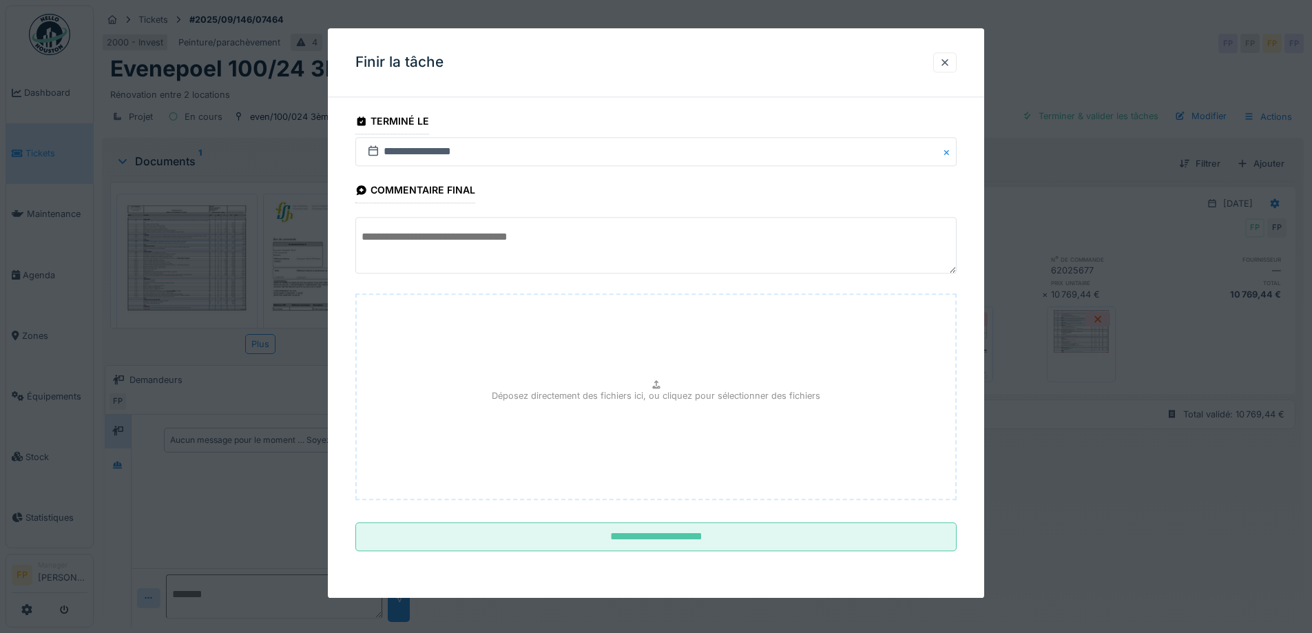
scroll to position [10, 0]
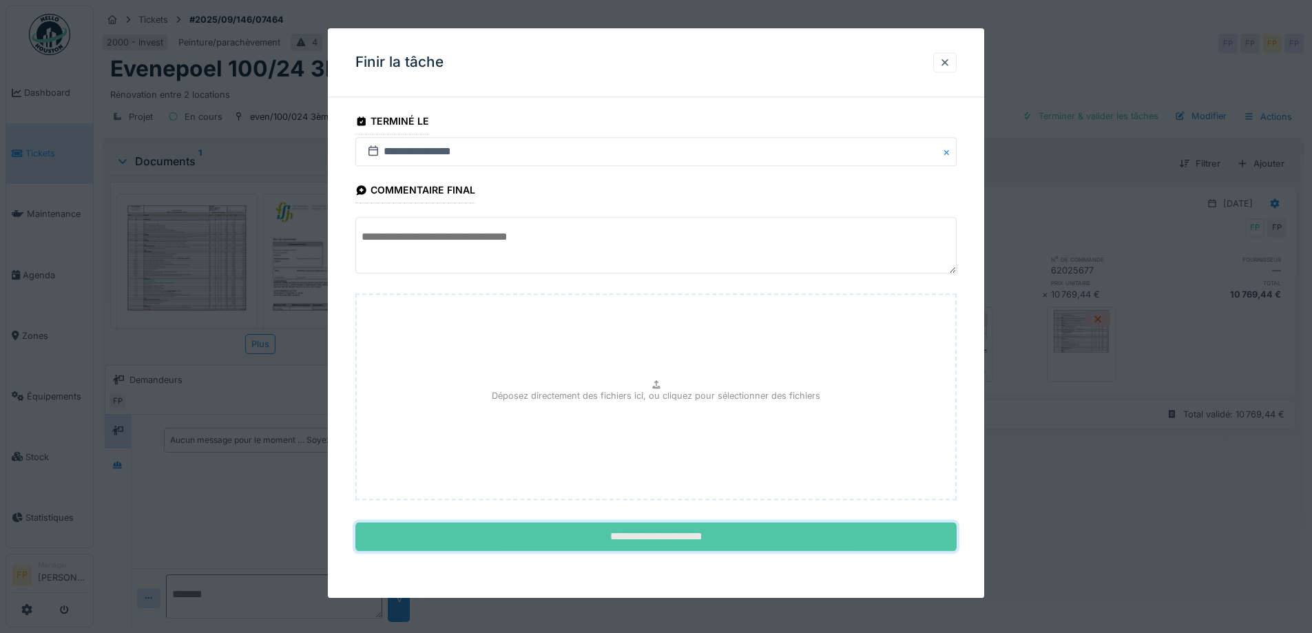
click at [682, 532] on input "**********" at bounding box center [655, 537] width 601 height 29
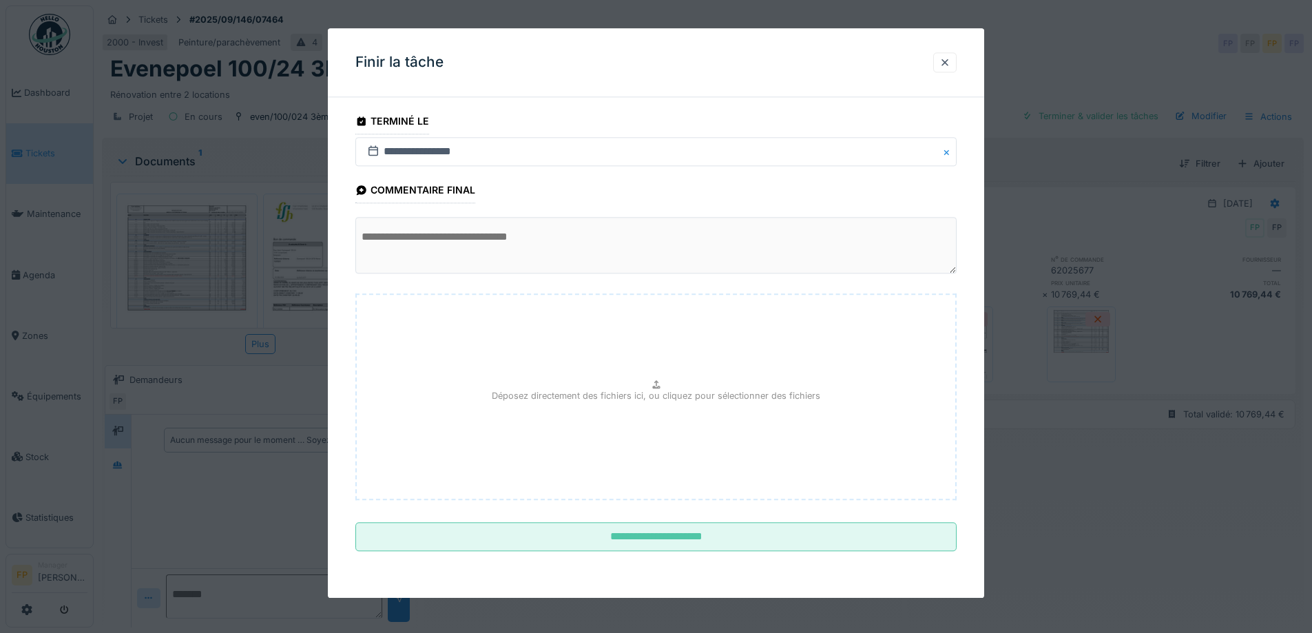
click at [1133, 520] on div at bounding box center [656, 316] width 1312 height 633
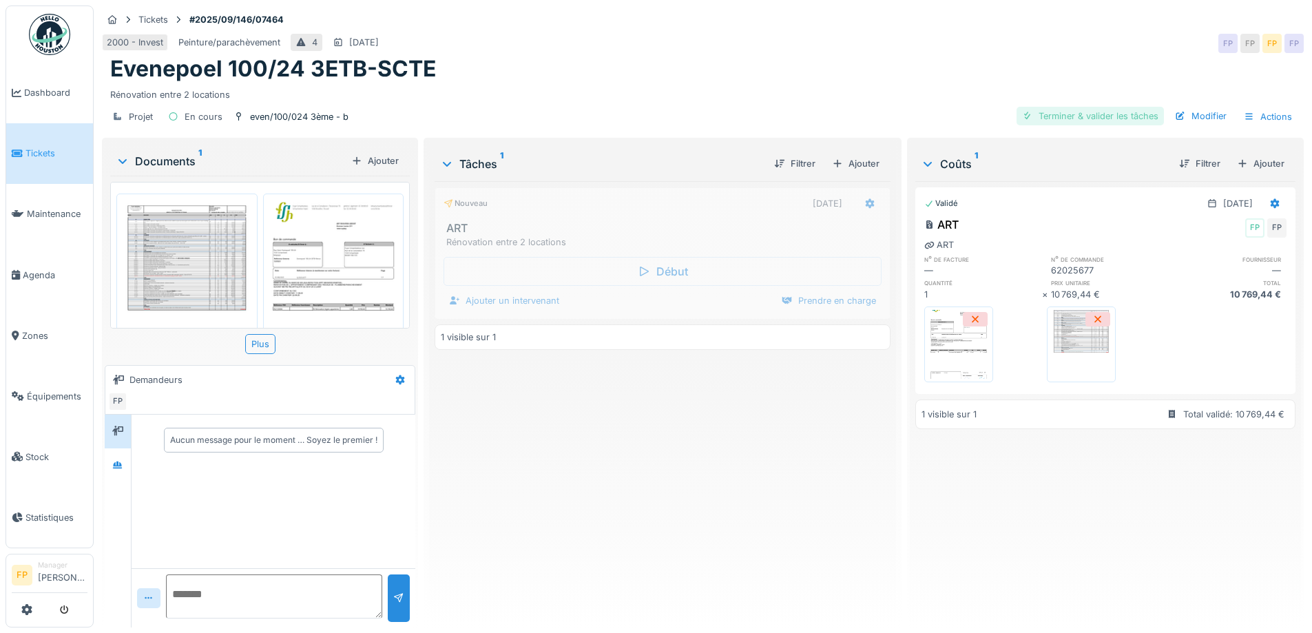
click at [1121, 110] on div "Terminer & valider les tâches" at bounding box center [1089, 116] width 147 height 19
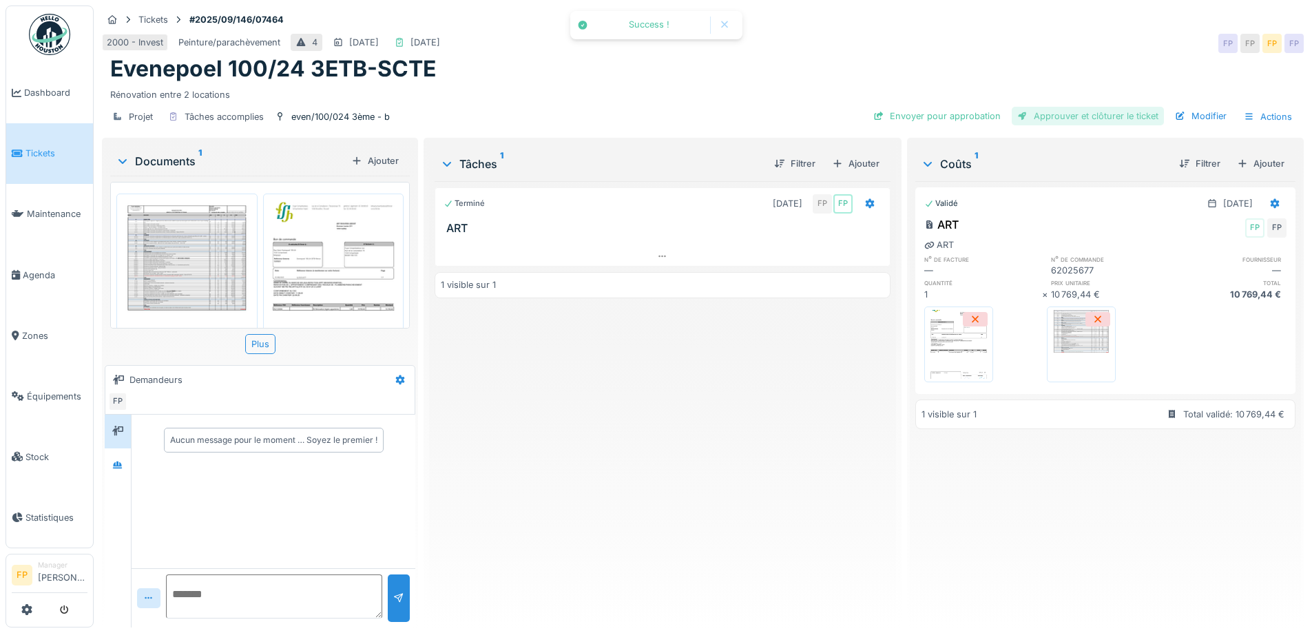
click at [1120, 107] on div "Approuver et clôturer le ticket" at bounding box center [1087, 116] width 152 height 19
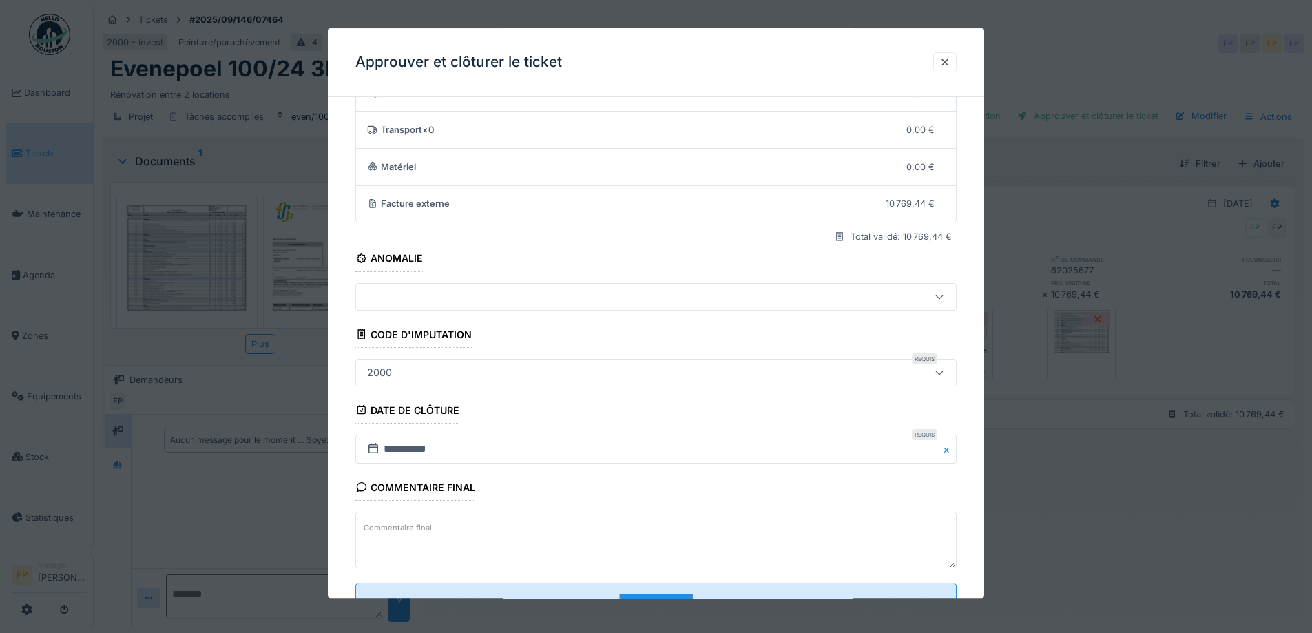
scroll to position [118, 0]
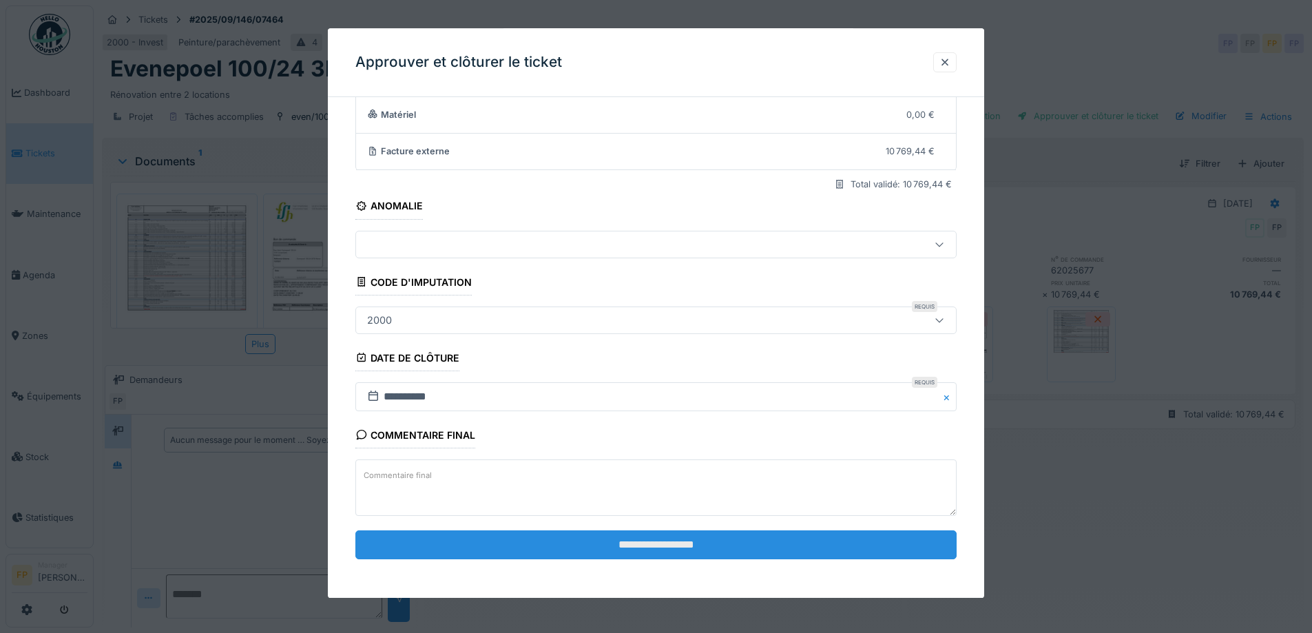
click at [647, 546] on input "**********" at bounding box center [655, 544] width 601 height 29
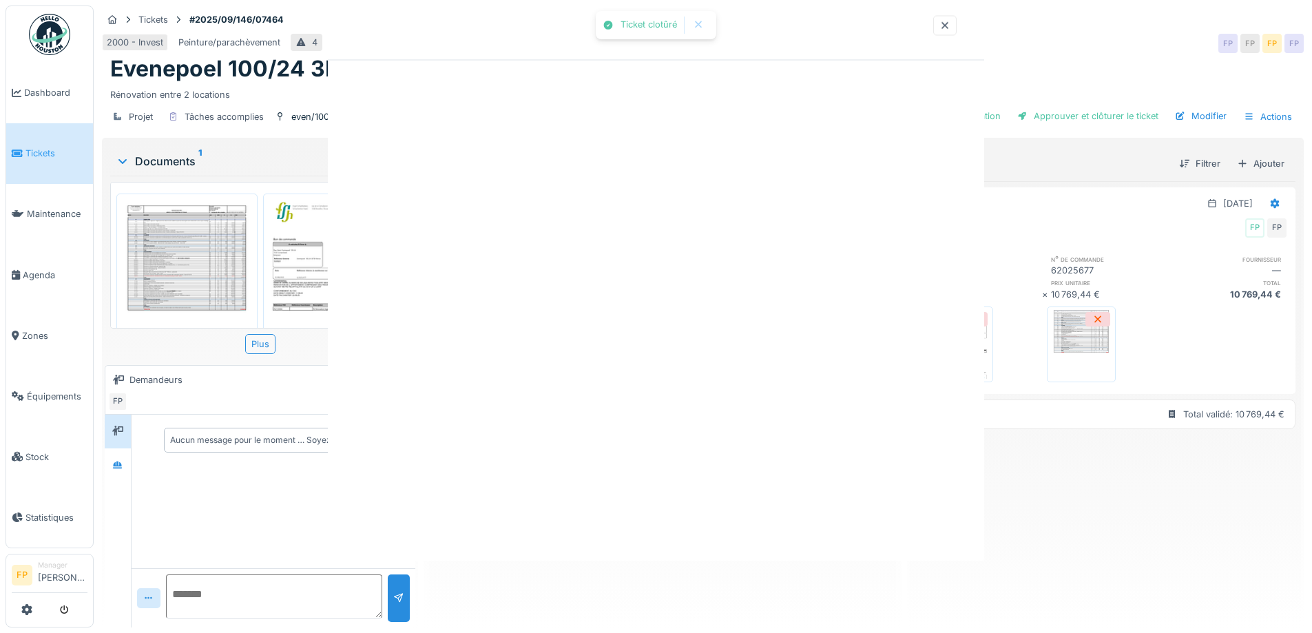
scroll to position [0, 0]
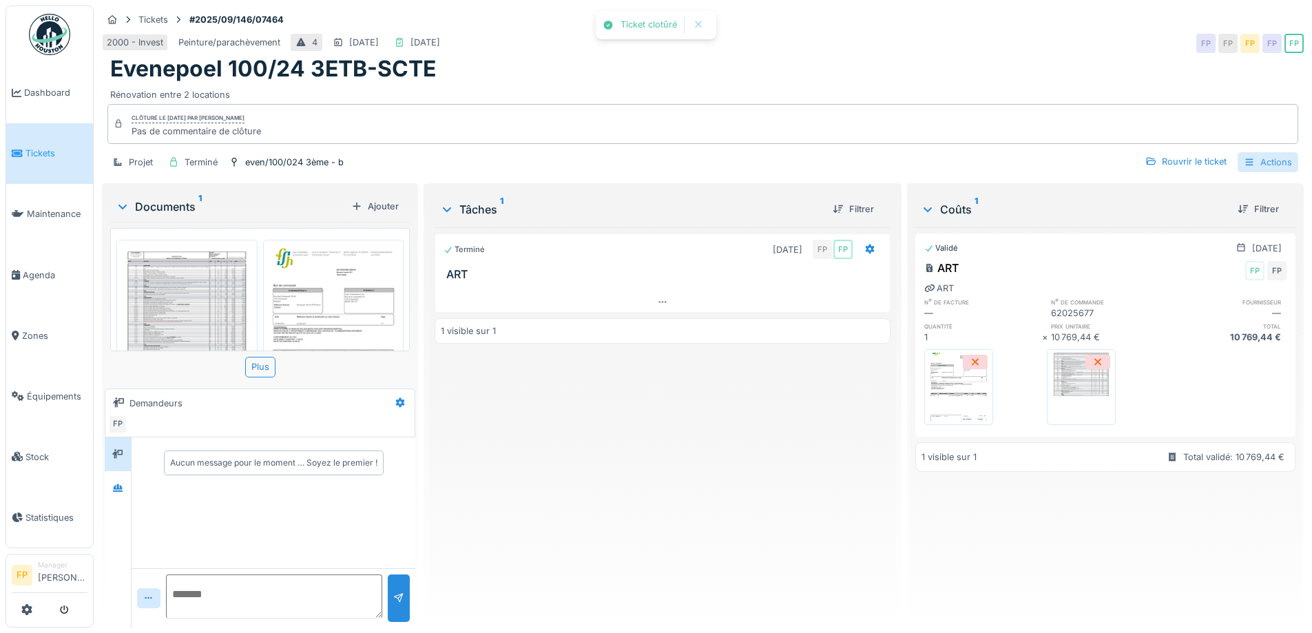
click at [1277, 152] on div "Actions" at bounding box center [1267, 162] width 61 height 20
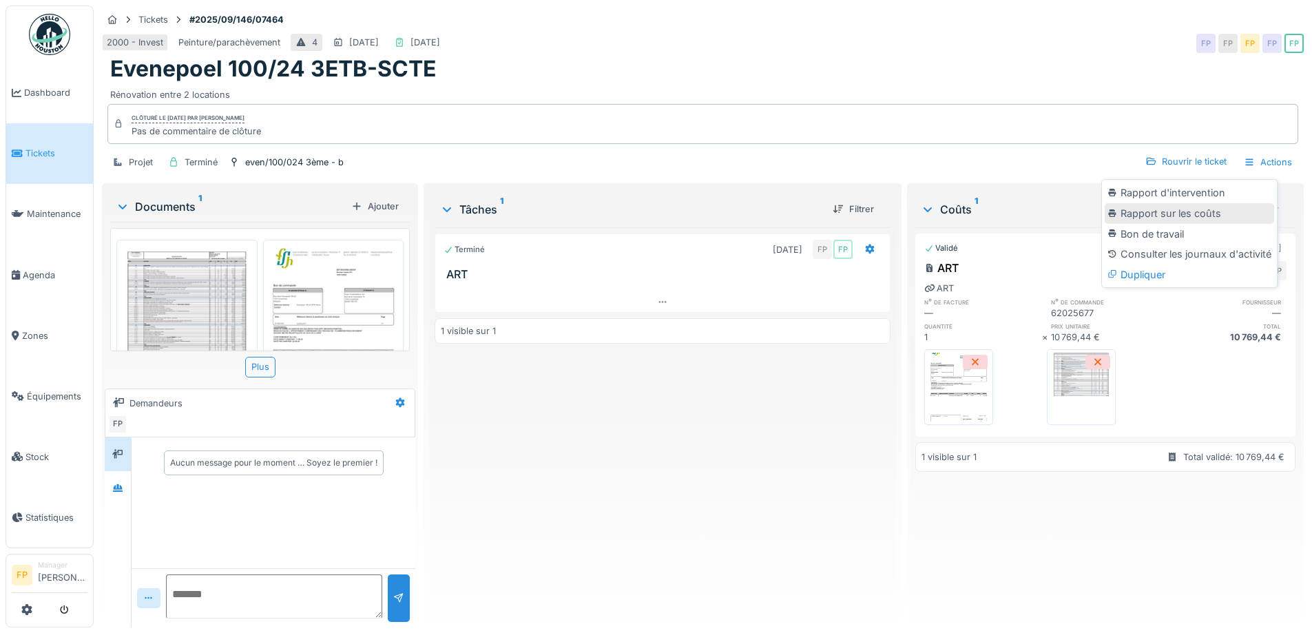
click at [1171, 206] on div "Rapport sur les coûts" at bounding box center [1188, 213] width 169 height 21
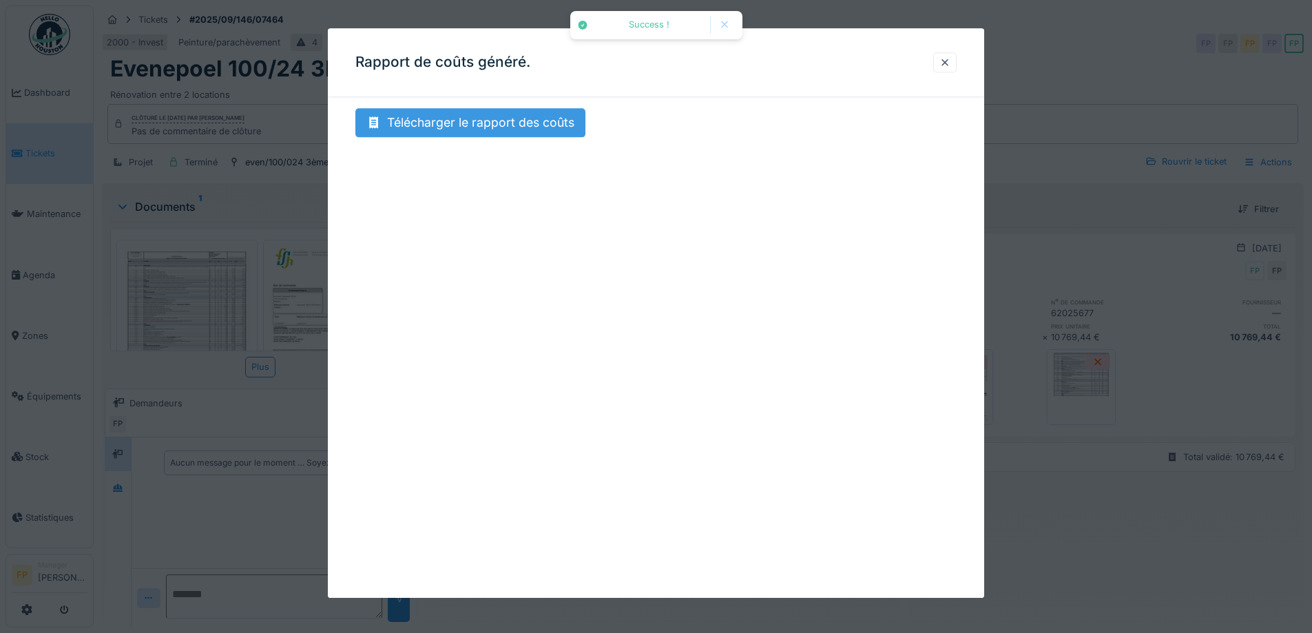
click at [503, 125] on div "Télécharger le rapport des coûts" at bounding box center [470, 122] width 230 height 29
